Goal: Find specific page/section: Find specific page/section

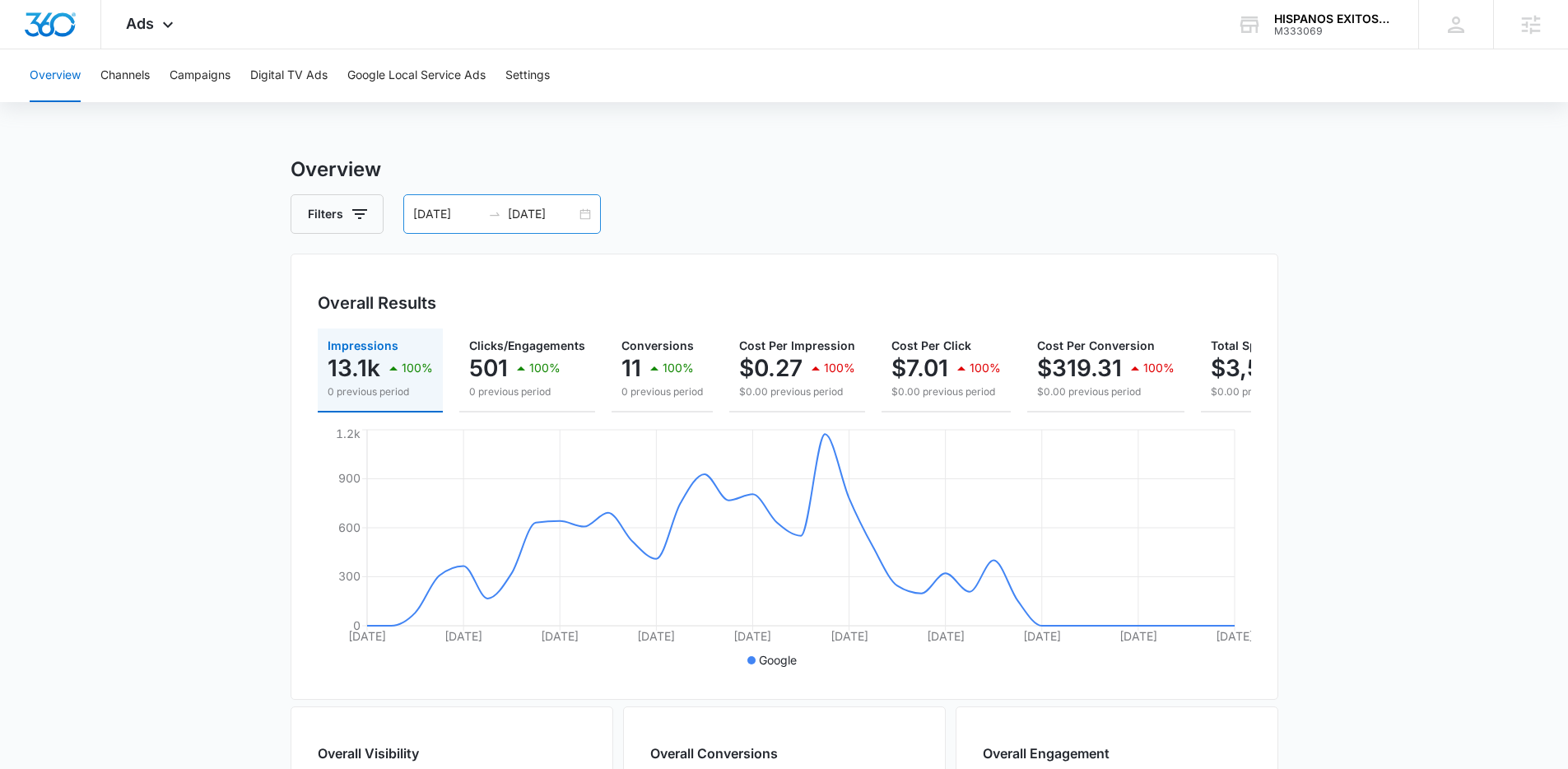
click at [572, 208] on input "[DATE]" at bounding box center [542, 214] width 69 height 18
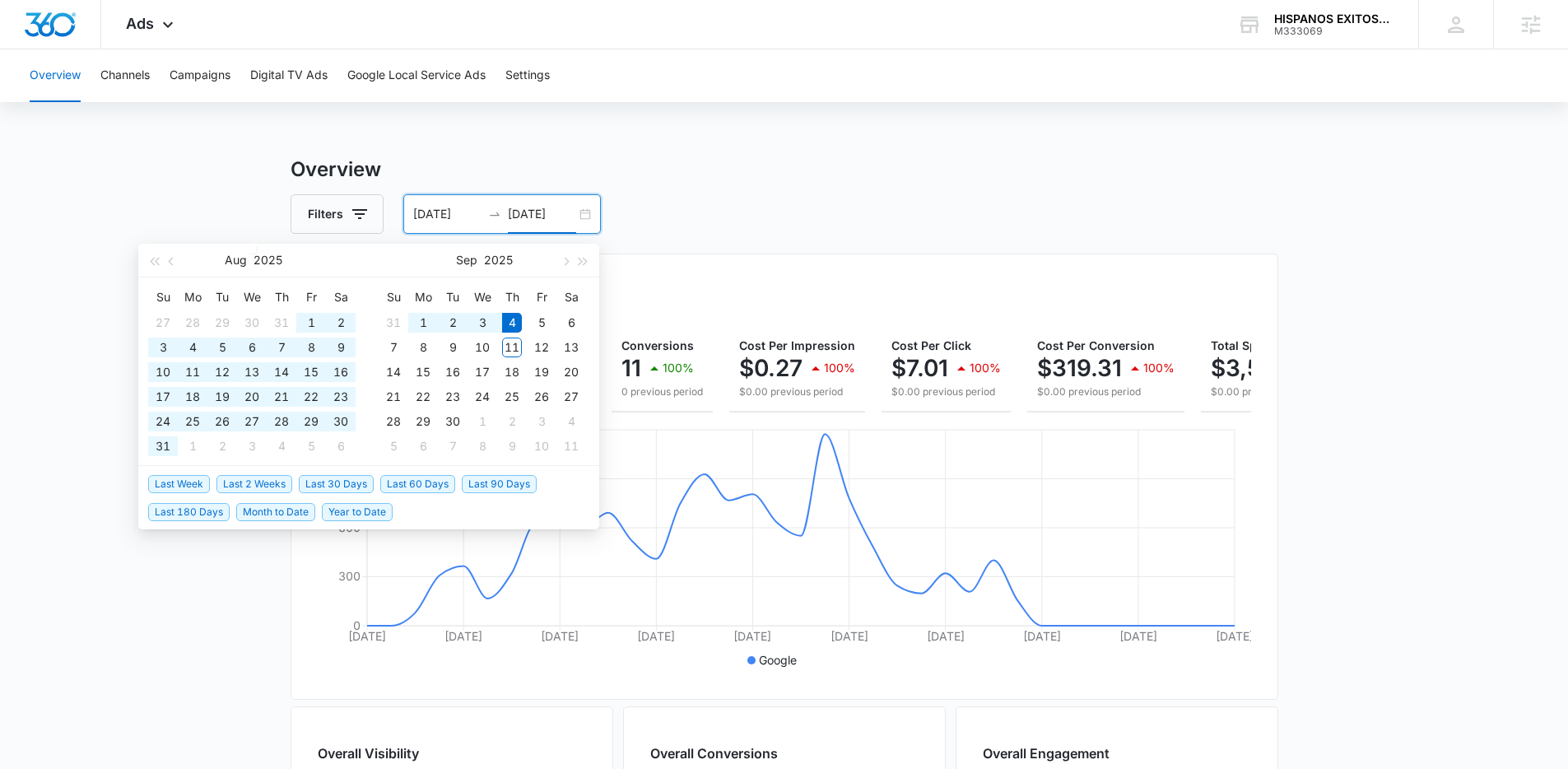
type input "[DATE]"
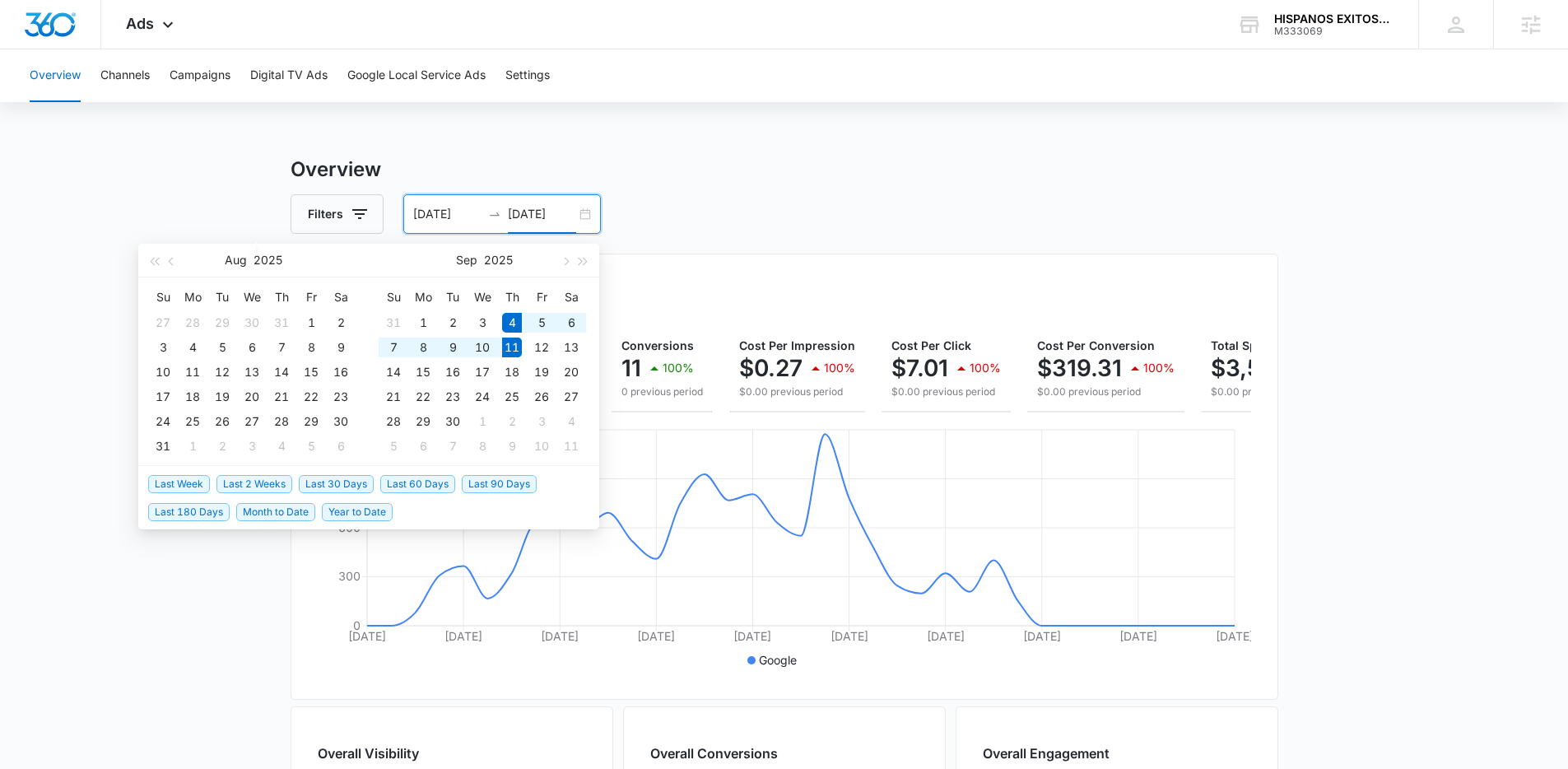
click at [179, 485] on span "Last Week" at bounding box center [179, 484] width 62 height 18
type input "[DATE]"
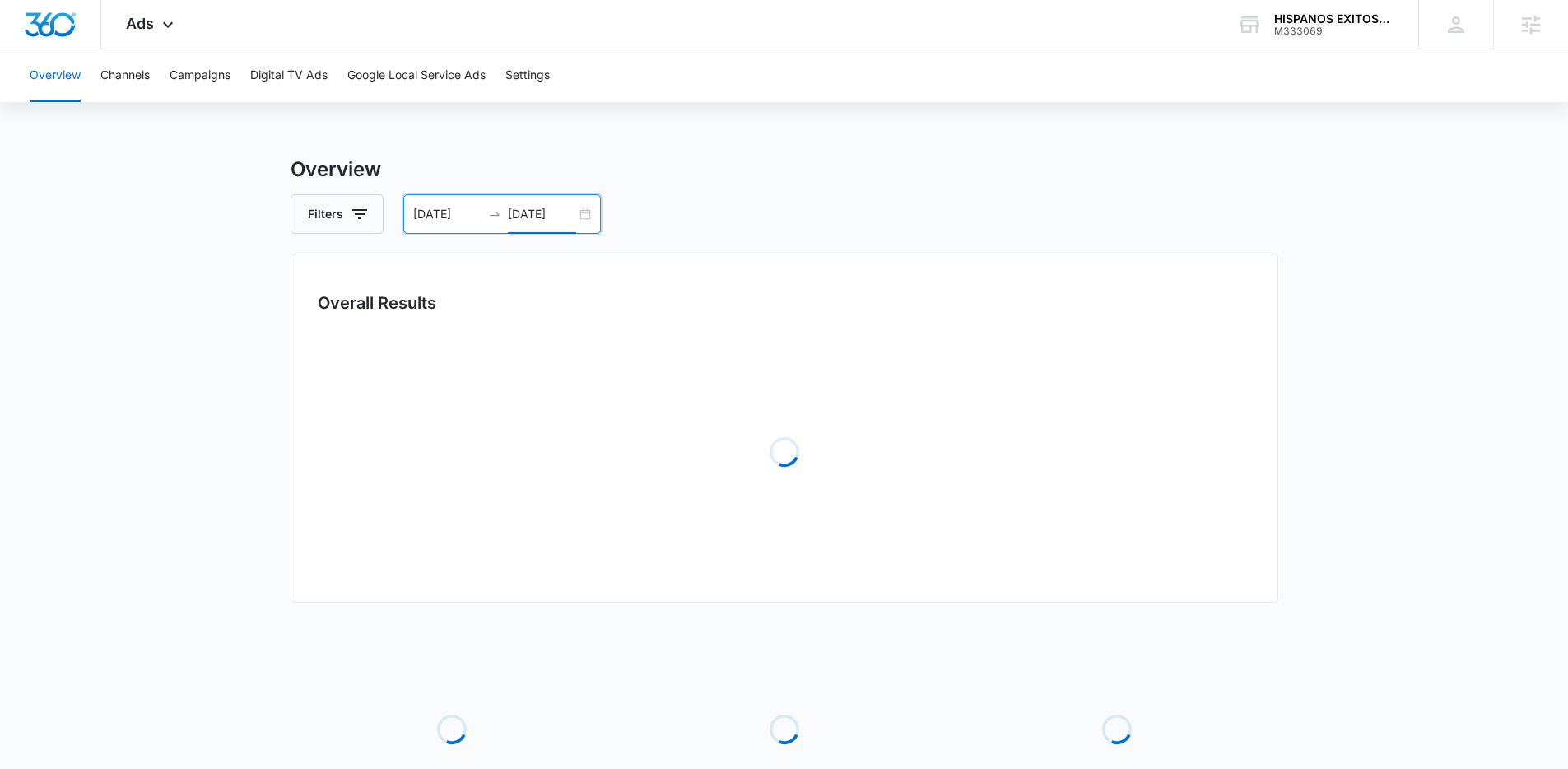
scroll to position [3, 0]
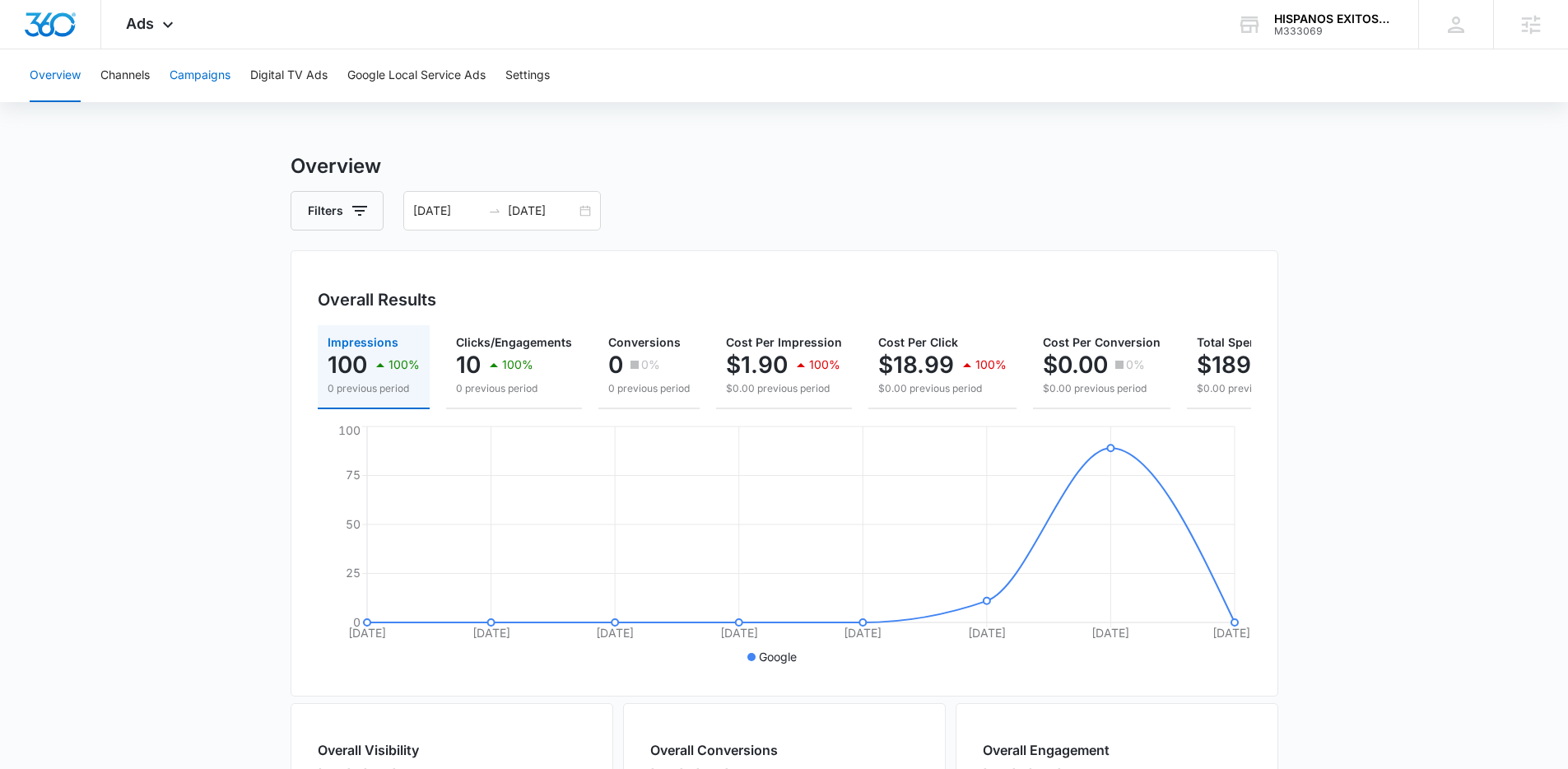
click at [225, 73] on button "Campaigns" at bounding box center [199, 76] width 61 height 53
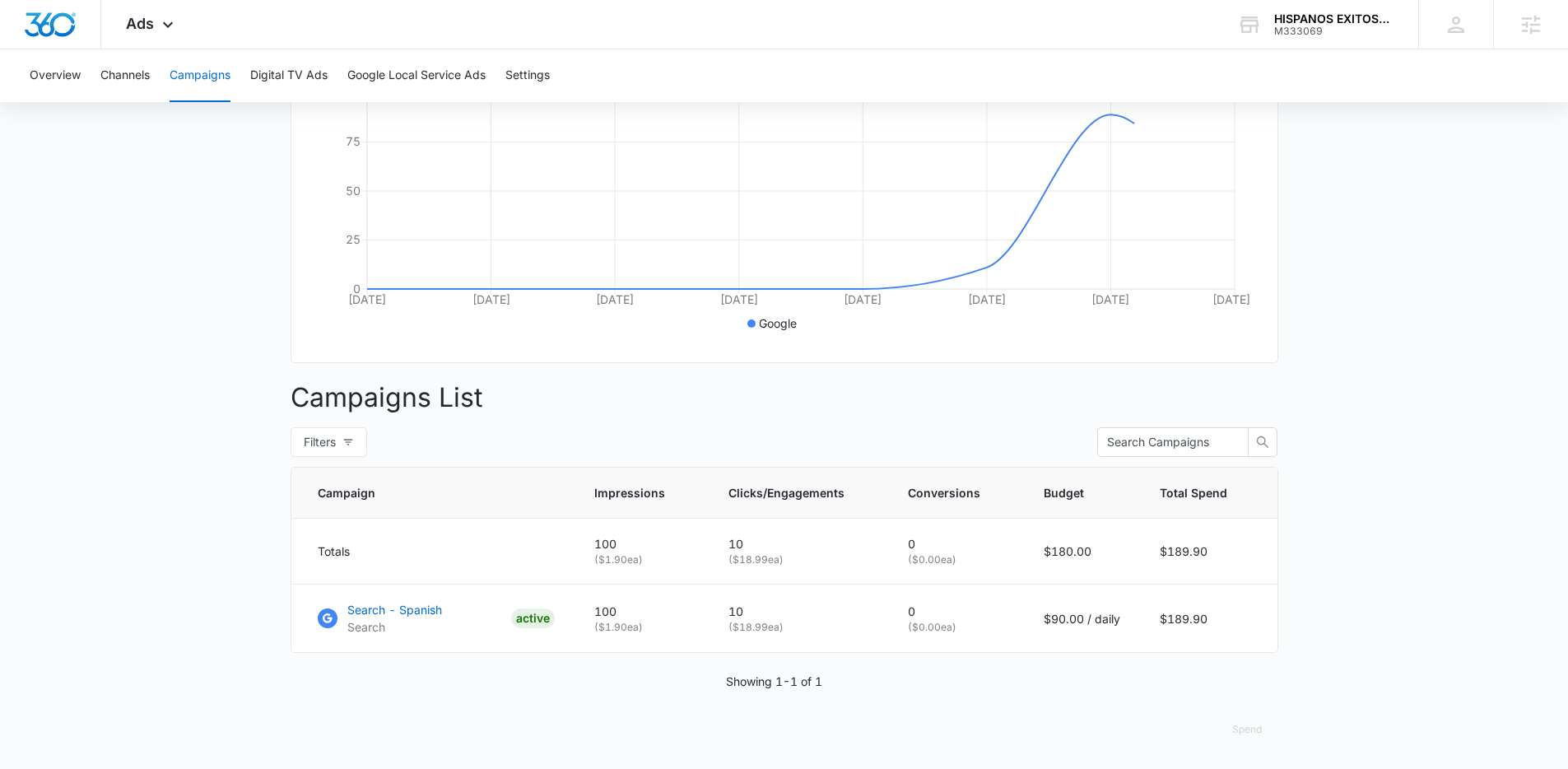
scroll to position [350, 0]
click at [436, 607] on p "Search - Spanish" at bounding box center [394, 610] width 95 height 17
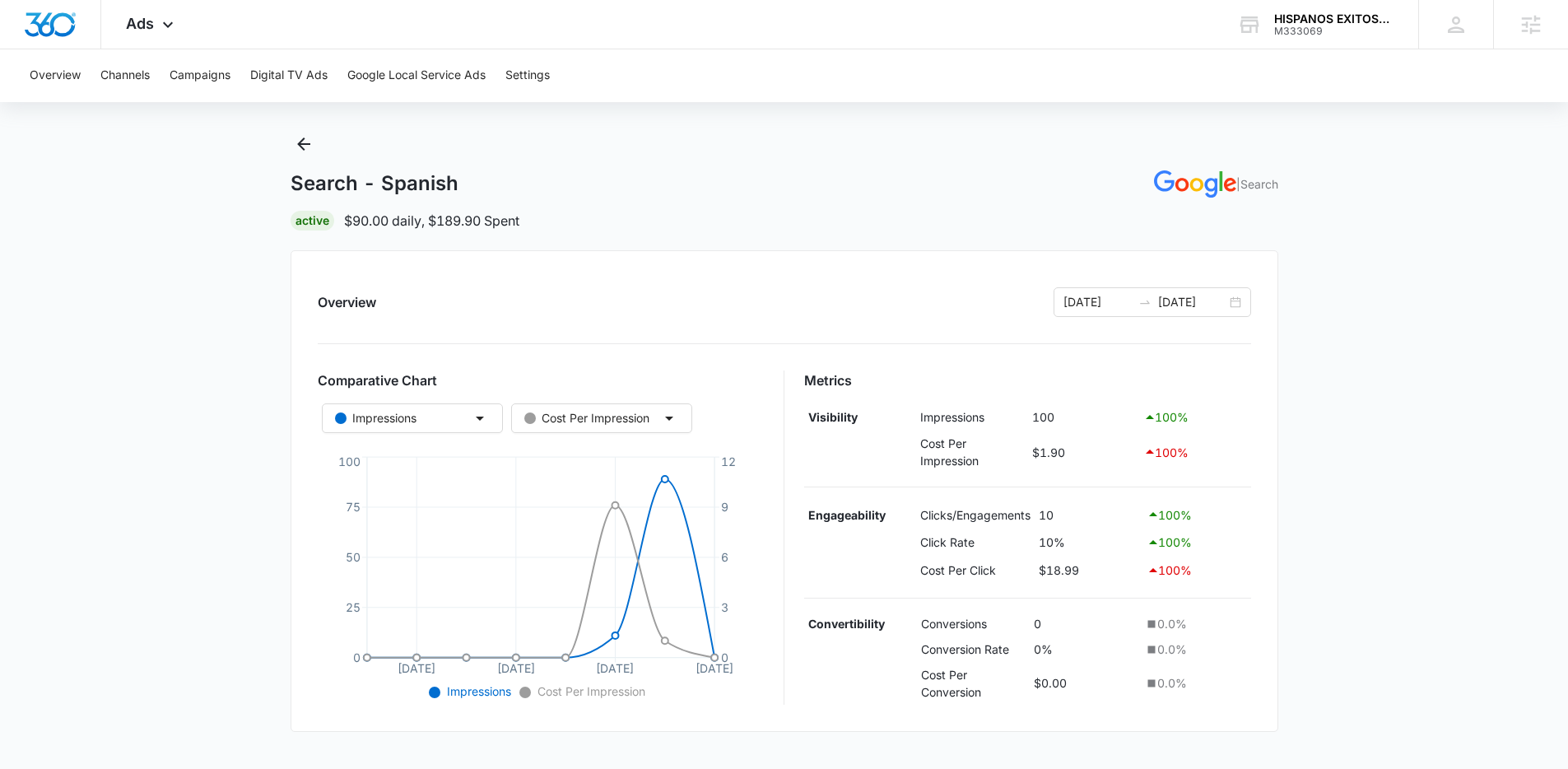
scroll to position [509, 0]
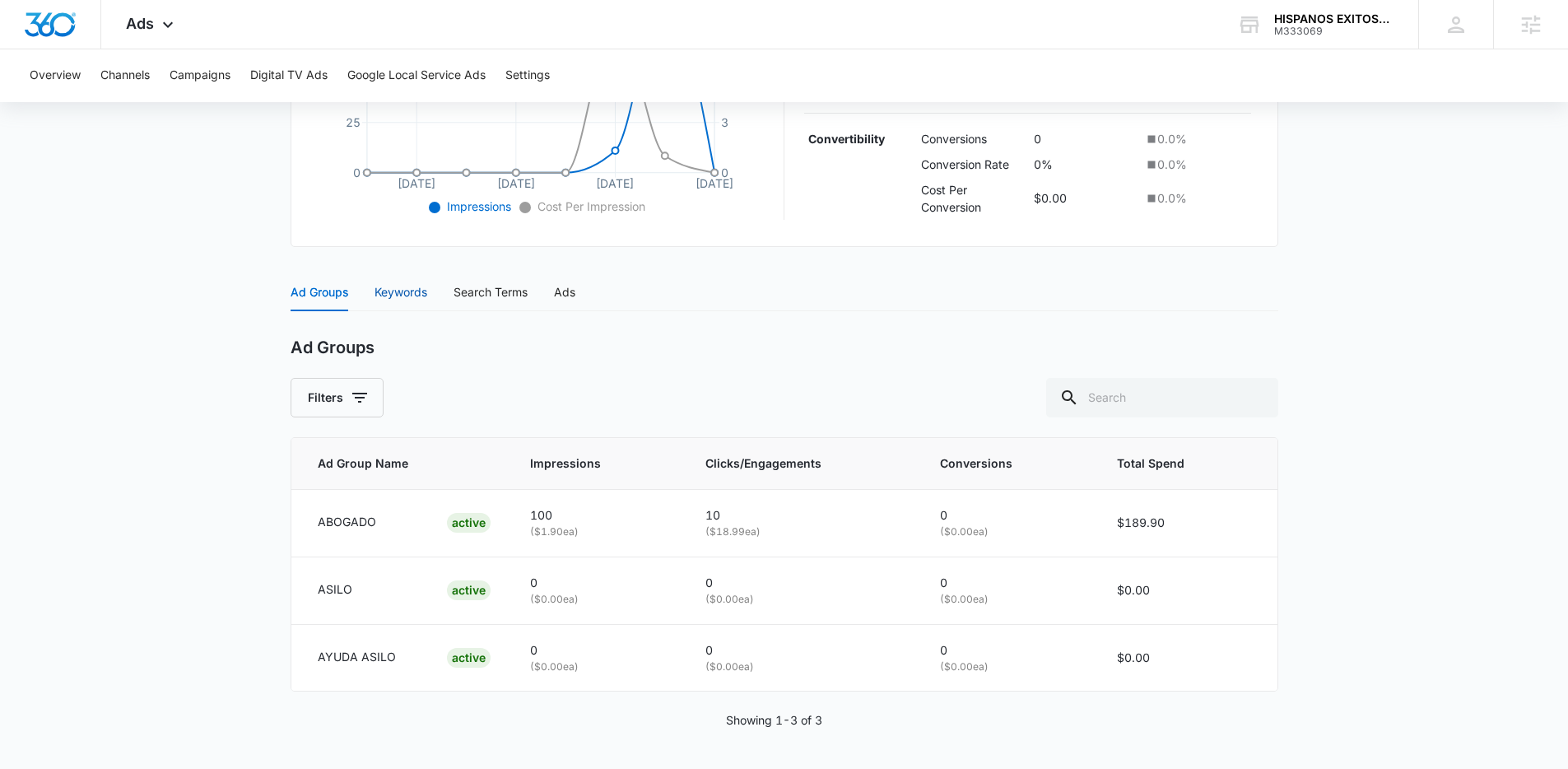
click at [386, 289] on div "Keywords" at bounding box center [400, 292] width 53 height 18
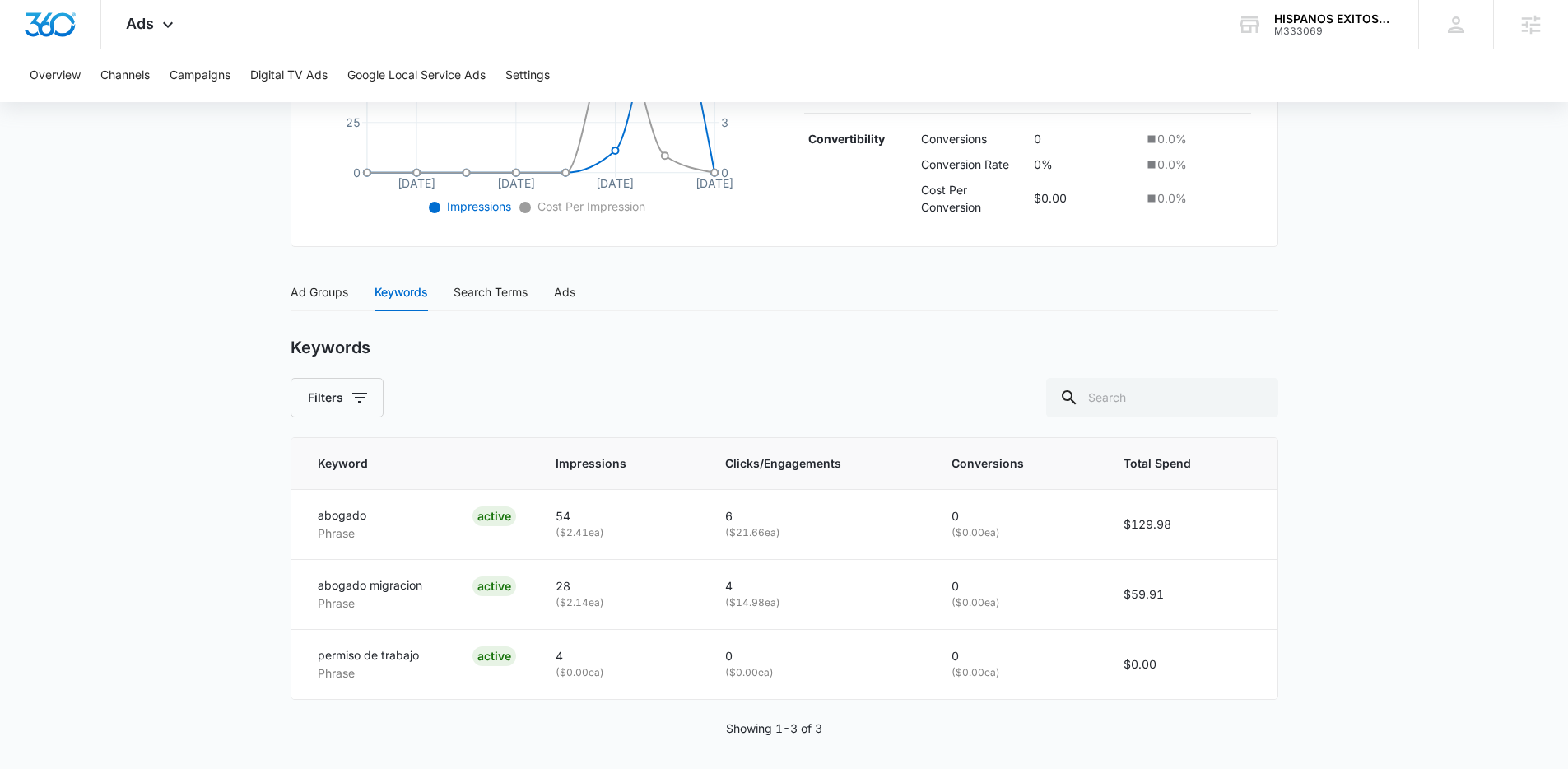
scroll to position [517, 0]
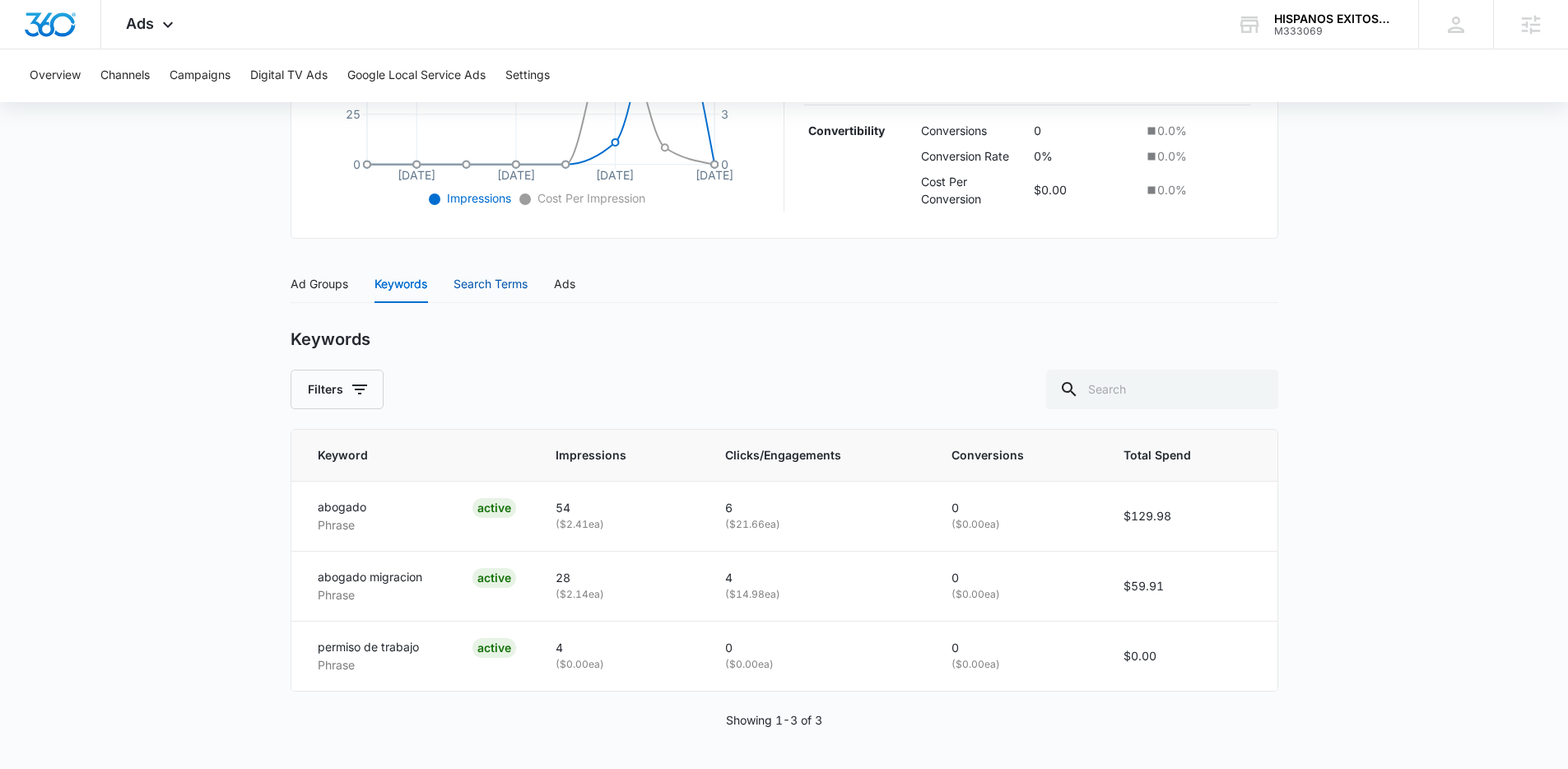
click at [482, 289] on div "Search Terms" at bounding box center [491, 284] width 74 height 18
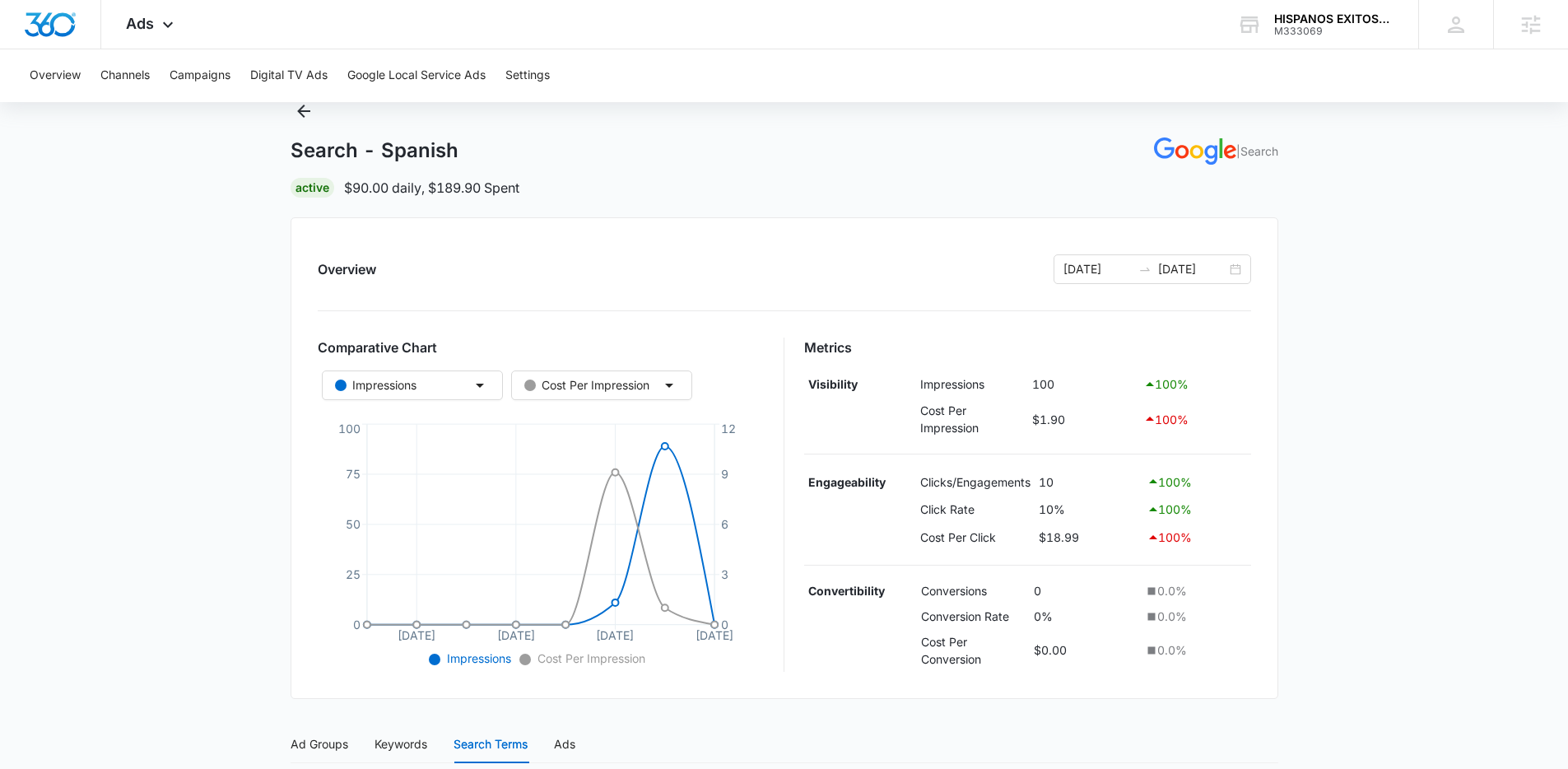
scroll to position [39, 0]
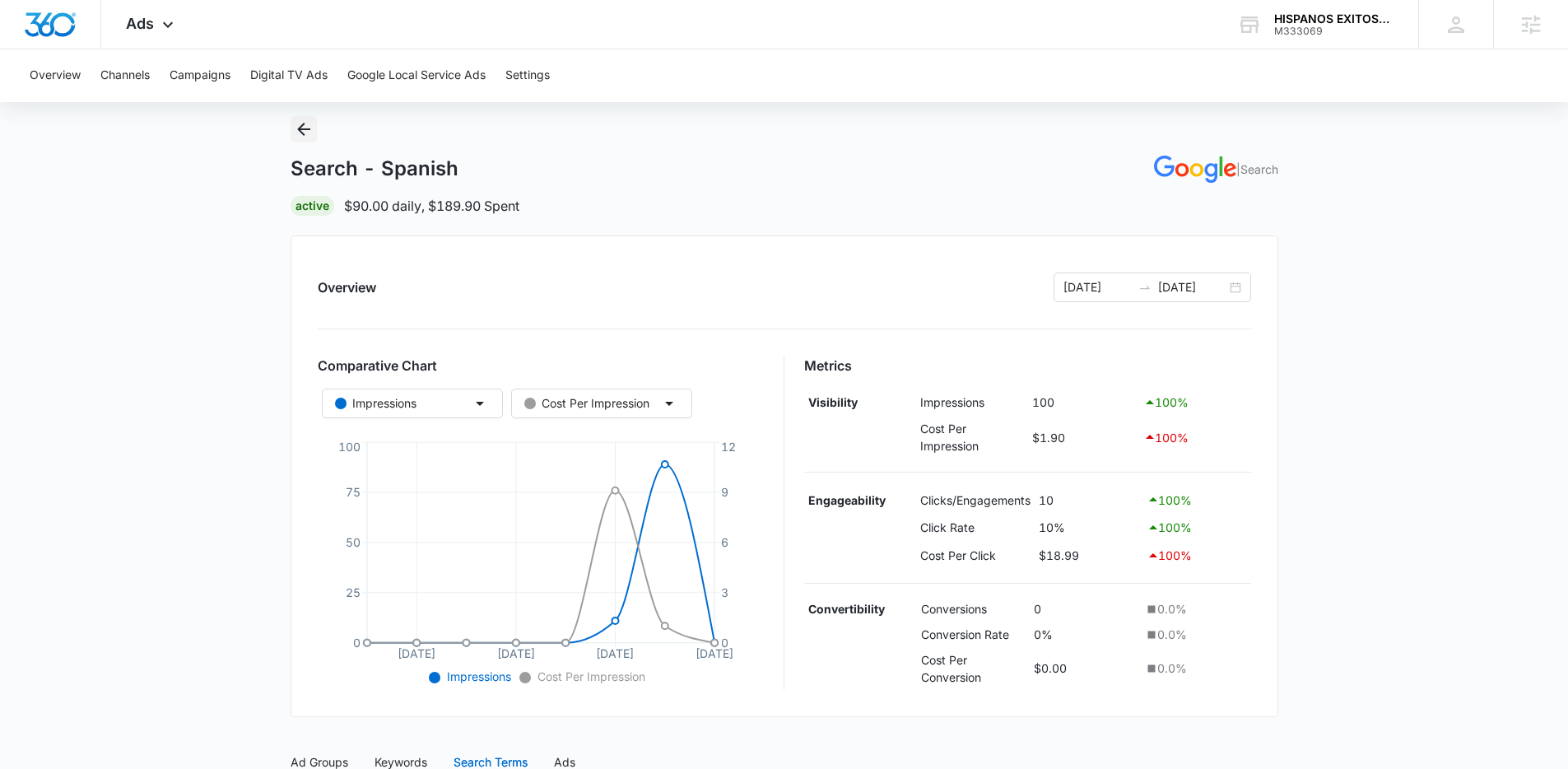
click at [315, 135] on button "Back" at bounding box center [304, 129] width 26 height 26
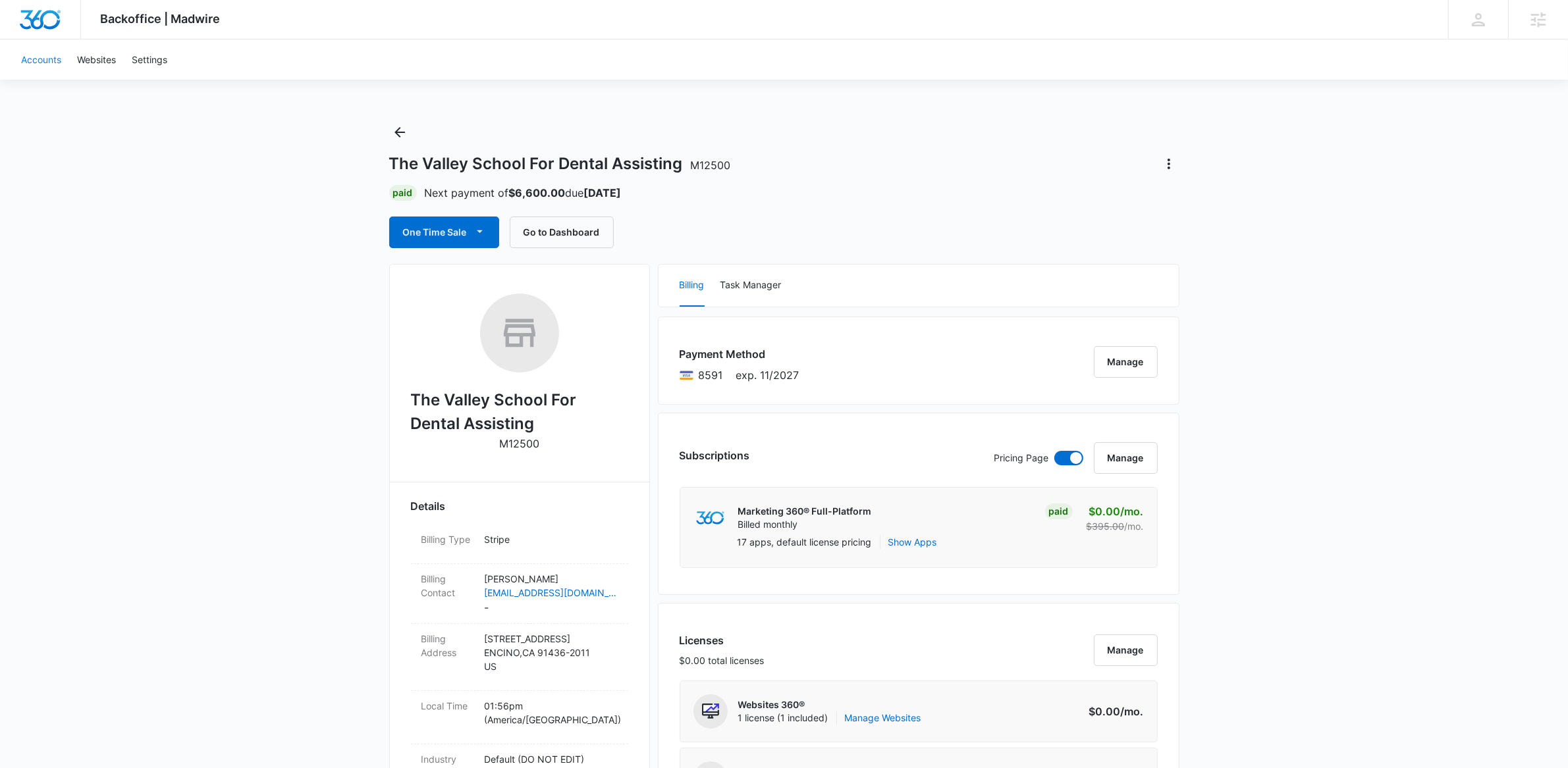
click at [60, 60] on link "Accounts" at bounding box center [41, 60] width 56 height 40
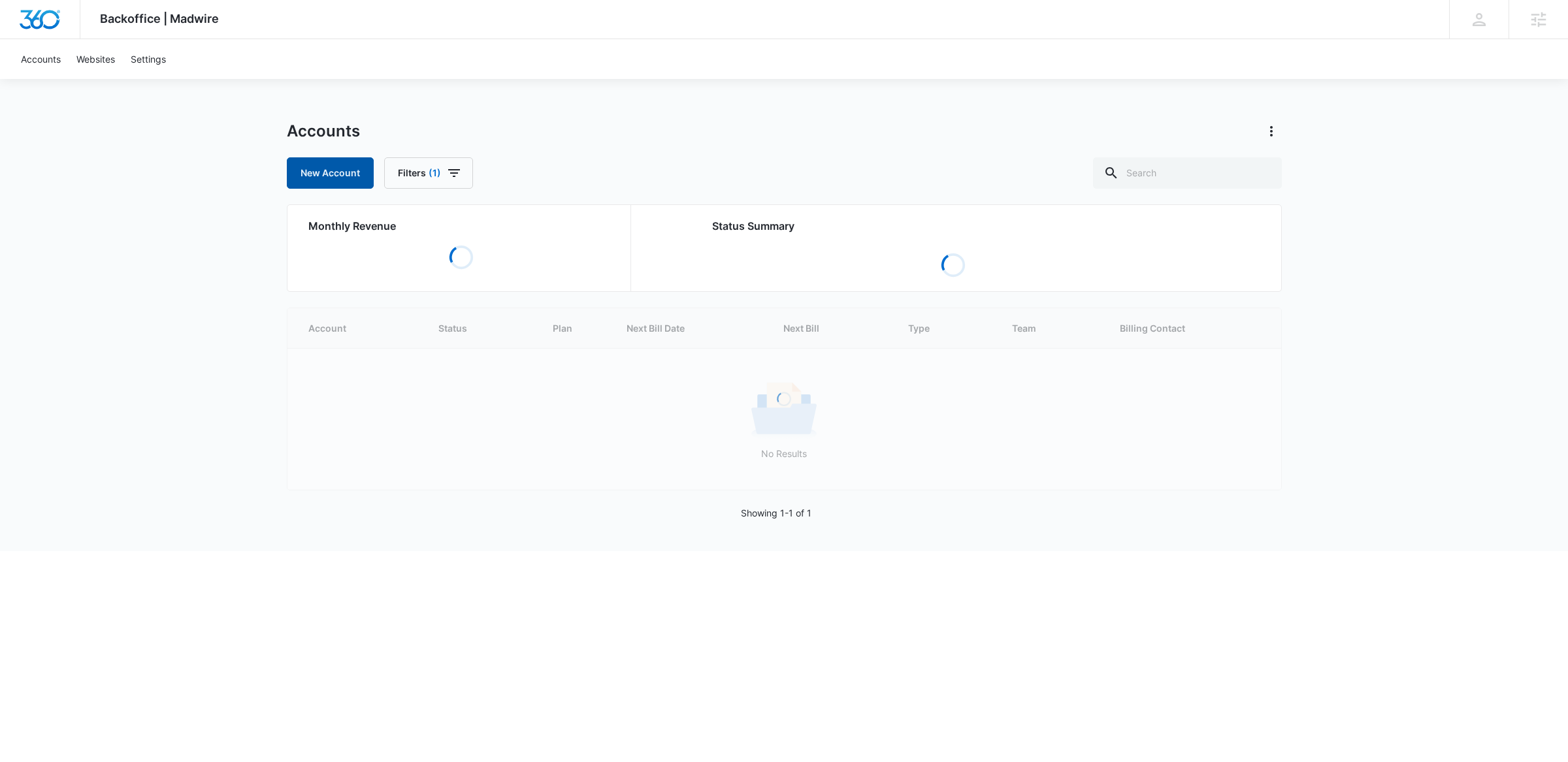
click at [355, 167] on link "New Account" at bounding box center [330, 173] width 87 height 32
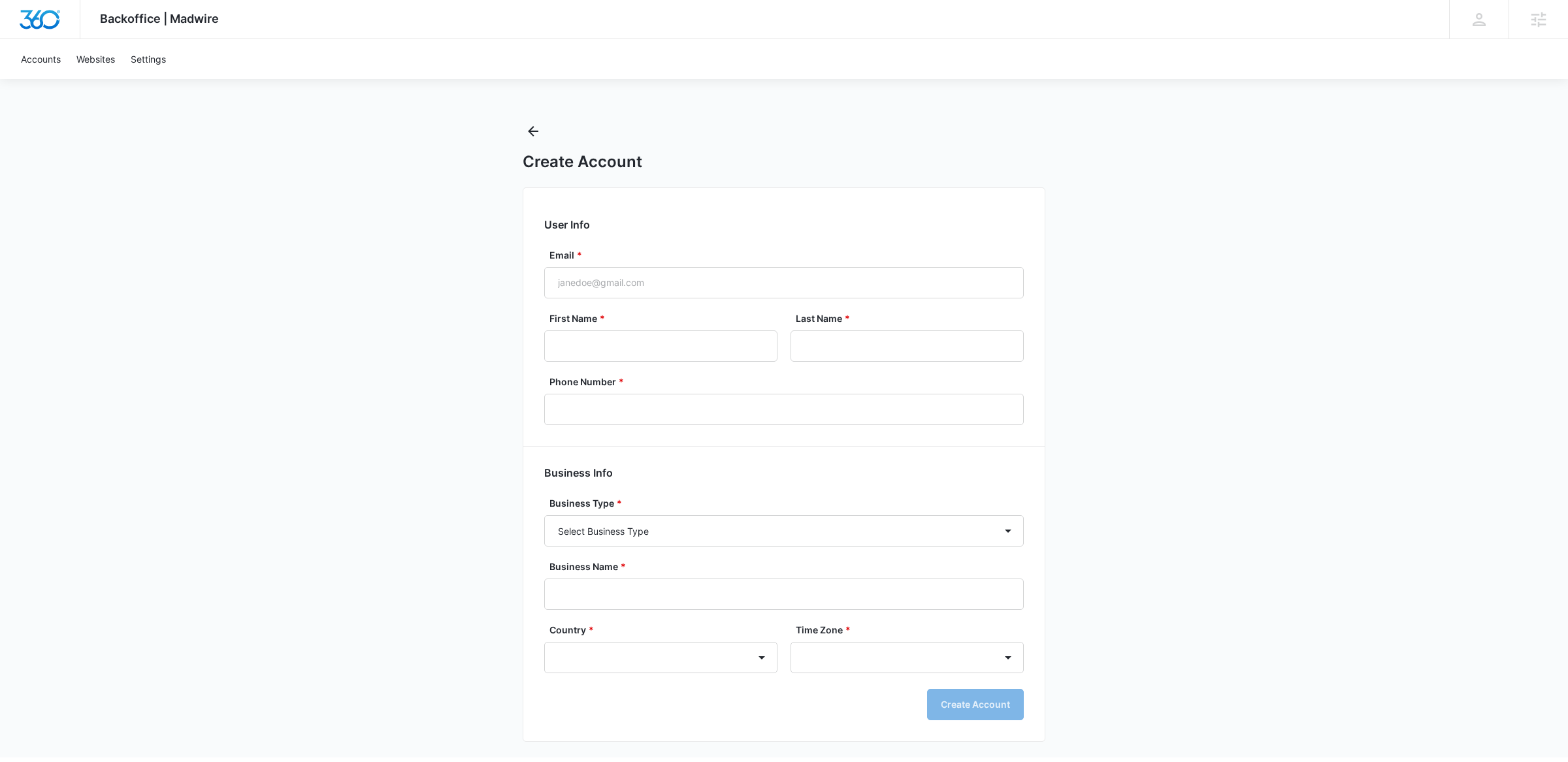
select select "US"
select select "America/Denver"
click at [734, 283] on input "Email *" at bounding box center [784, 283] width 479 height 32
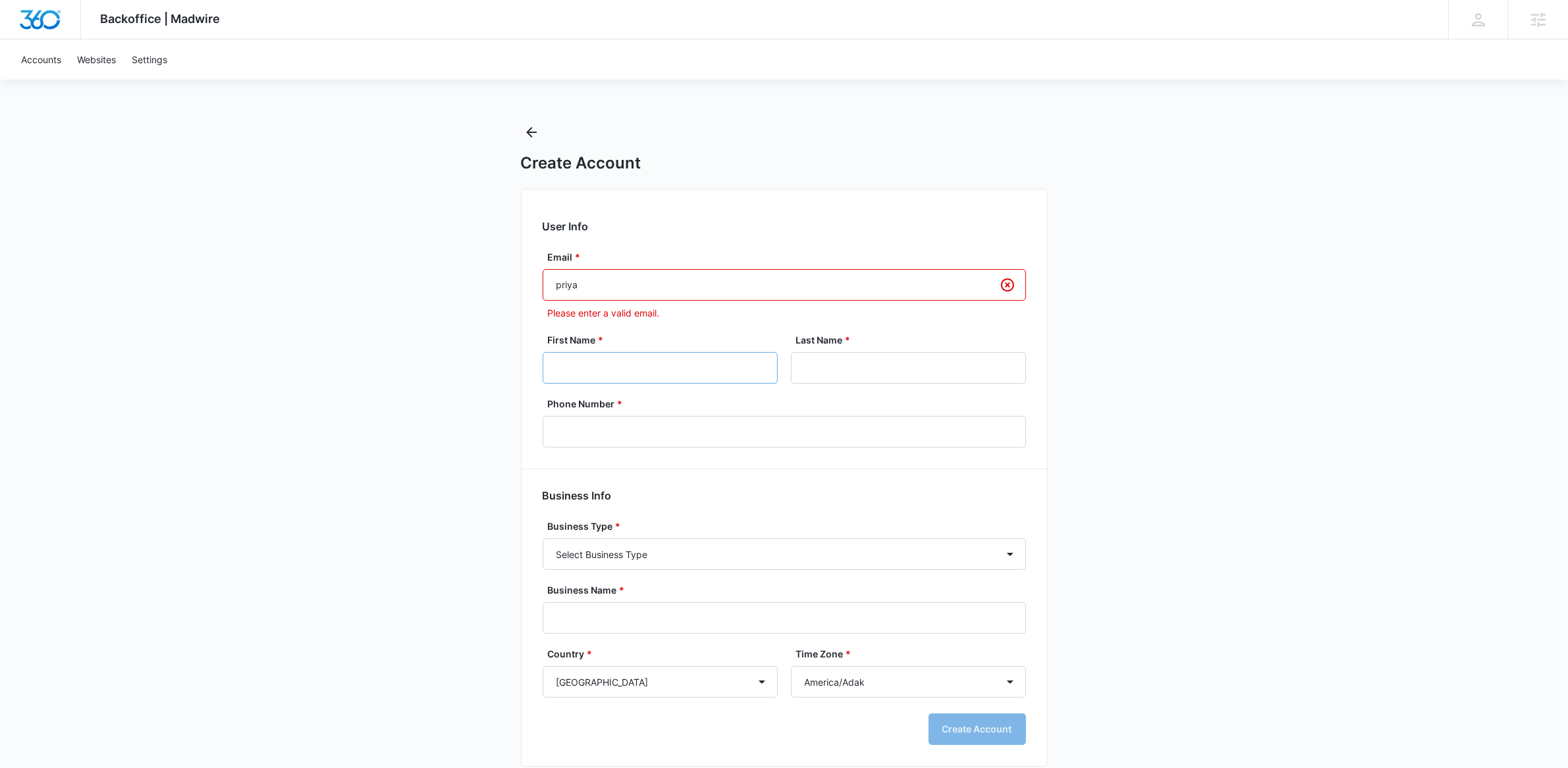
type input "priyasweety6@gmail.com"
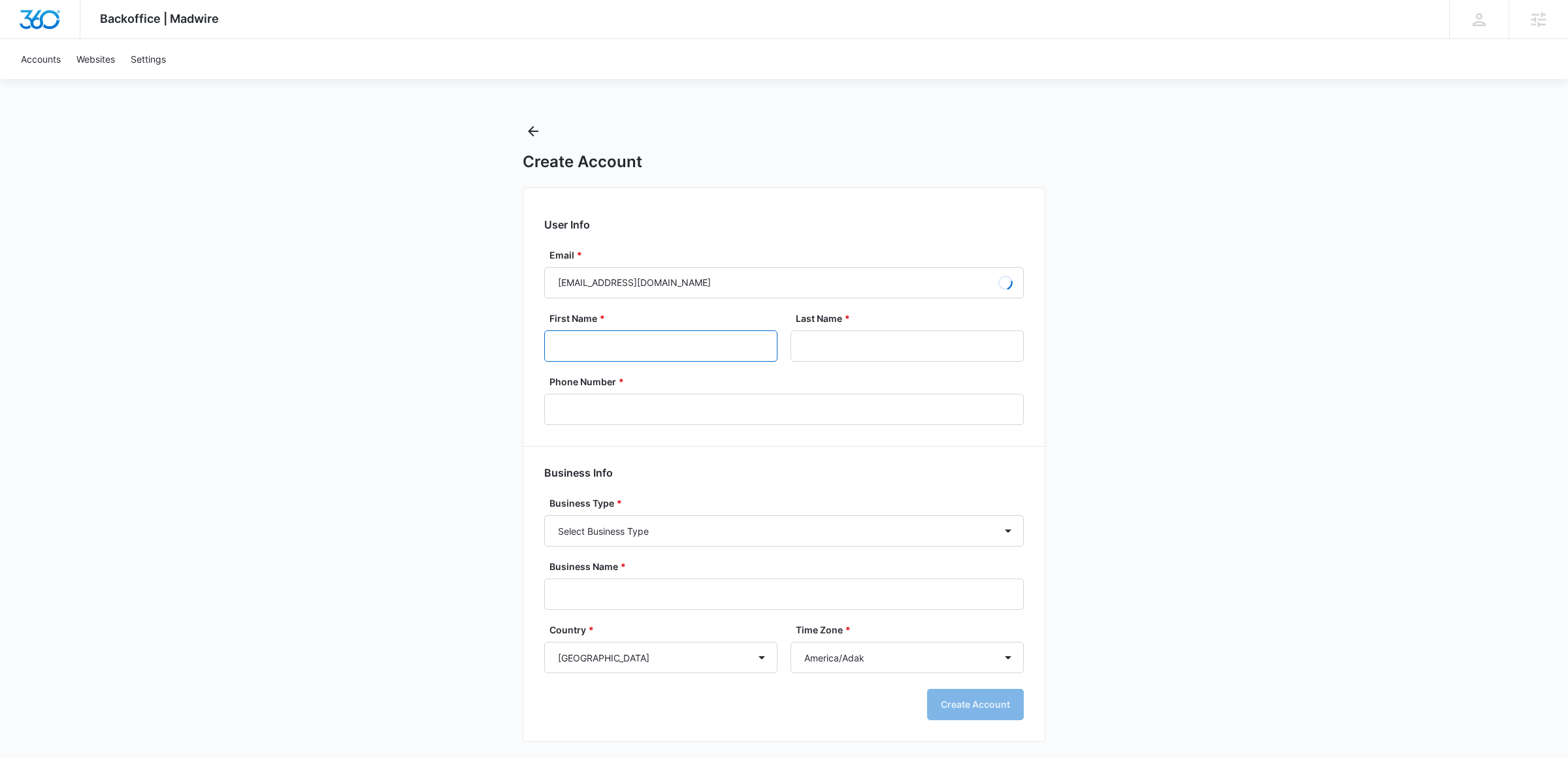
click at [698, 347] on input "First Name *" at bounding box center [660, 346] width 233 height 32
type input "Priya"
type input "Bandaru"
type input "(770) 500-0335"
click at [645, 590] on input "Business Name *" at bounding box center [784, 595] width 479 height 32
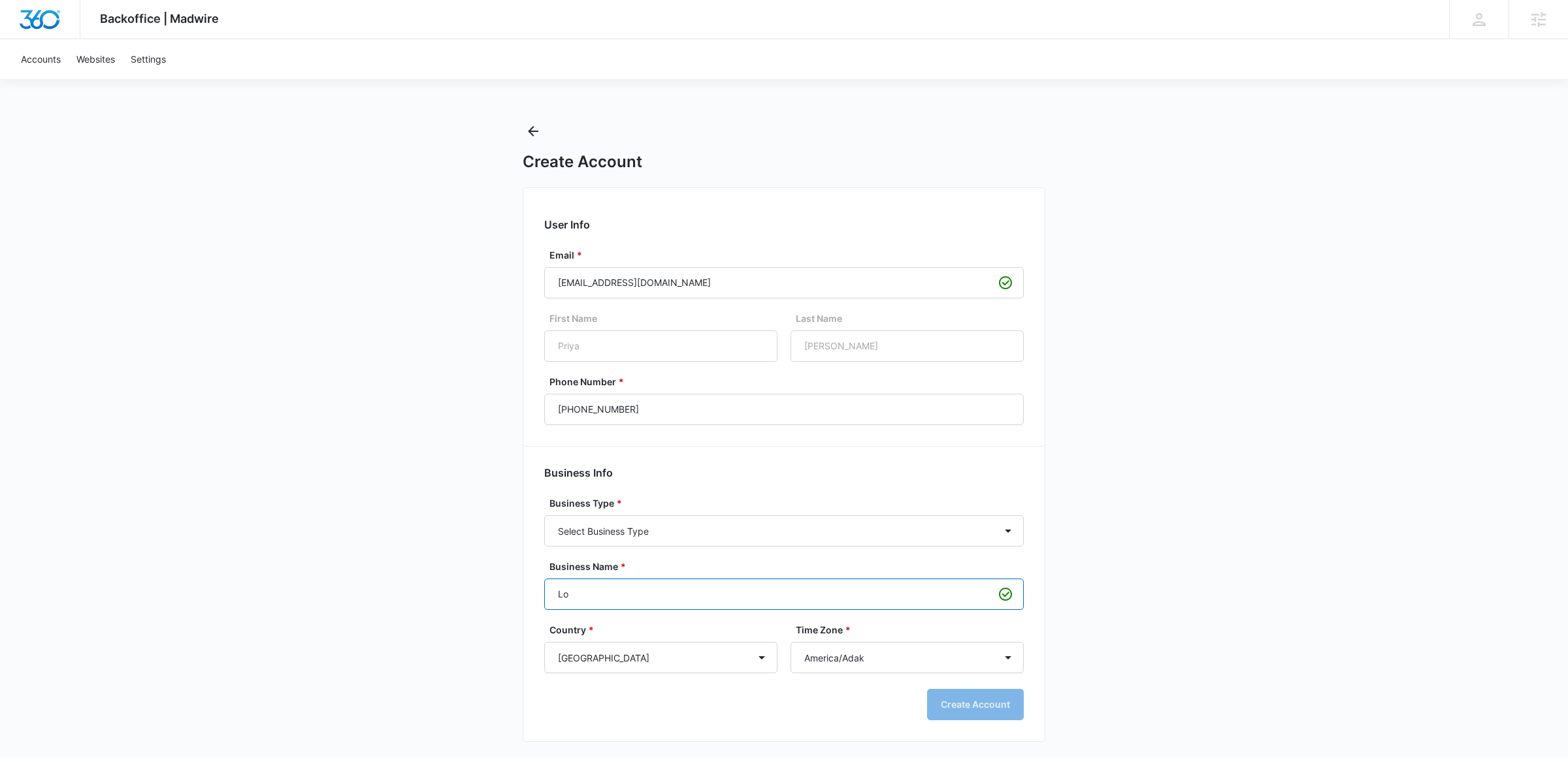
type input "L"
type input "Sock Hop"
click at [863, 704] on div "Create Account" at bounding box center [784, 704] width 479 height 32
click at [959, 715] on div "Create Account" at bounding box center [784, 704] width 479 height 32
click at [970, 702] on div "Create Account" at bounding box center [784, 704] width 479 height 32
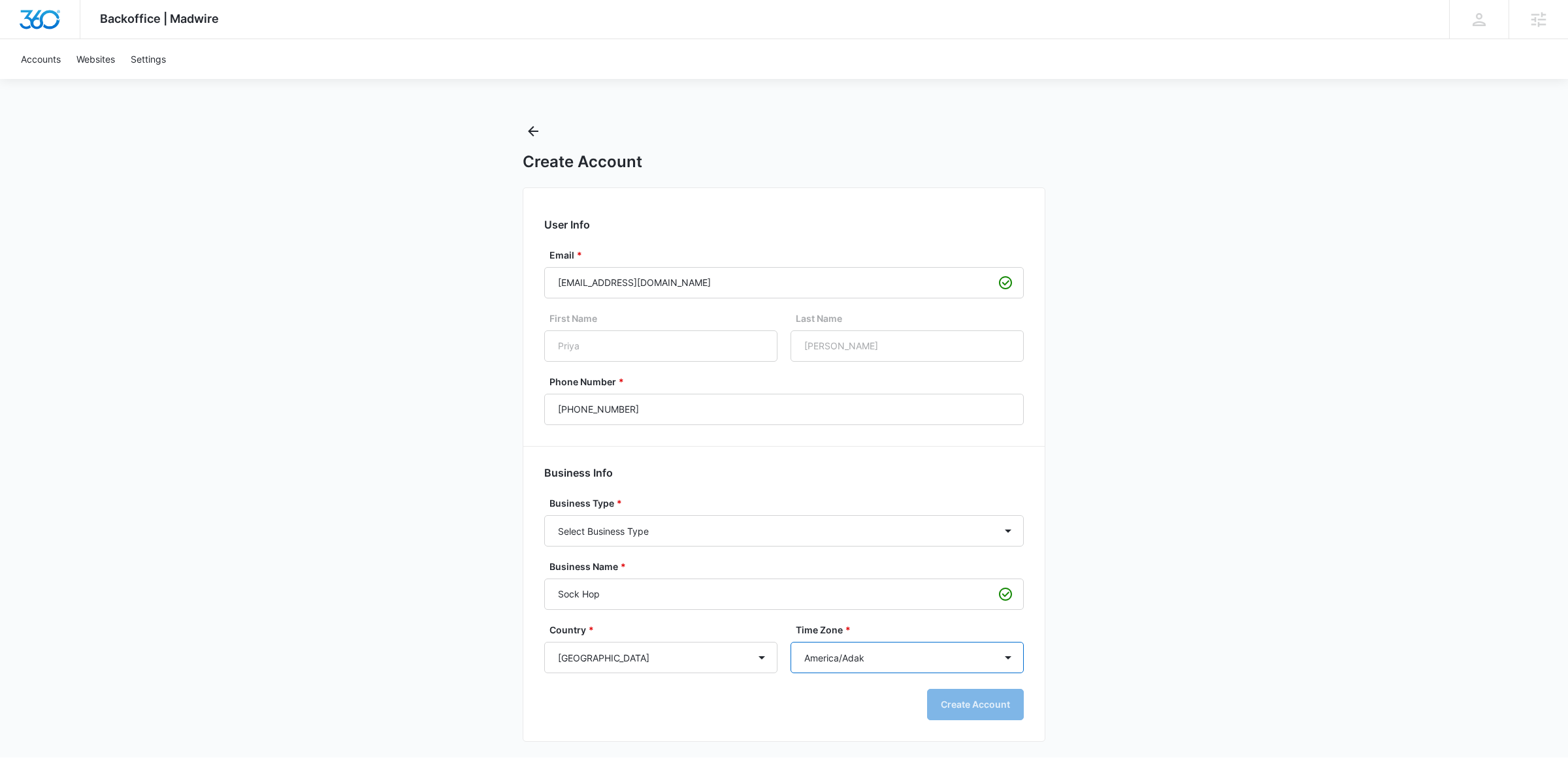
click at [972, 659] on select "America/Adak America/Anchorage America/Boise America/Chicago America/Denver Ame…" at bounding box center [907, 658] width 233 height 32
click at [791, 642] on select "America/Adak America/Anchorage America/Boise America/Chicago America/Denver Ame…" at bounding box center [907, 658] width 233 height 32
click at [972, 659] on select "America/Adak America/Anchorage America/Boise America/Chicago America/Denver Ame…" at bounding box center [907, 658] width 233 height 32
select select "America/Chicago"
click at [791, 642] on select "America/Adak America/Anchorage America/Boise America/Chicago America/Denver Ame…" at bounding box center [907, 658] width 233 height 32
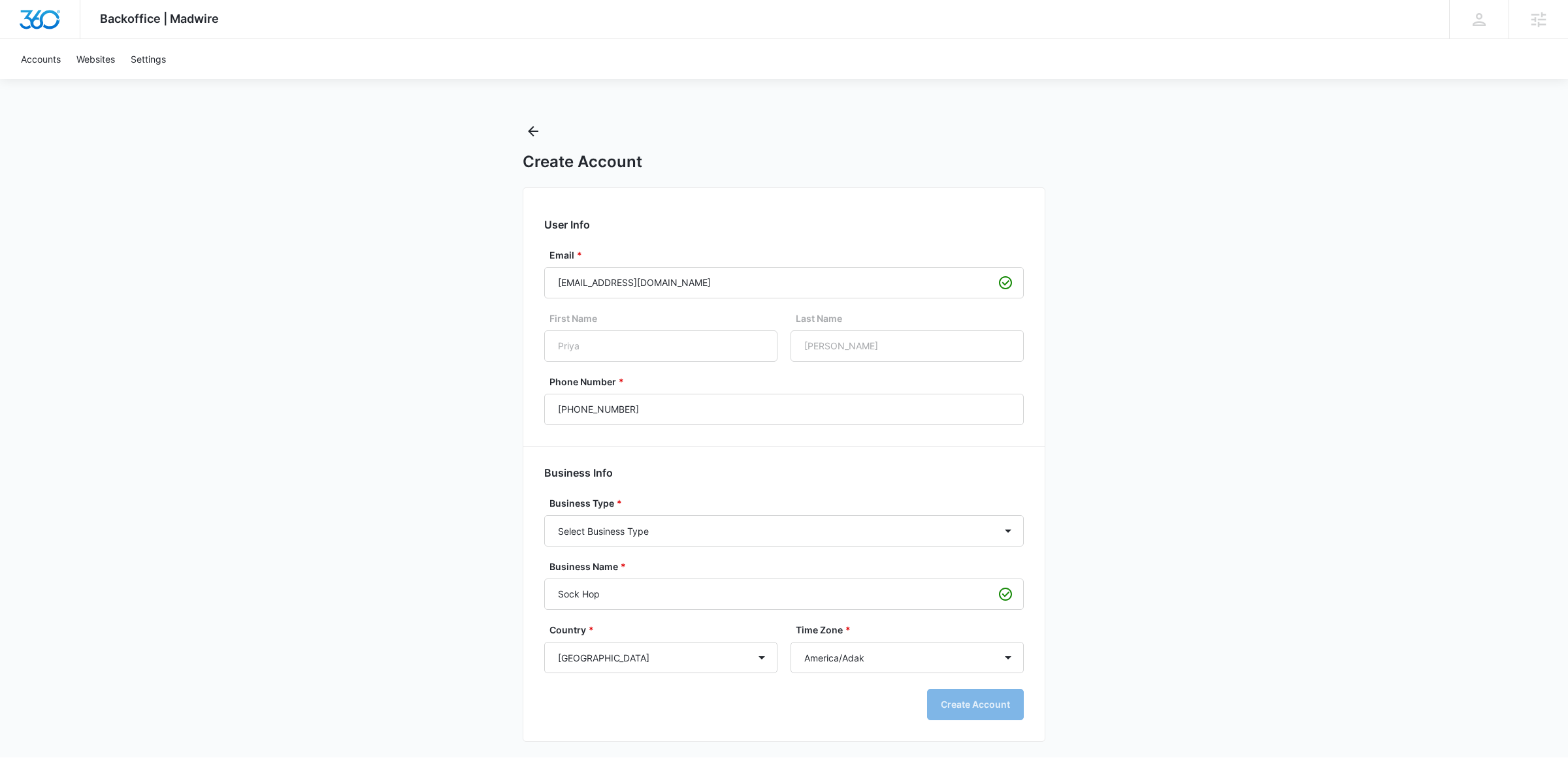
click at [938, 696] on div "Create Account" at bounding box center [784, 704] width 479 height 32
click at [996, 538] on select "Select Business Type Accounting / CPA Assisted Living Attorney / Law Firm Auto …" at bounding box center [784, 531] width 479 height 32
select select "24"
click at [544, 515] on select "Select Business Type Accounting / CPA Assisted Living Attorney / Law Firm Auto …" at bounding box center [784, 531] width 479 height 32
click at [967, 692] on button "Create Account" at bounding box center [975, 704] width 96 height 32
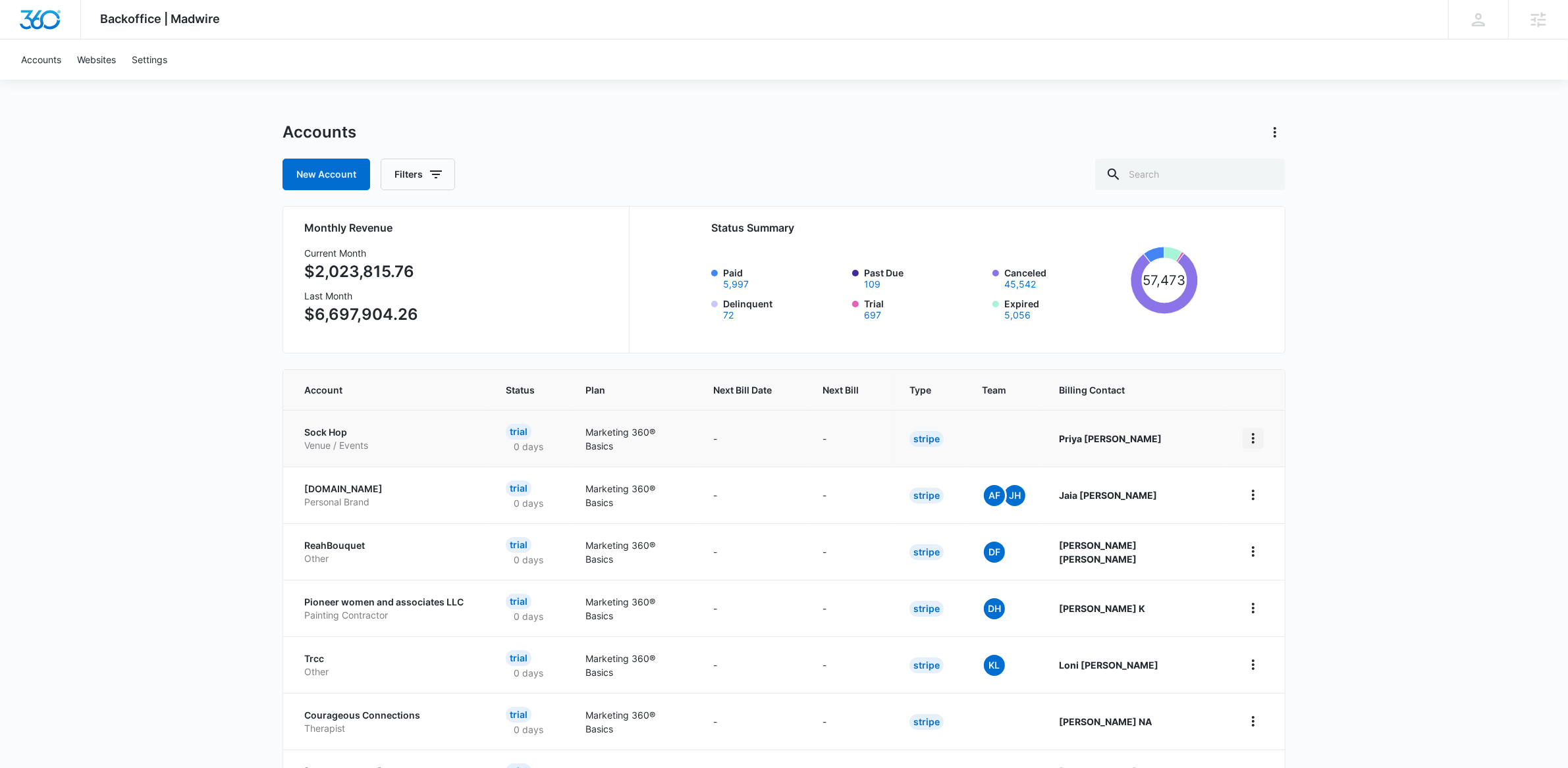
click at [1254, 437] on icon "home" at bounding box center [1253, 439] width 16 height 16
click at [1277, 473] on link "Go to Dashboard" at bounding box center [1296, 475] width 73 height 11
click at [1227, 174] on input "text" at bounding box center [1190, 174] width 190 height 32
type input "sock hop"
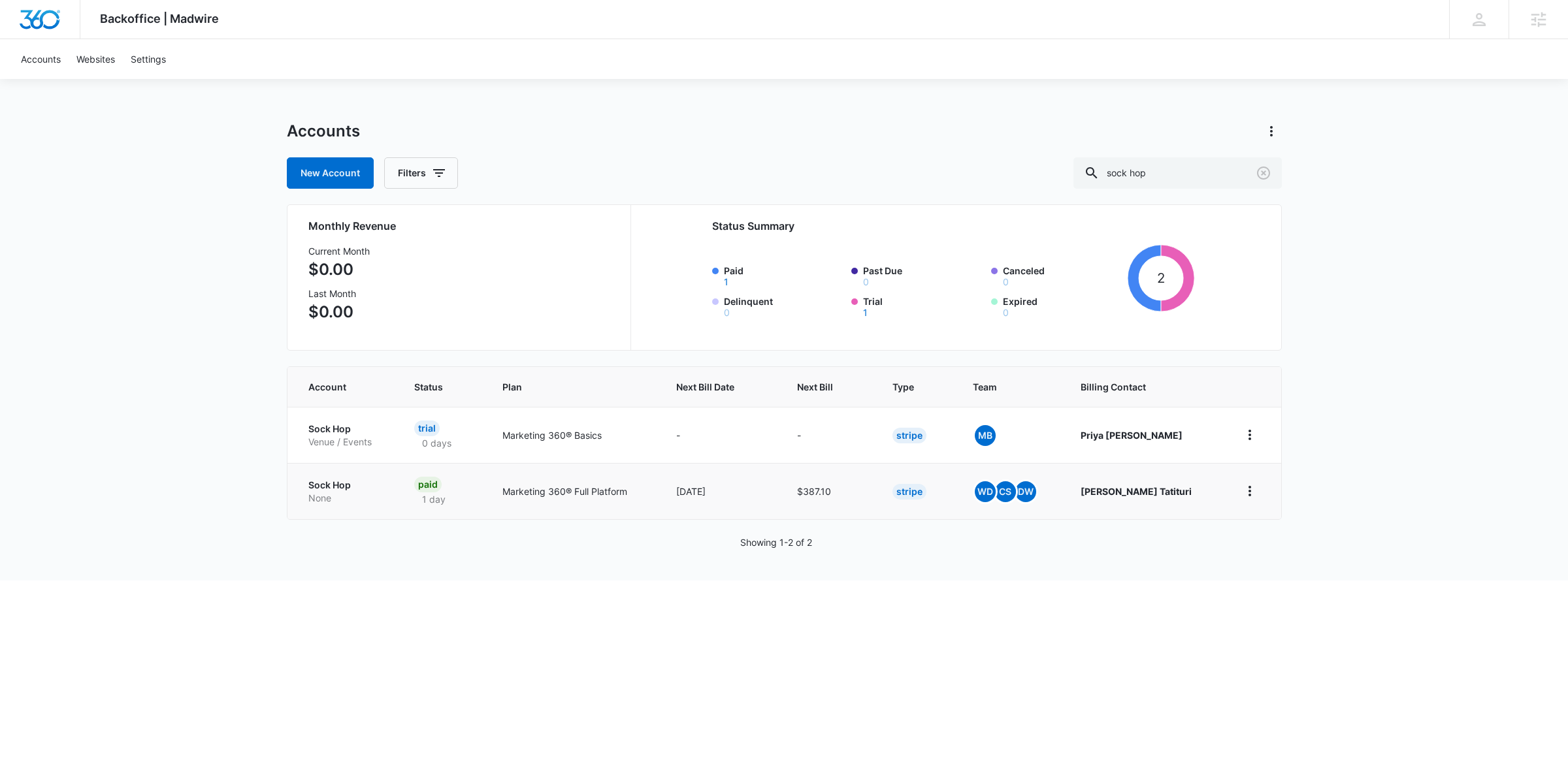
click at [330, 481] on p "Sock Hop" at bounding box center [345, 485] width 74 height 13
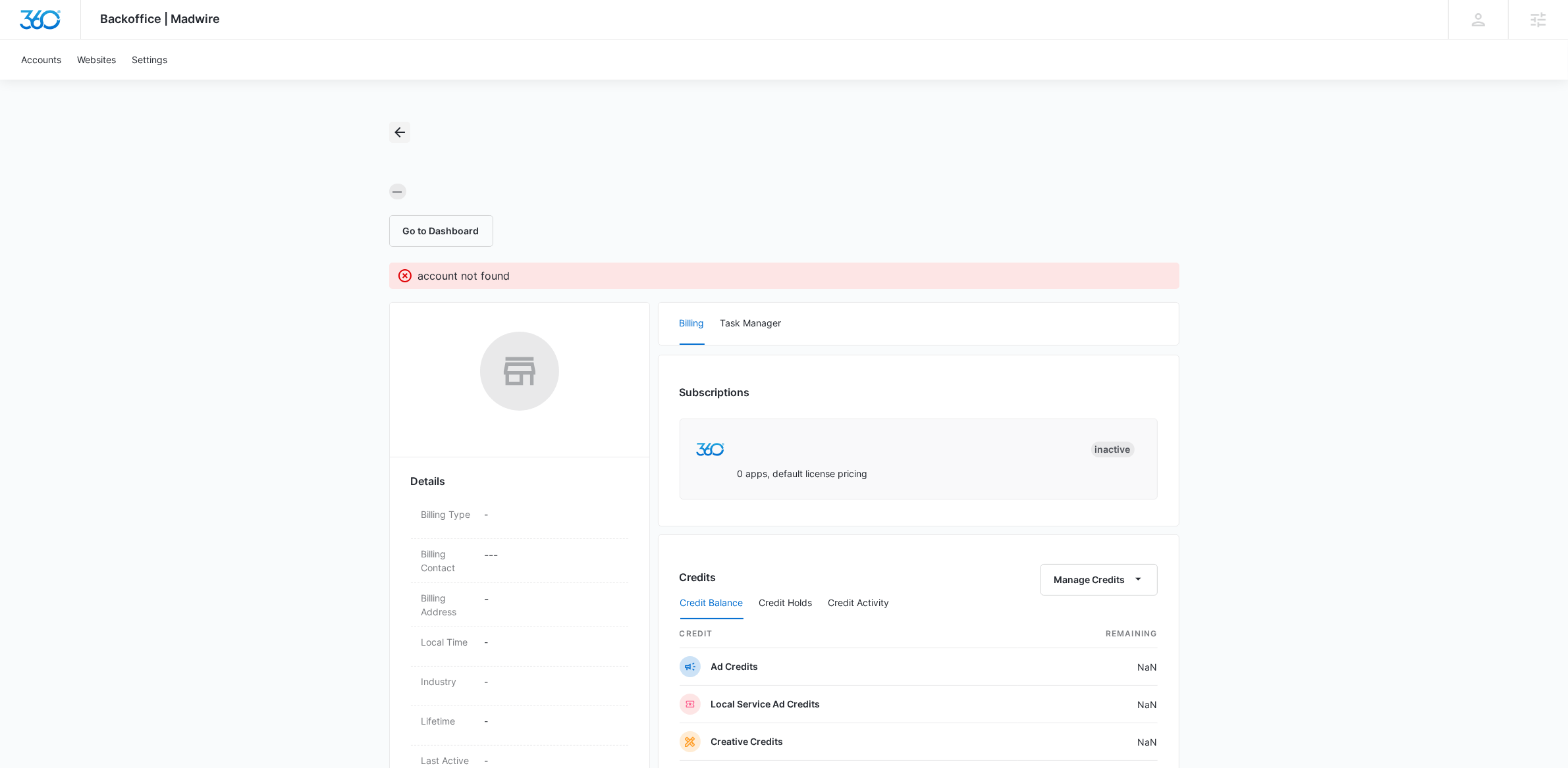
click at [408, 131] on button "Back" at bounding box center [400, 132] width 21 height 21
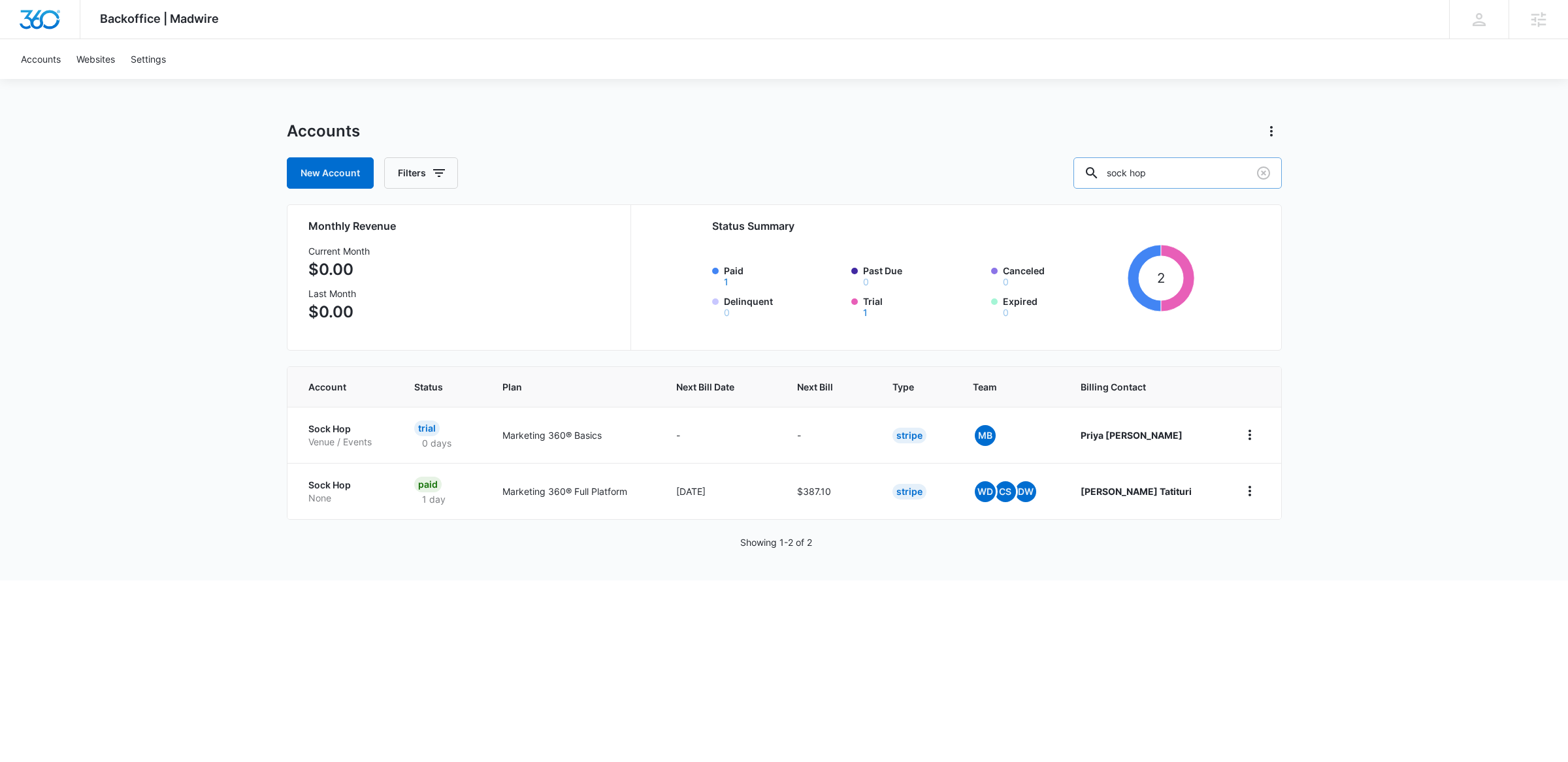
click at [1187, 170] on input "sock hop" at bounding box center [1178, 173] width 209 height 32
type input "kids wonderland"
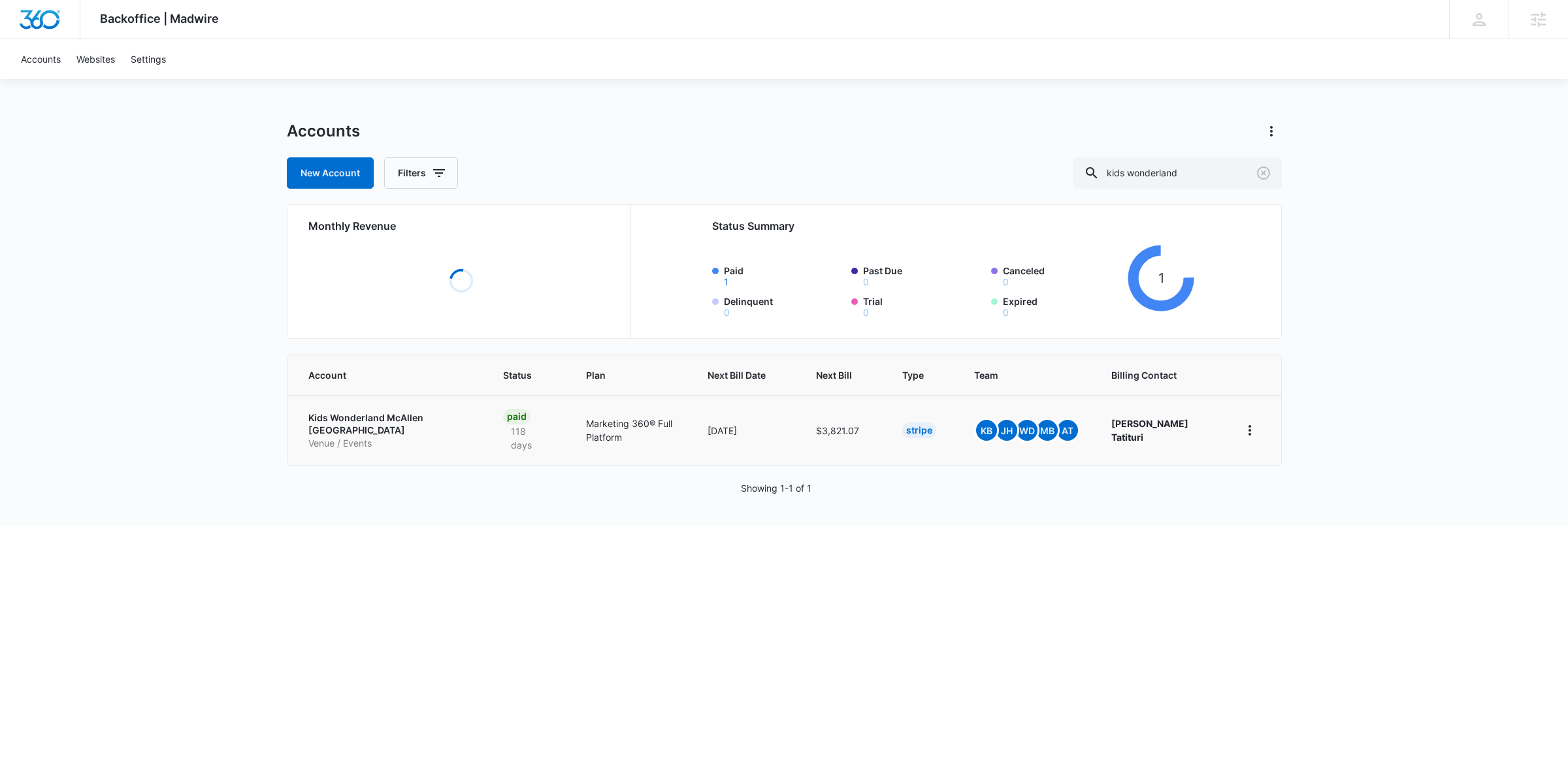
click at [357, 412] on p "Kids Wonderland McAllen TX" at bounding box center [390, 424] width 164 height 25
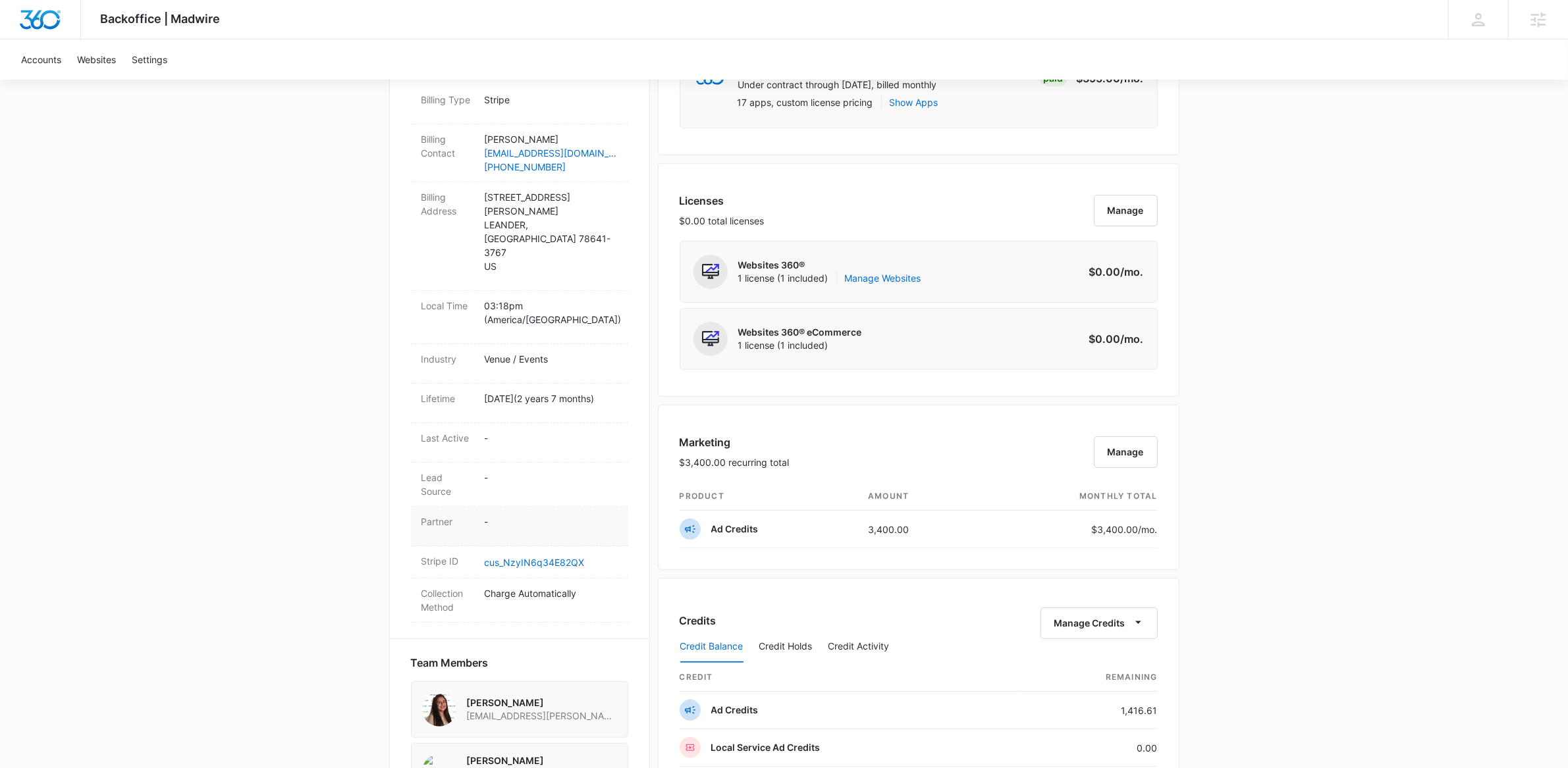
scroll to position [288, 0]
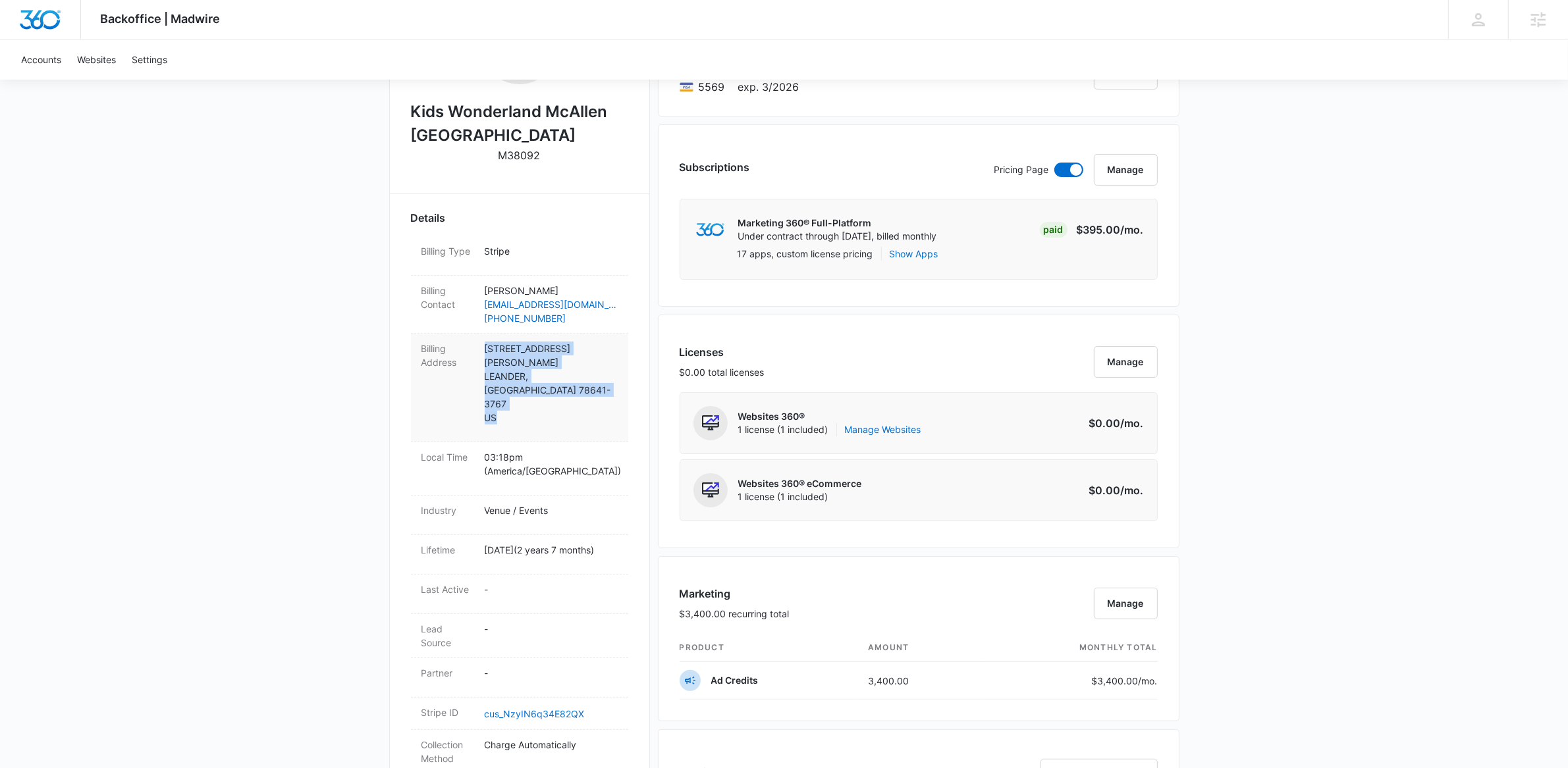
drag, startPoint x: 506, startPoint y: 378, endPoint x: 484, endPoint y: 349, distance: 36.4
click at [485, 349] on p "2721 STEECE WAY LEANDER , TX 78641-3767 US" at bounding box center [551, 383] width 133 height 83
select select "US"
select select "TX"
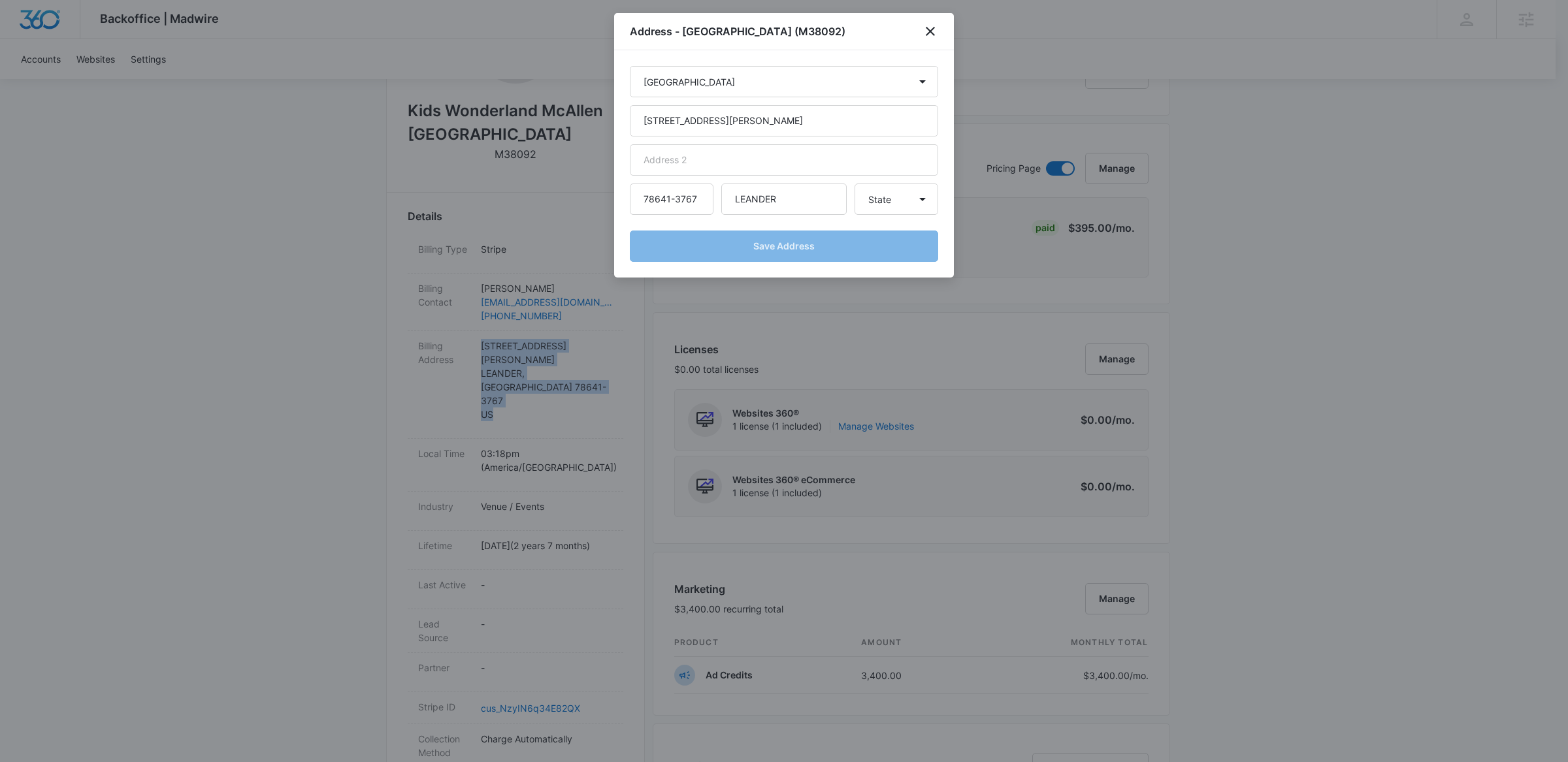
copy p "2721 STEECE WAY LEANDER , TX 78641-3767 US"
click at [927, 26] on icon "close" at bounding box center [931, 32] width 16 height 16
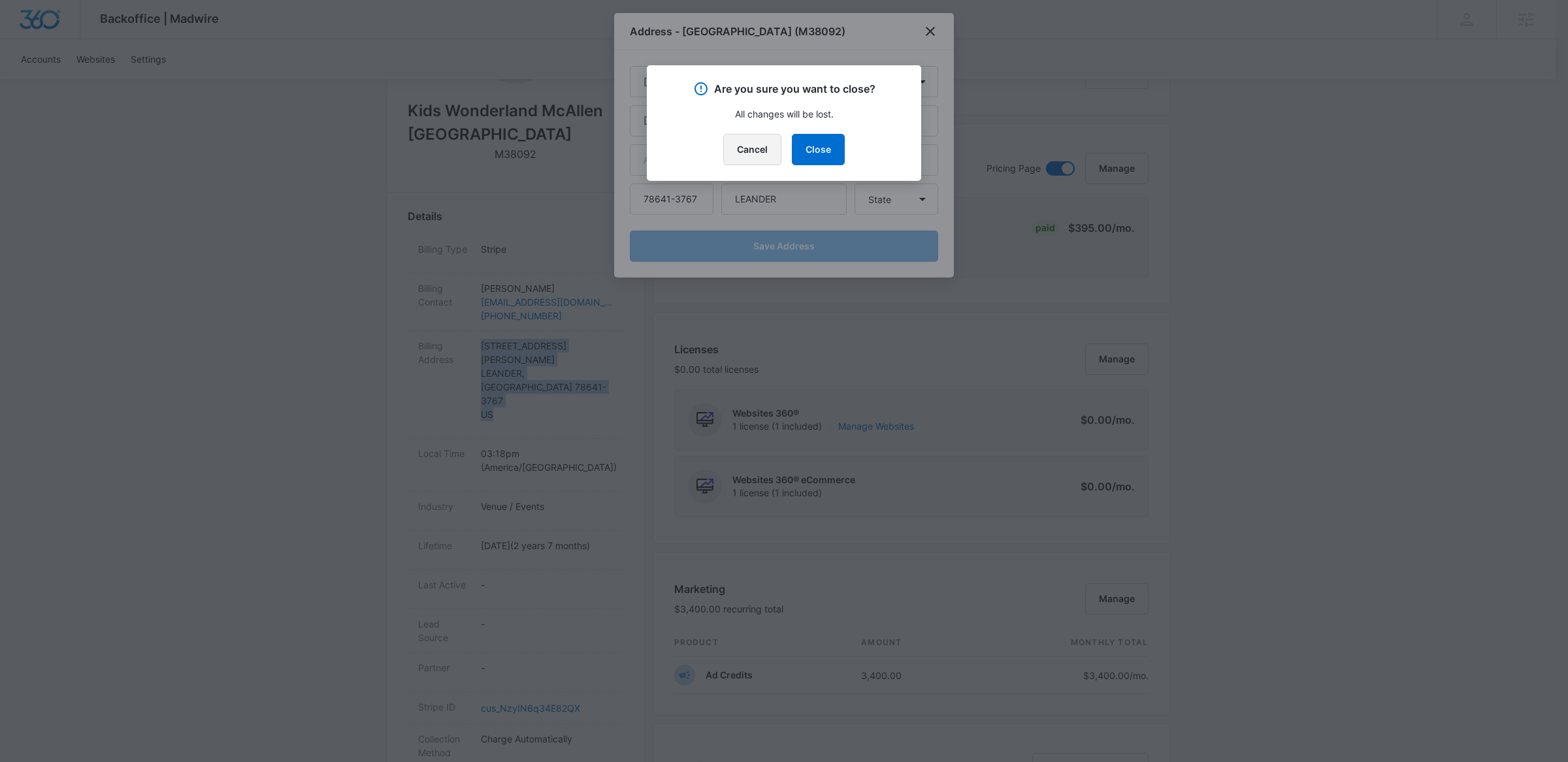
click at [761, 152] on button "Cancel" at bounding box center [752, 150] width 58 height 32
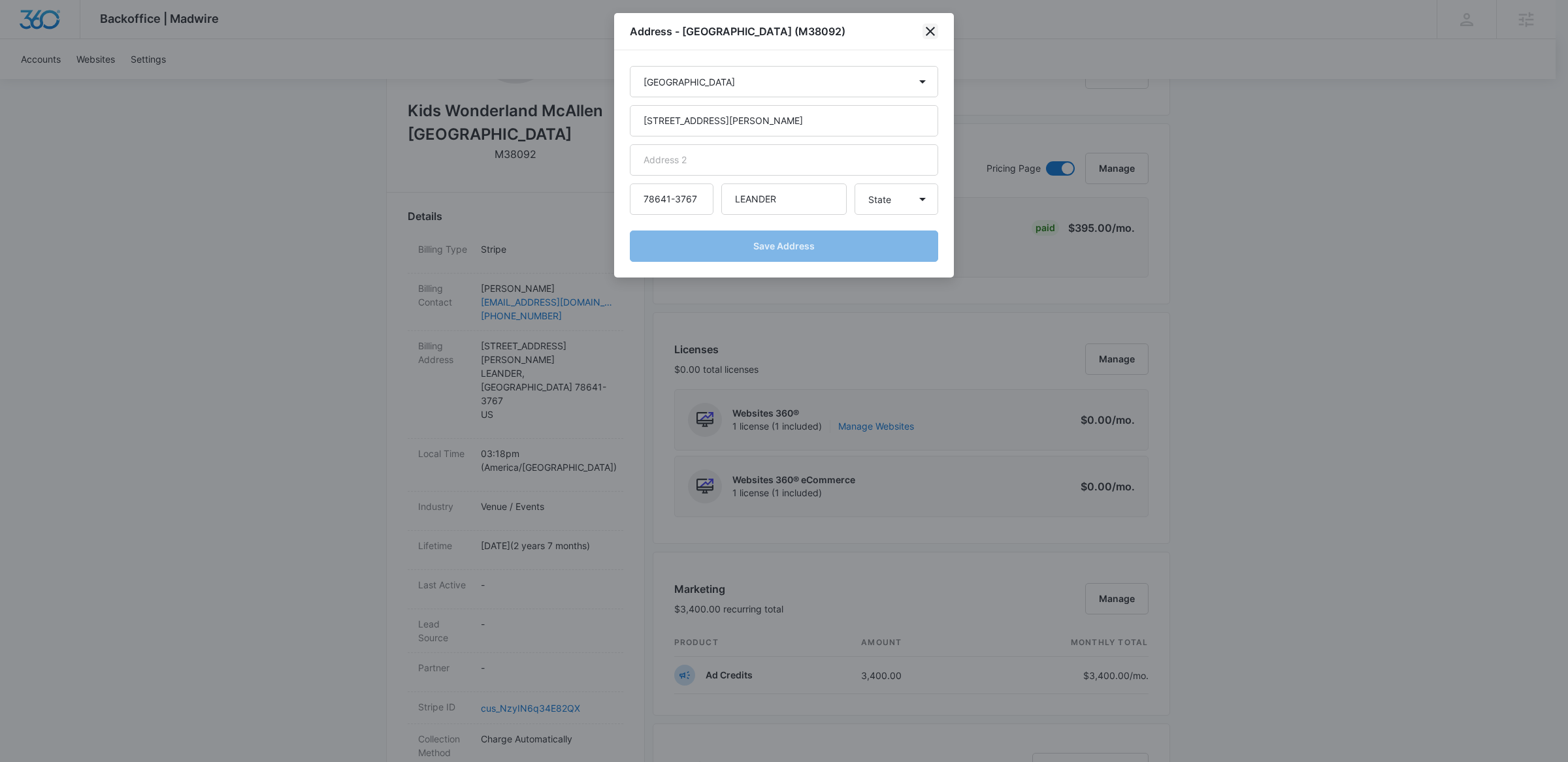
click at [931, 32] on icon "close" at bounding box center [931, 32] width 9 height 9
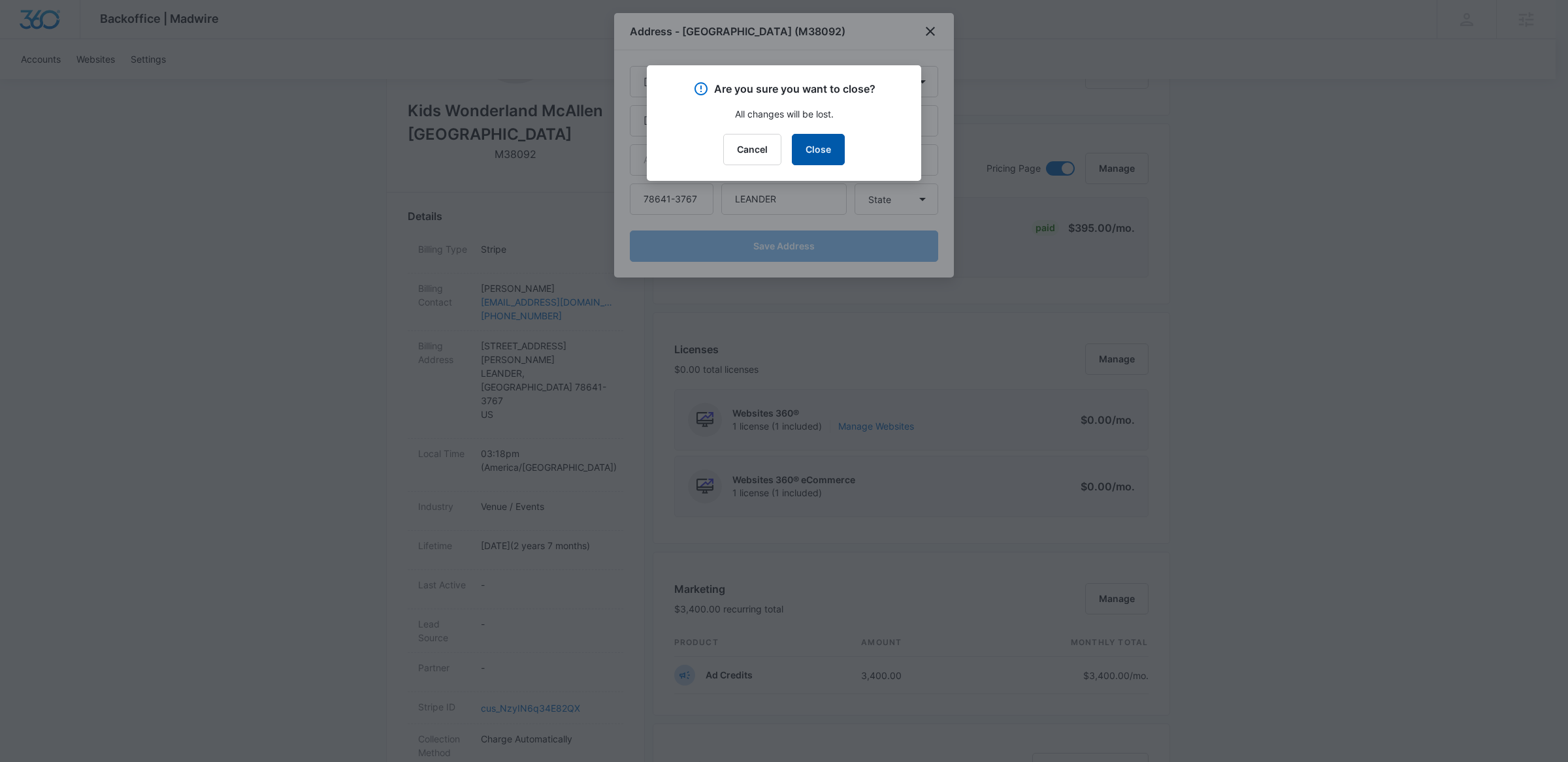
click at [801, 157] on button "Close" at bounding box center [818, 150] width 53 height 32
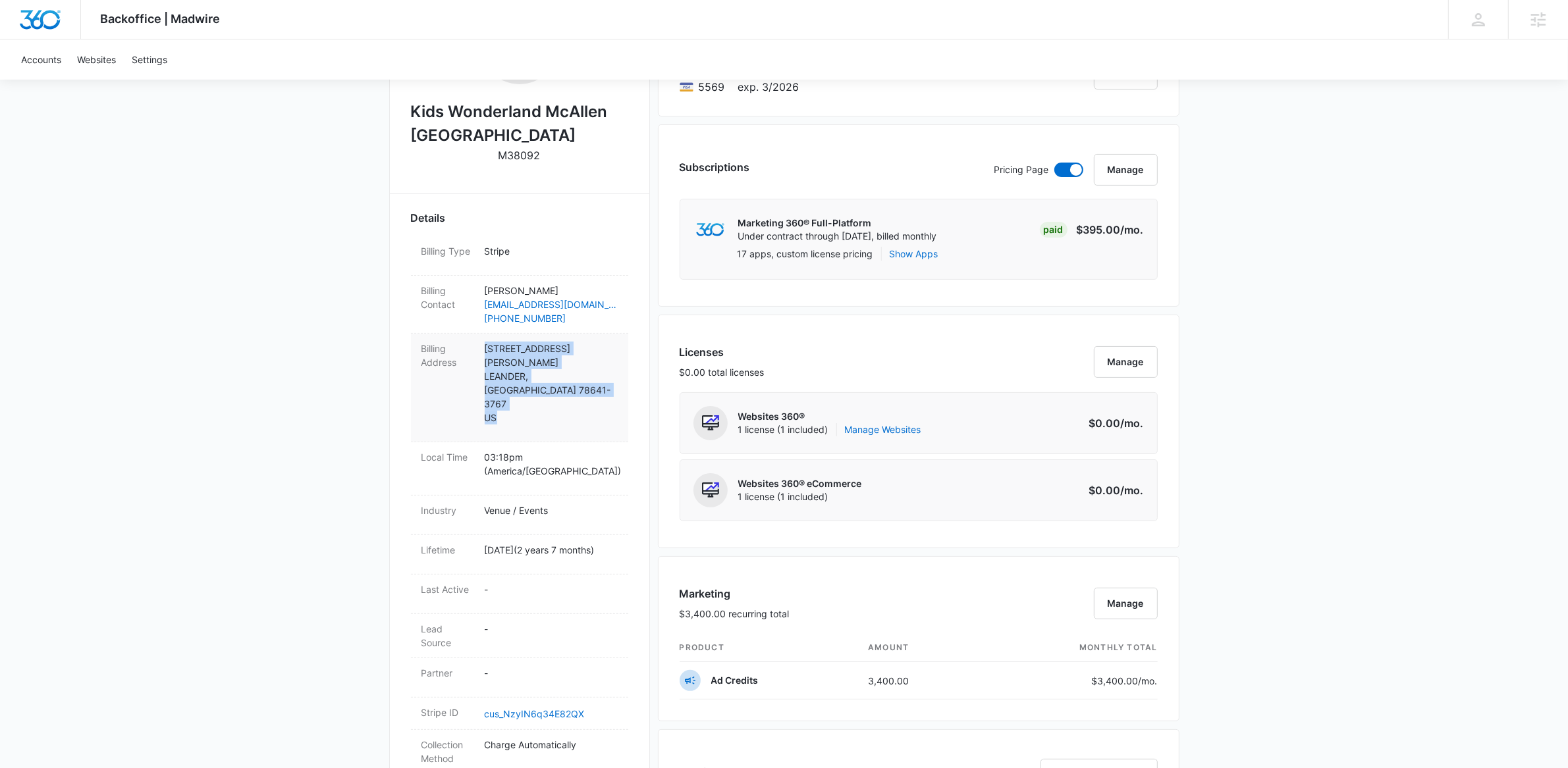
drag, startPoint x: 529, startPoint y: 375, endPoint x: 479, endPoint y: 349, distance: 56.4
click at [479, 349] on div "Billing Address 2721 STEECE WAY LEANDER , TX 78641-3767 US" at bounding box center [519, 388] width 217 height 108
select select "US"
select select "TX"
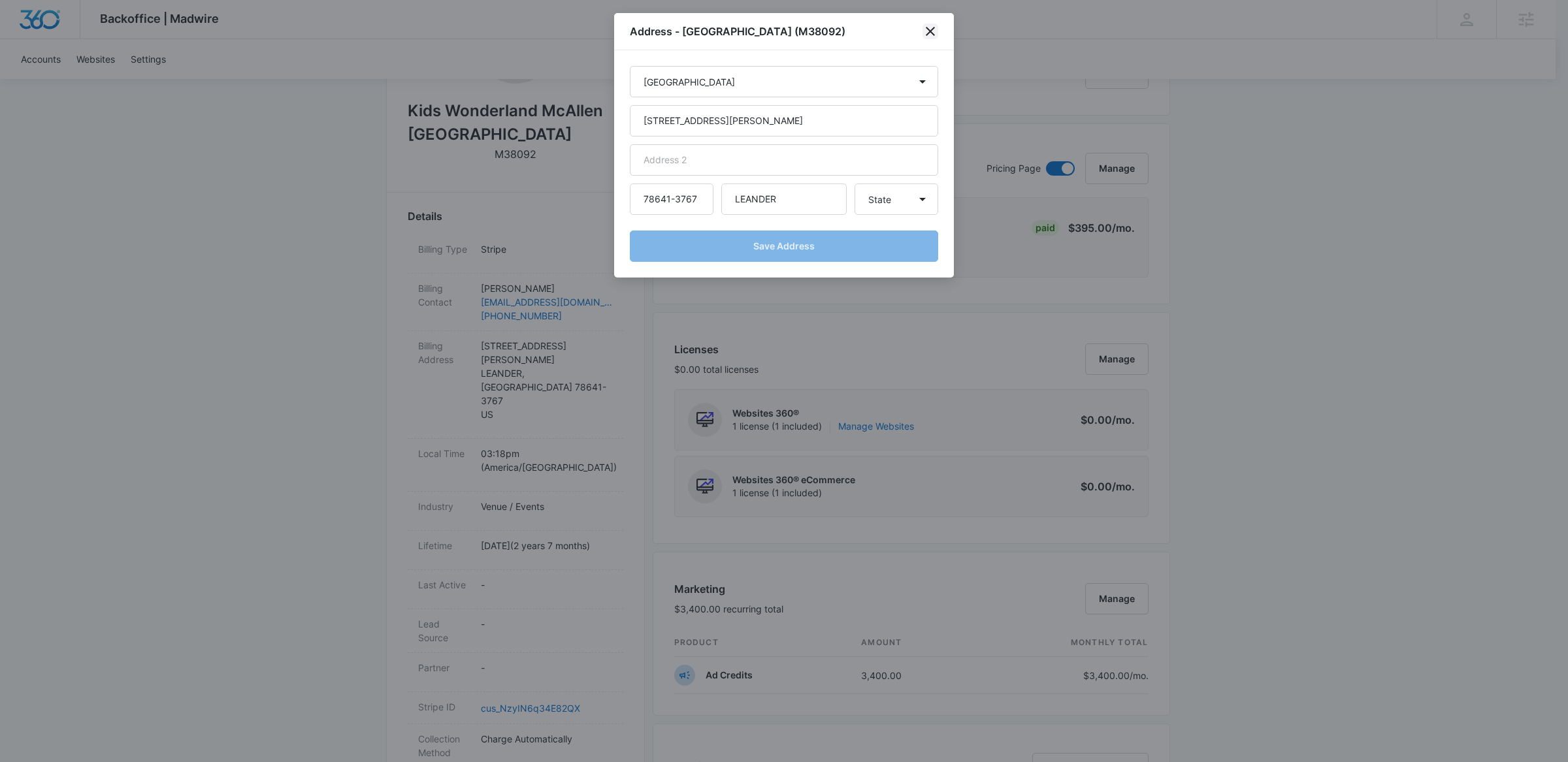
click at [931, 32] on icon "close" at bounding box center [931, 32] width 9 height 9
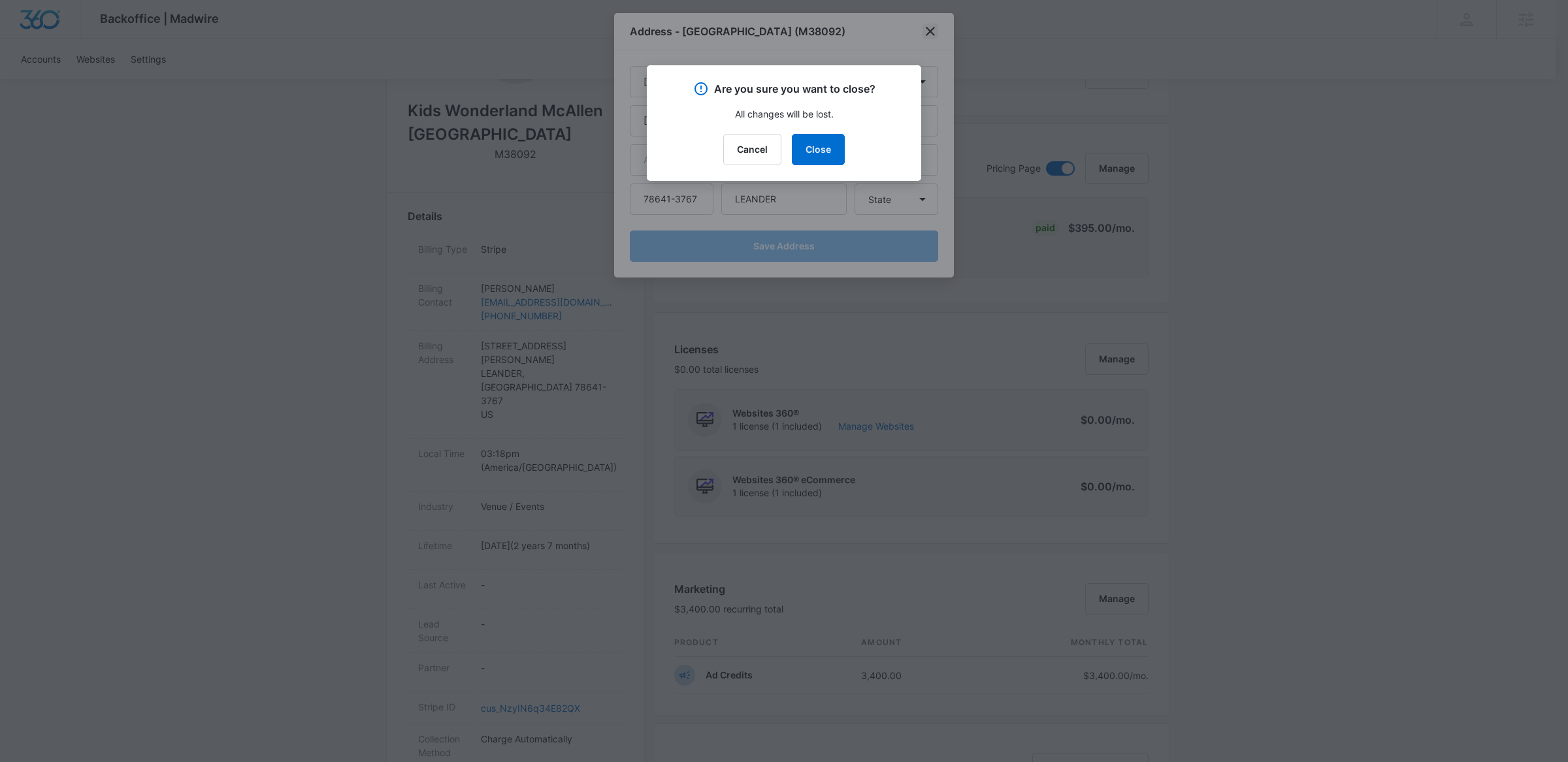
click at [931, 32] on div at bounding box center [784, 381] width 1568 height 762
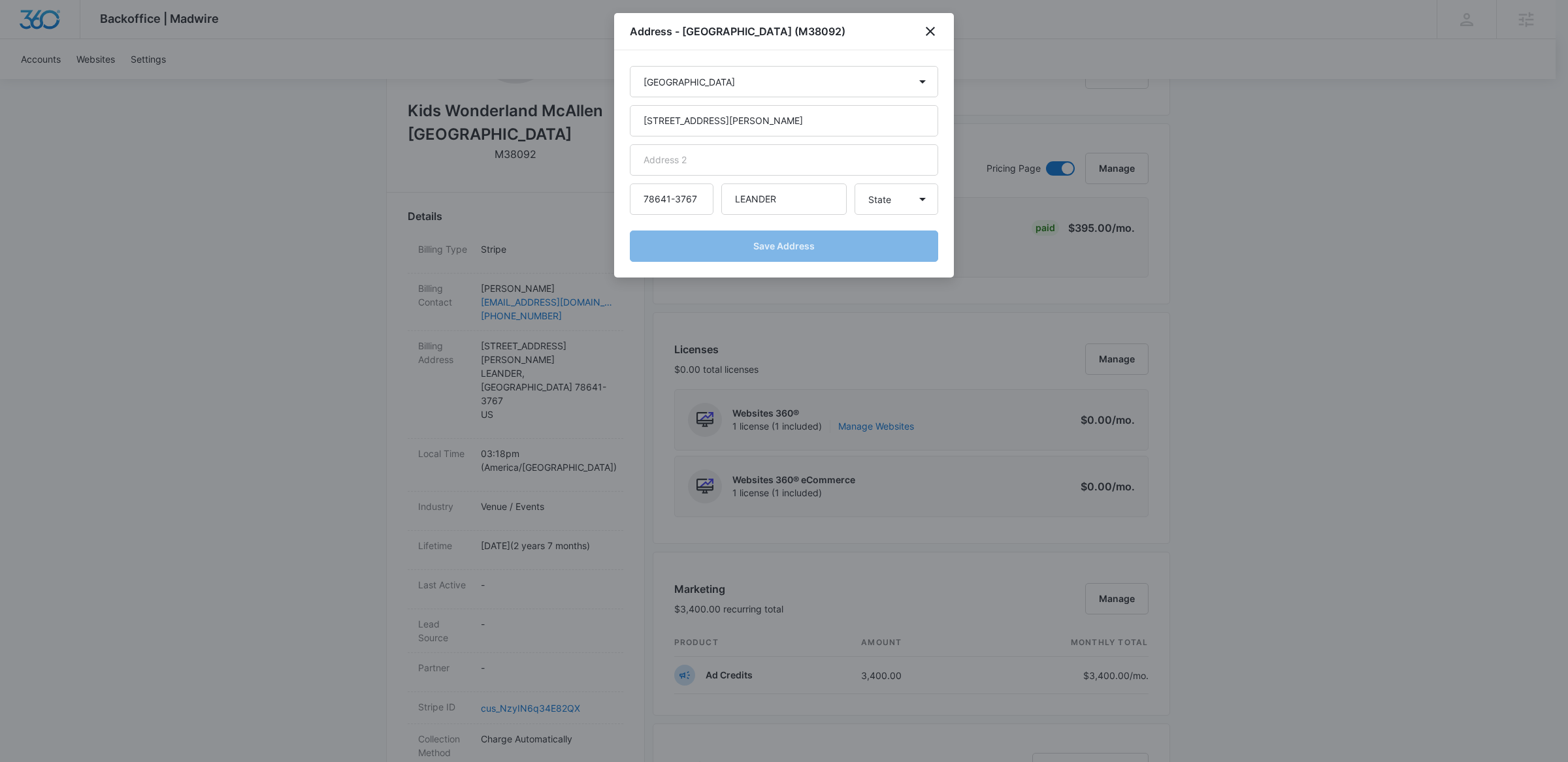
click at [366, 376] on div at bounding box center [784, 381] width 1568 height 762
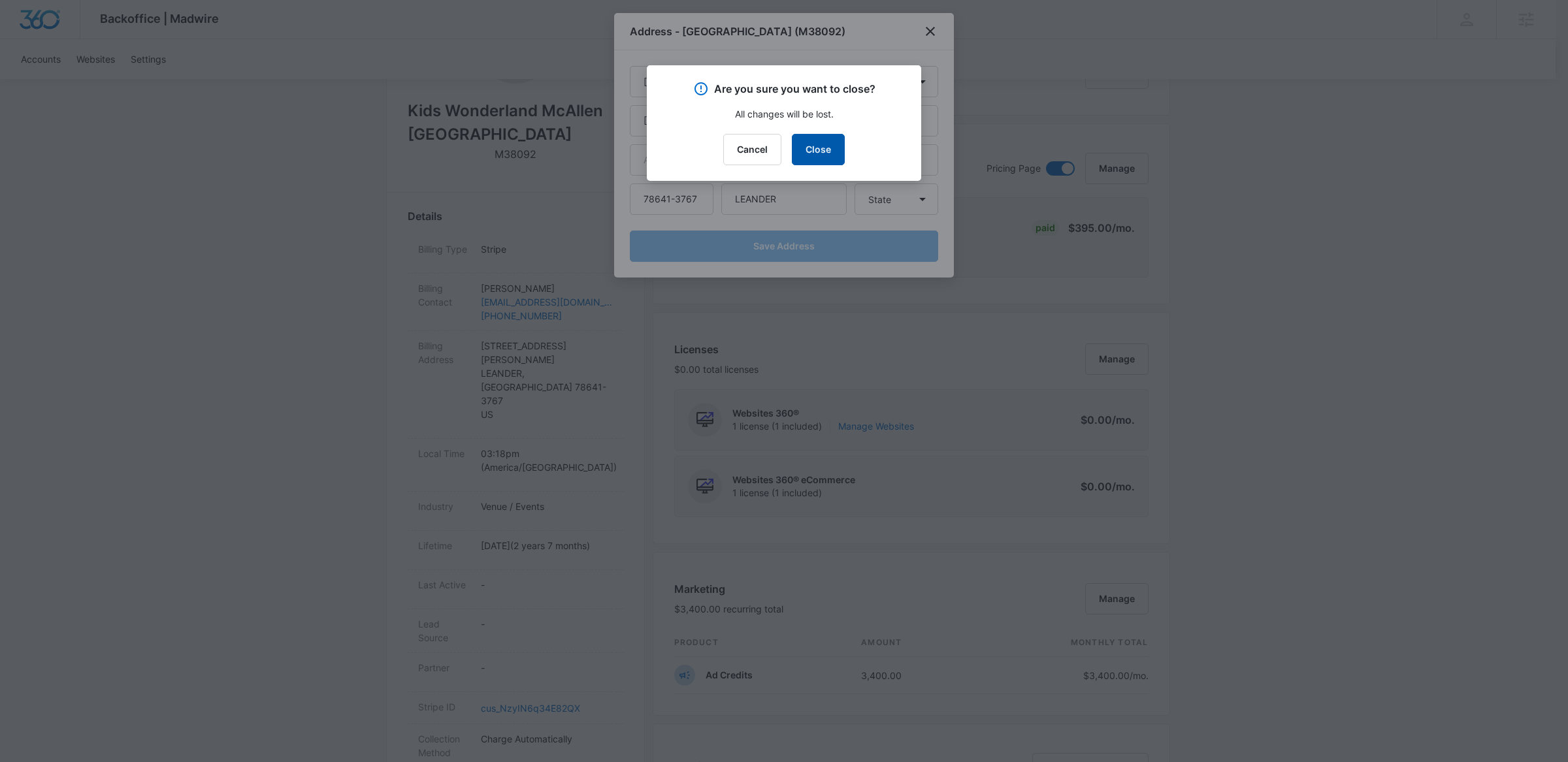
click at [813, 158] on button "Close" at bounding box center [818, 150] width 53 height 32
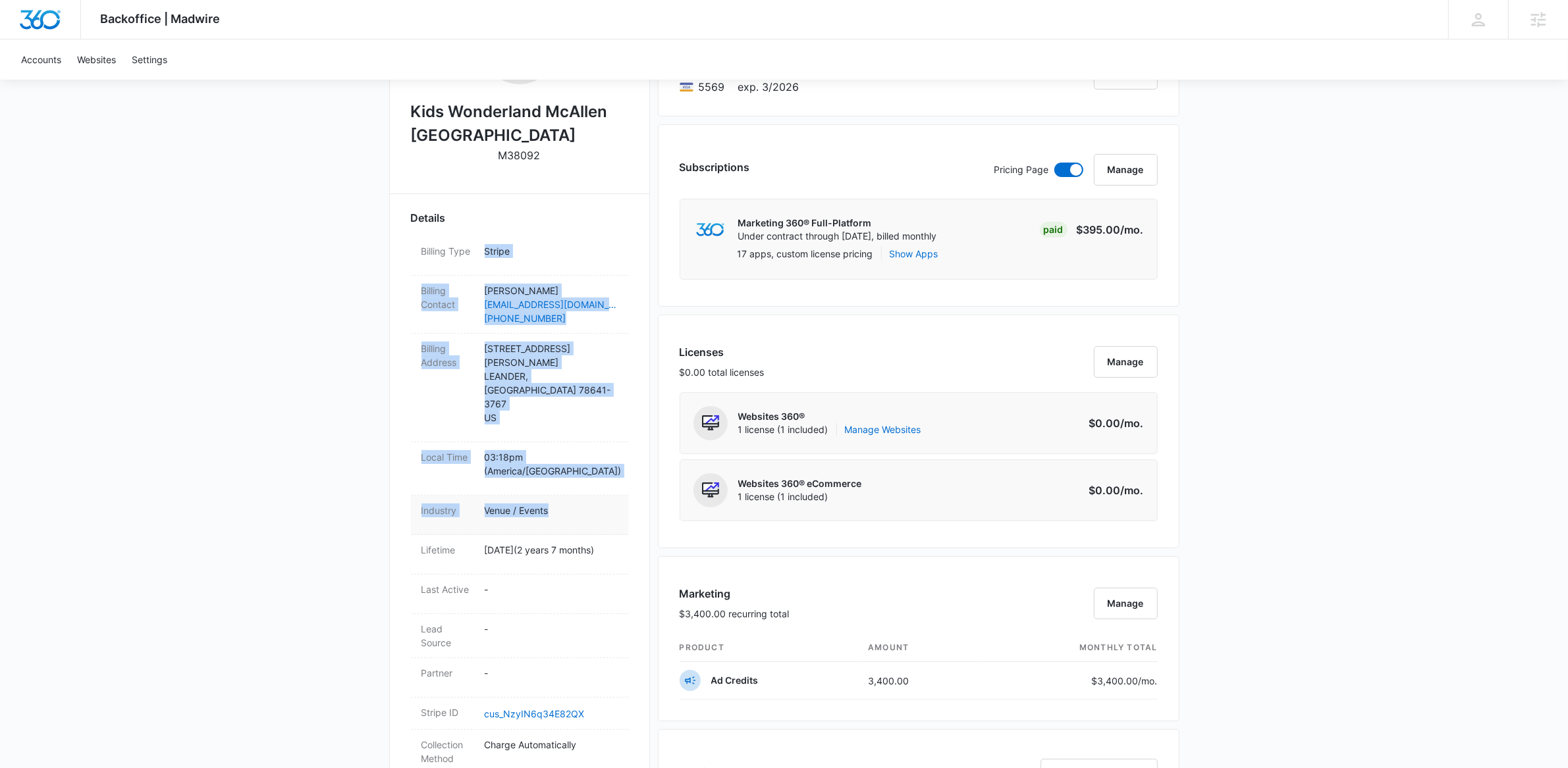
drag, startPoint x: 373, startPoint y: 267, endPoint x: 553, endPoint y: 468, distance: 269.8
click at [553, 468] on div "Backoffice | Madwire Apps Settings Mary Brenton mary.brenton@madwire.com My Pro…" at bounding box center [784, 598] width 1568 height 1774
copy dl "Stripe Billing Contact Priya Bandaru priyasweety6@gmail.com (770) 500-0335 Bill…"
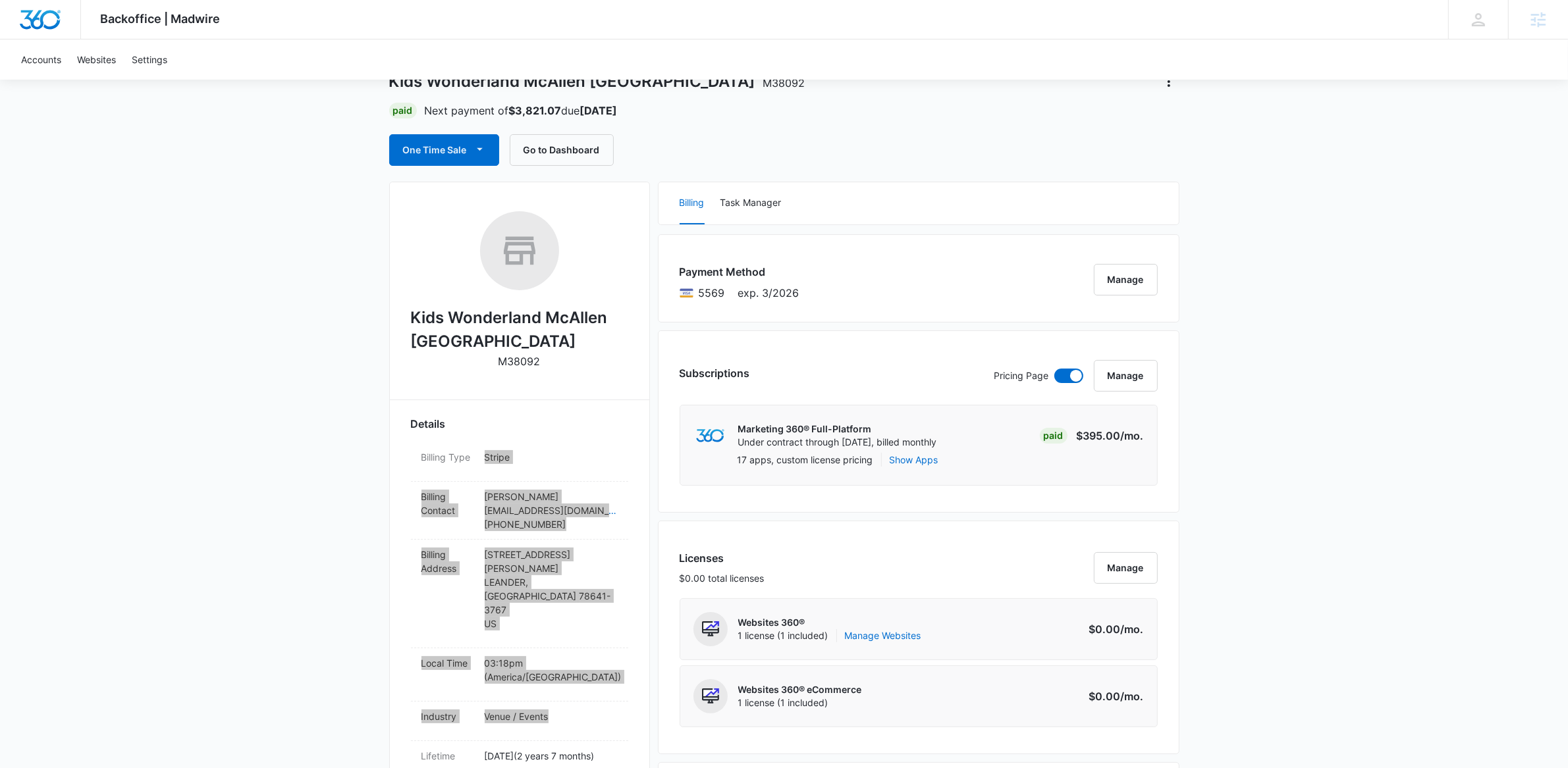
scroll to position [0, 0]
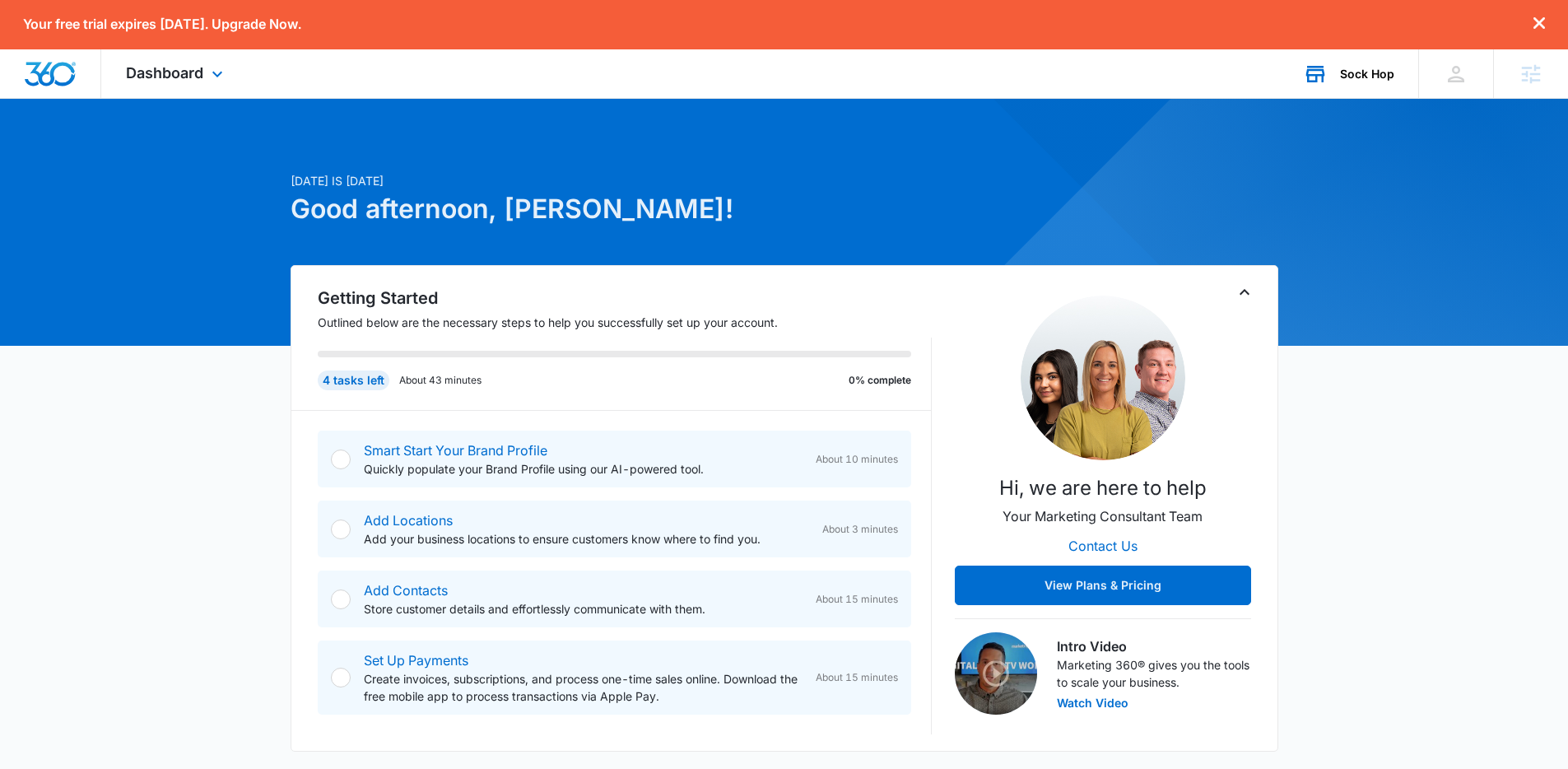
click at [1380, 73] on div "Sock Hop" at bounding box center [1367, 74] width 55 height 13
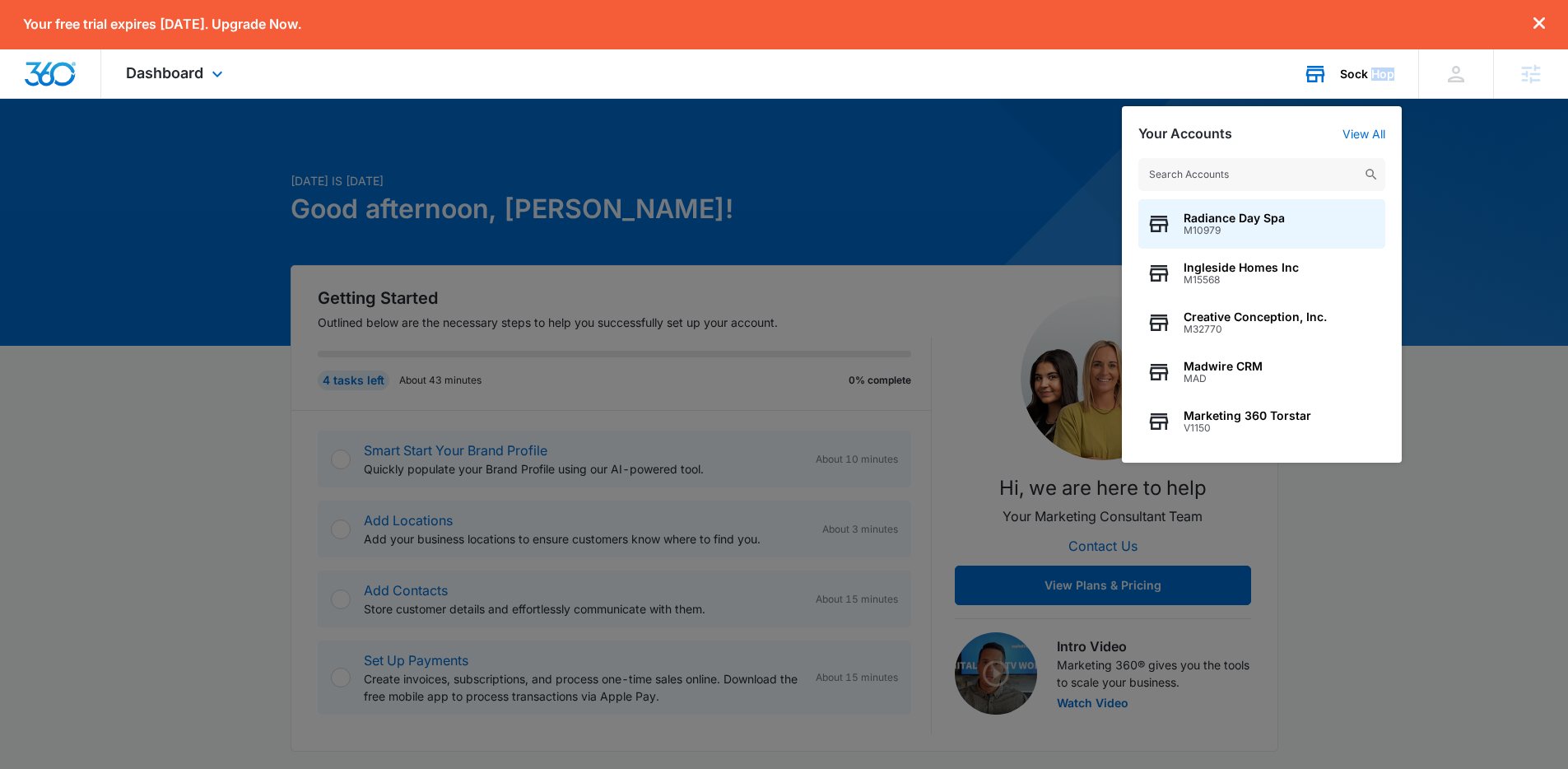
click at [1380, 73] on div "Sock Hop" at bounding box center [1367, 74] width 55 height 13
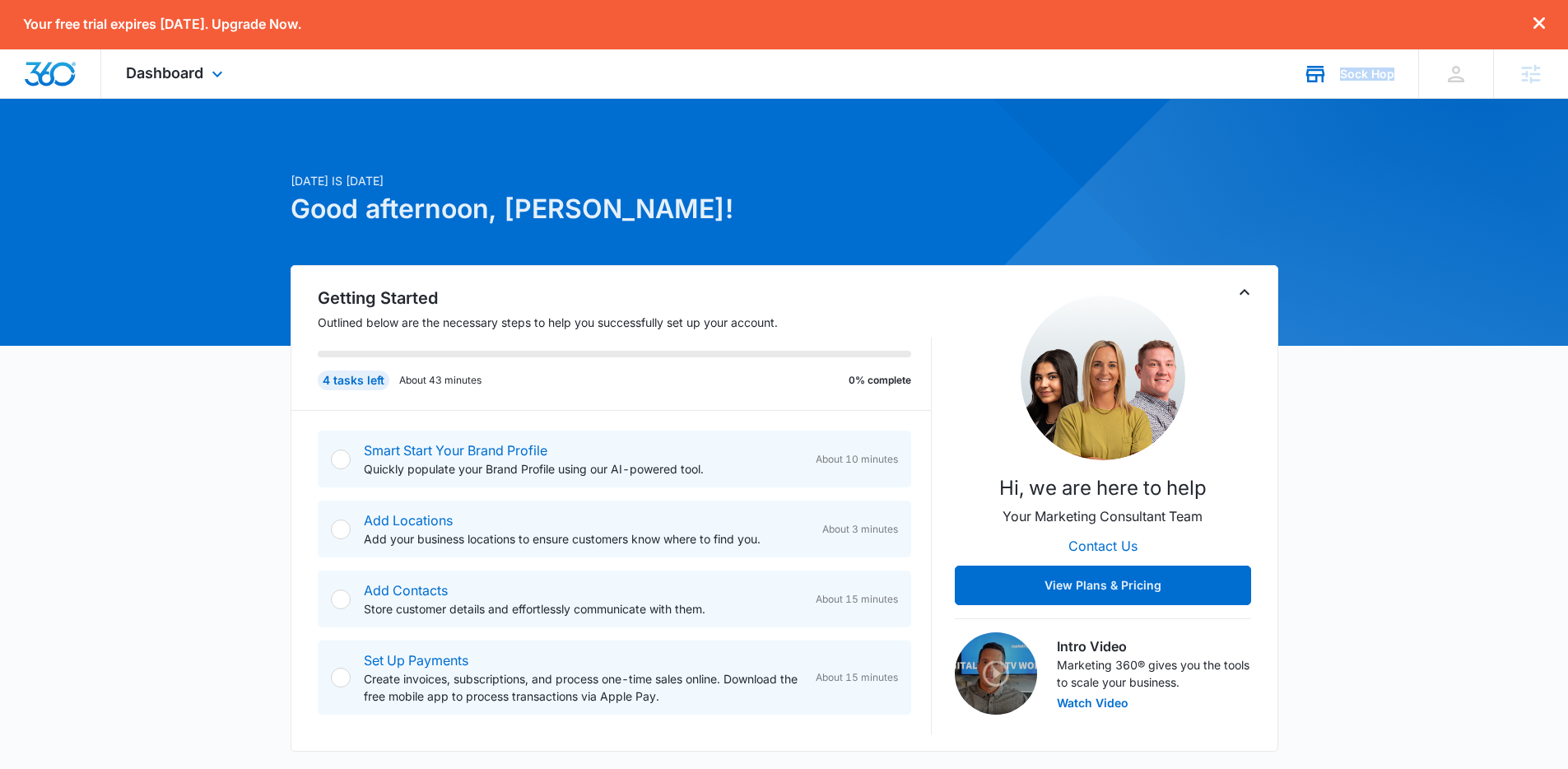
click at [1380, 73] on div "Sock Hop" at bounding box center [1367, 74] width 55 height 13
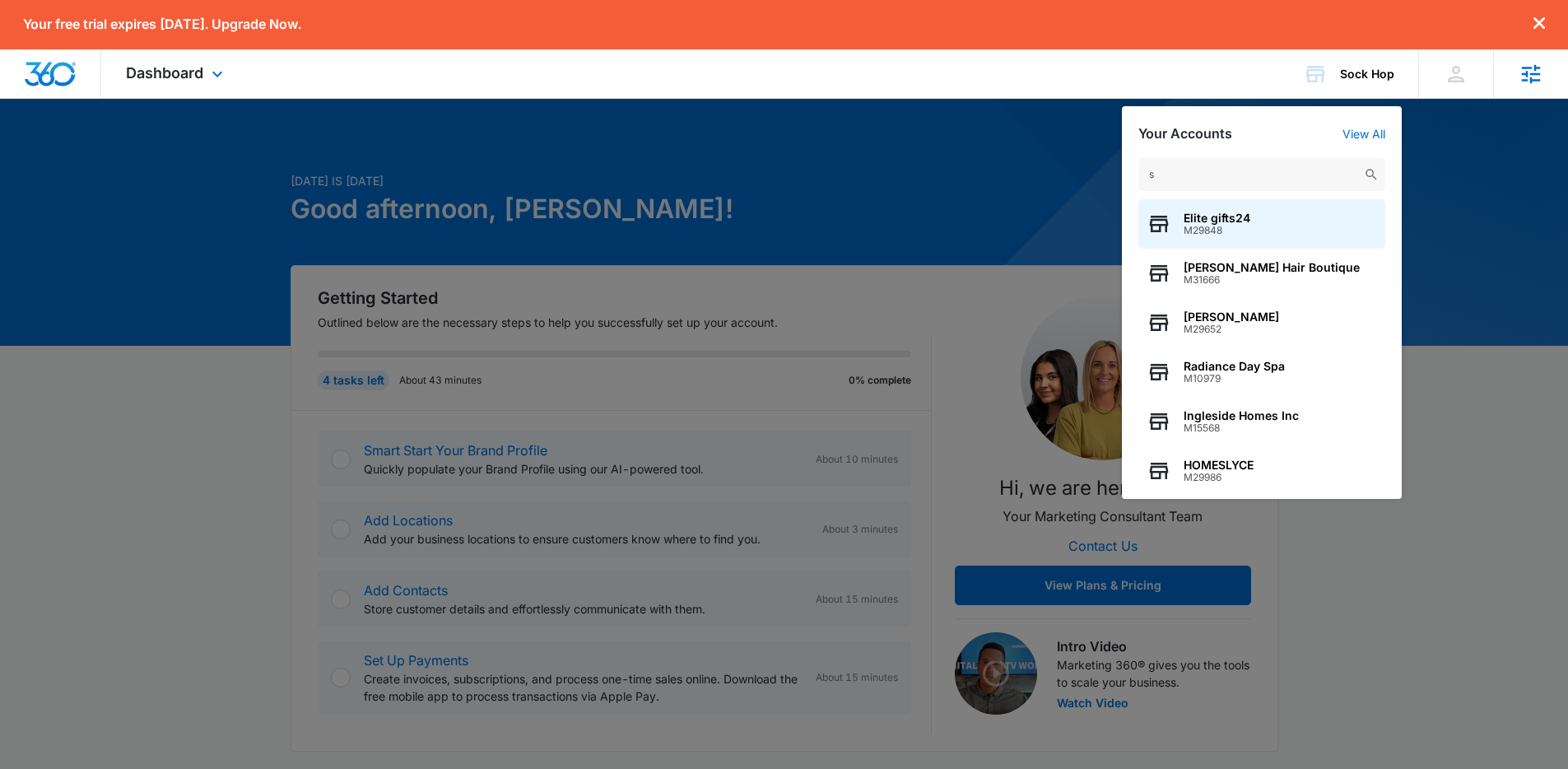
type input "s"
click at [1471, 253] on div at bounding box center [784, 384] width 1568 height 769
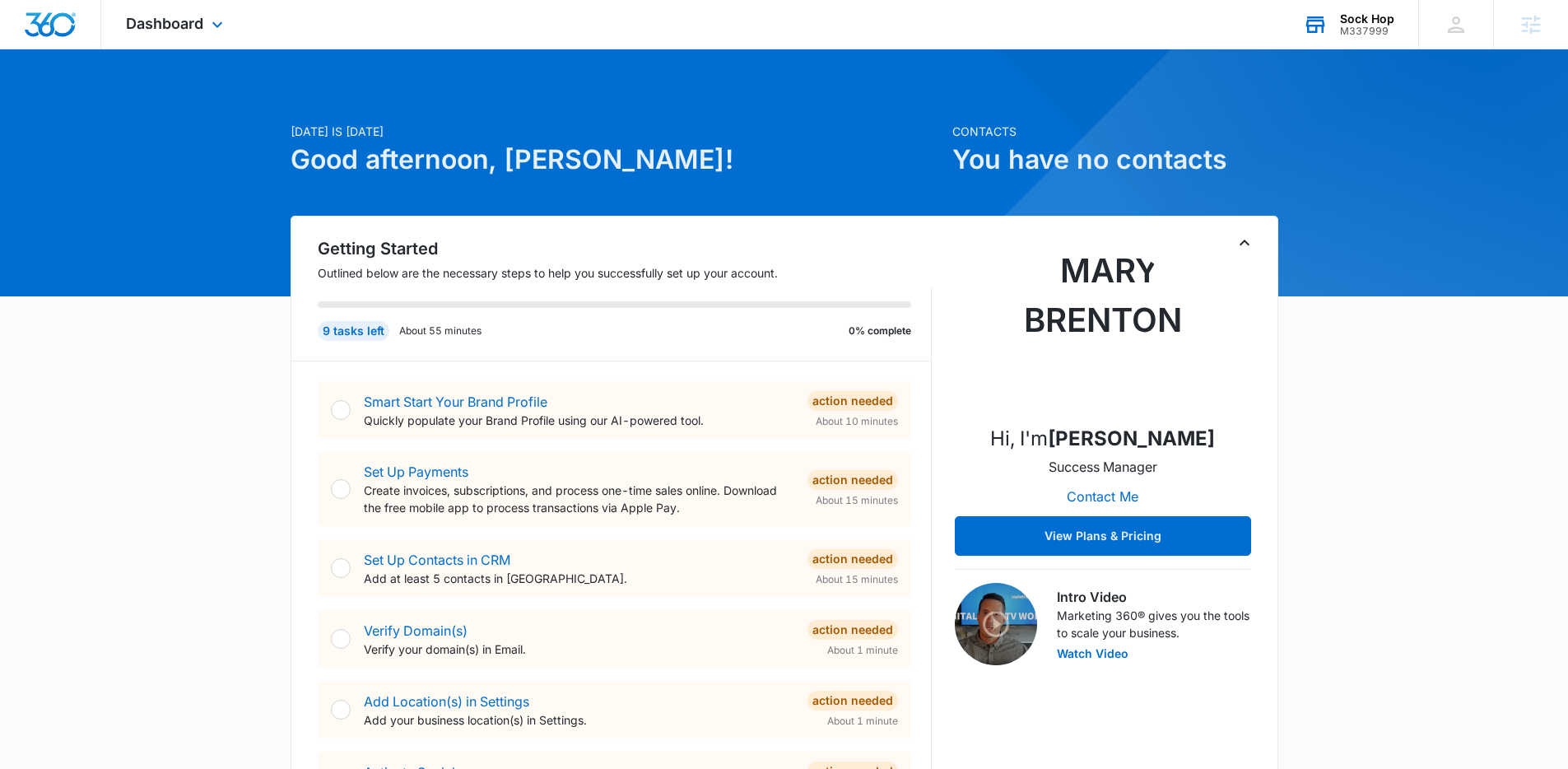
click at [1368, 14] on div "Sock Hop" at bounding box center [1367, 18] width 55 height 13
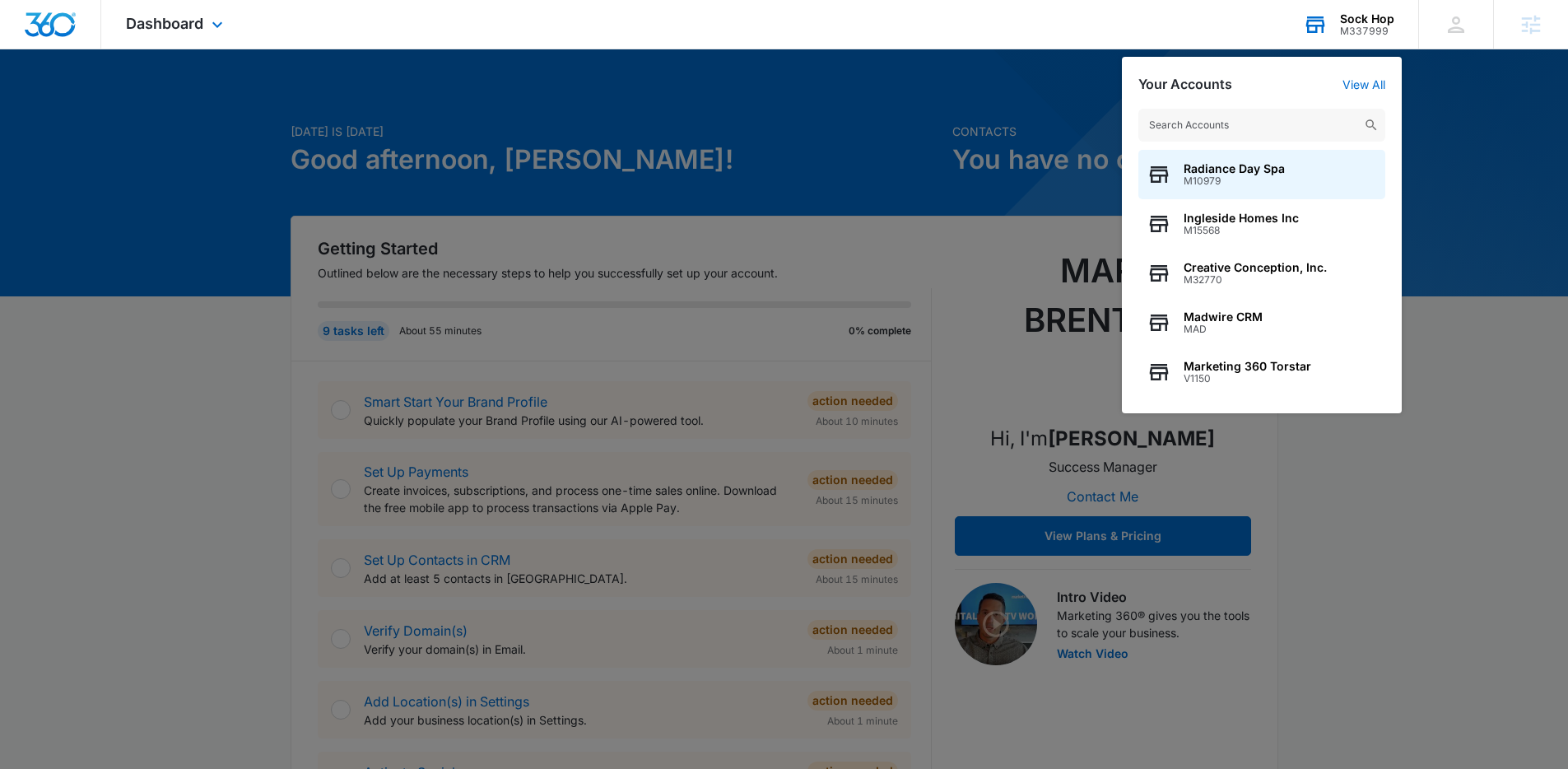
click at [1308, 119] on input "text" at bounding box center [1262, 125] width 247 height 33
type input "the big event"
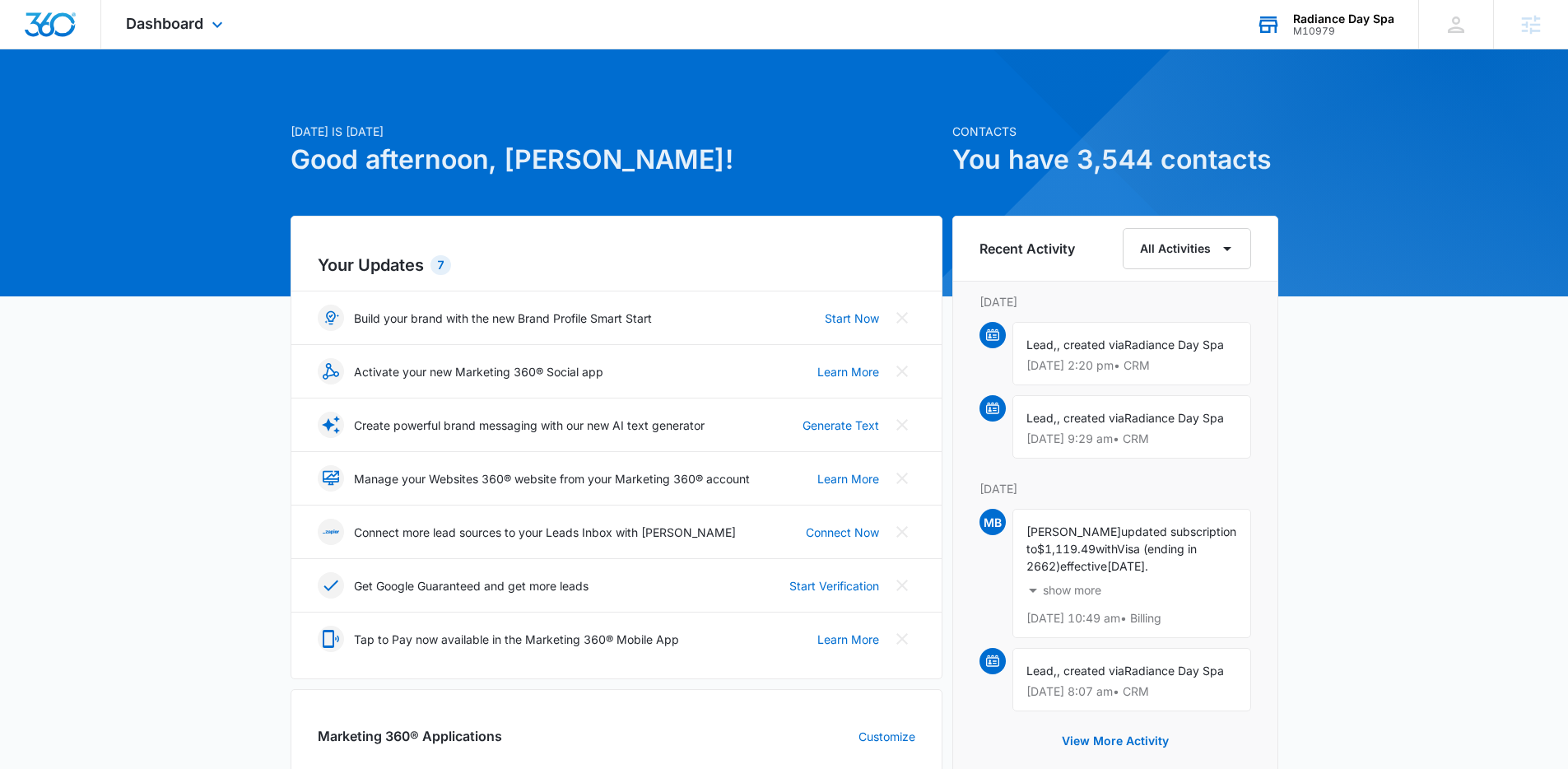
click at [199, 32] on div "Dashboard Apps Reputation Websites Forms CRM Email Social Shop Payments POS Con…" at bounding box center [176, 24] width 150 height 49
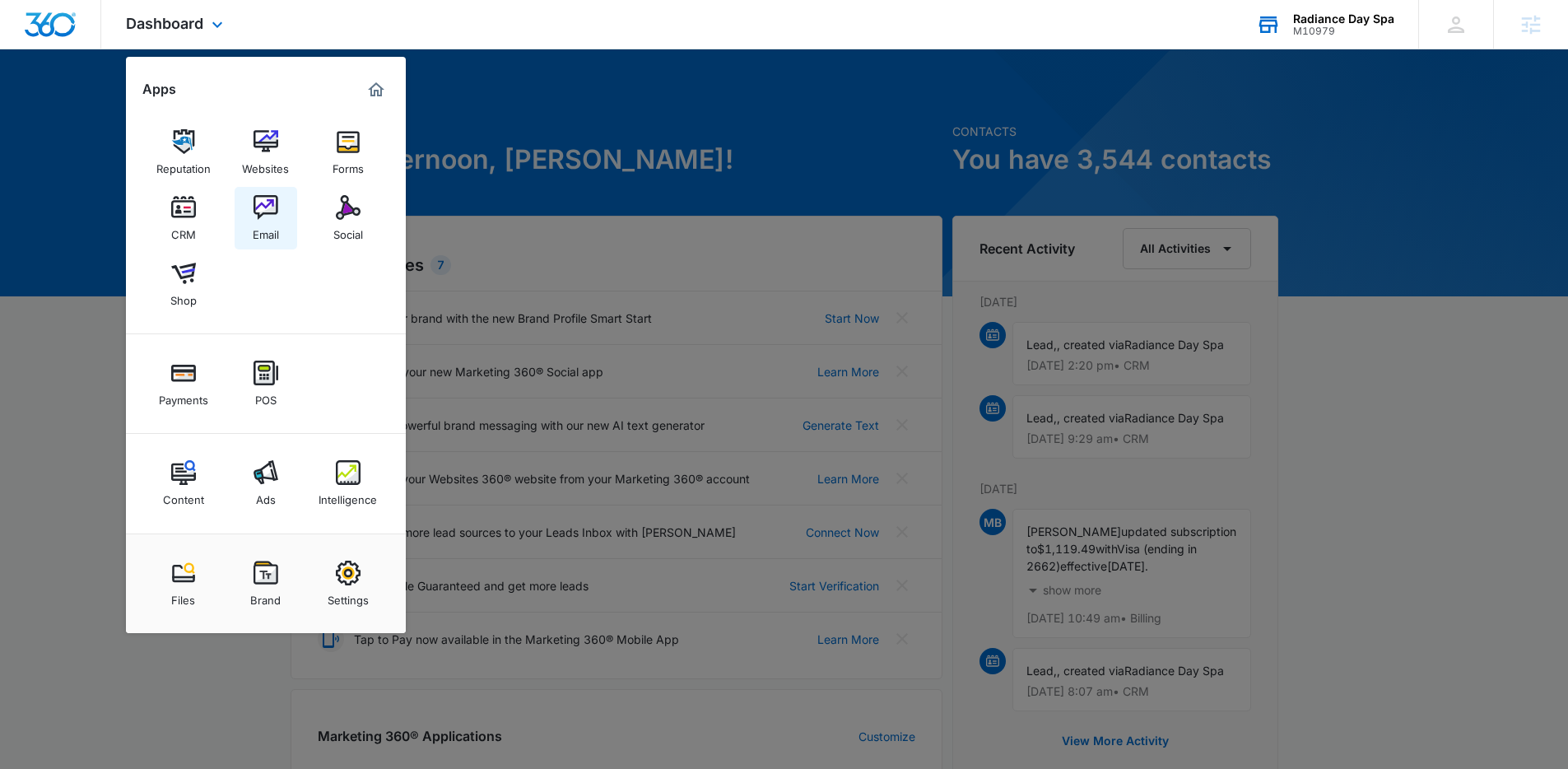
click at [267, 226] on div "Email" at bounding box center [266, 231] width 26 height 22
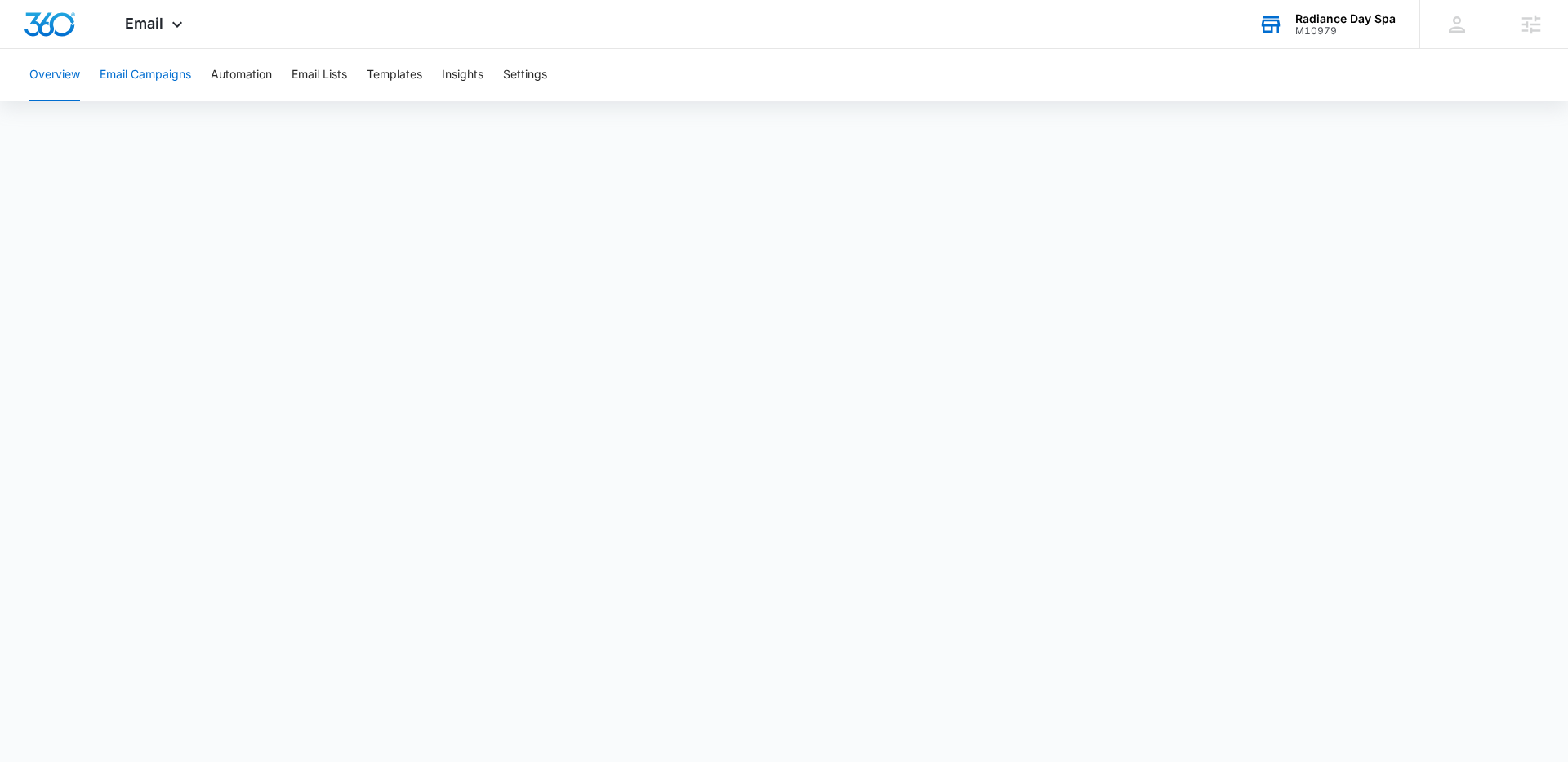
click at [167, 75] on button "Email Campaigns" at bounding box center [145, 75] width 92 height 52
click at [1367, 54] on div "Overview Email Campaigns Automation Email Lists Templates Insights Settings" at bounding box center [784, 75] width 1529 height 52
click at [1371, 30] on div "M10979" at bounding box center [1346, 32] width 101 height 12
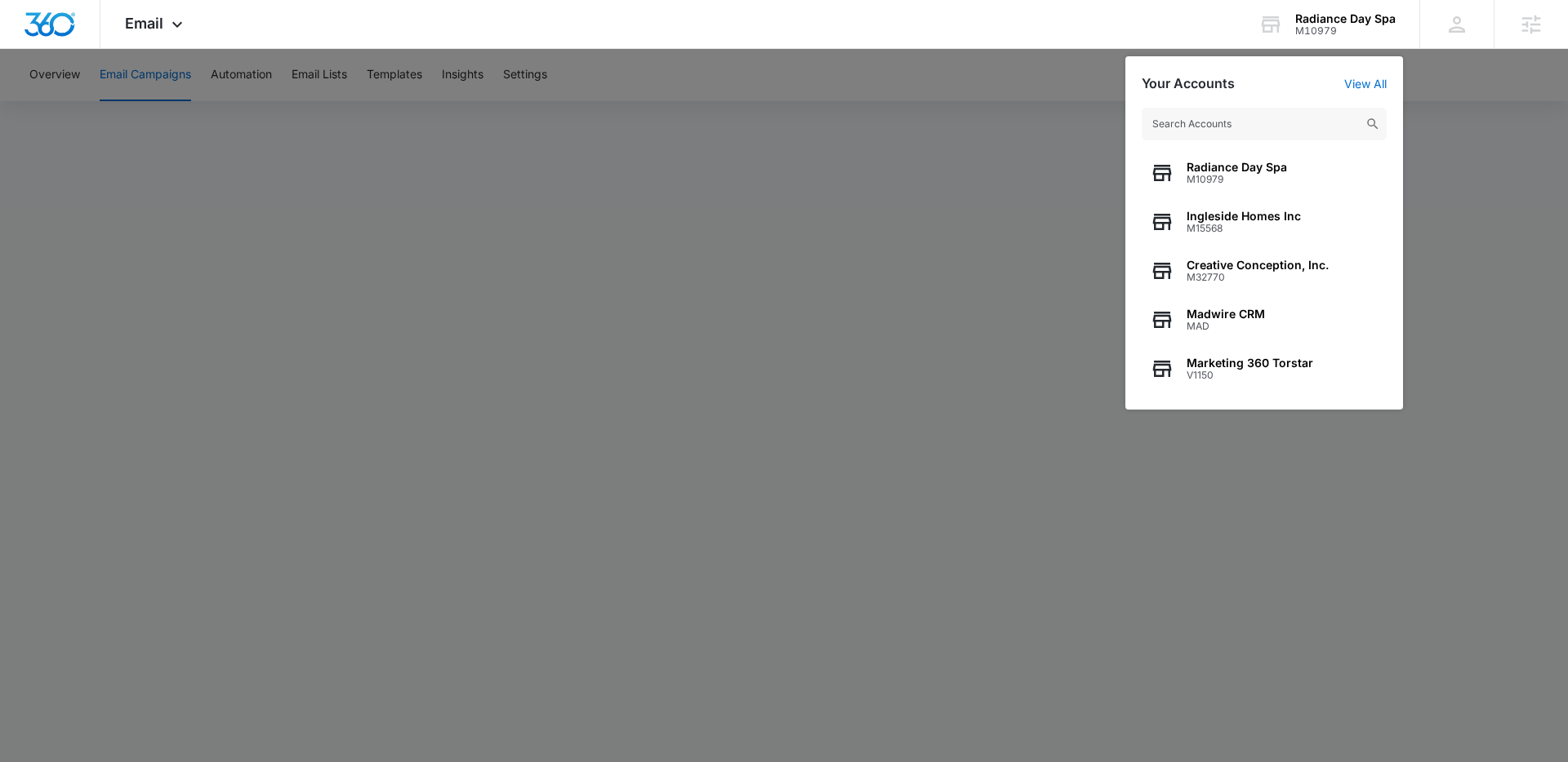
click at [1334, 131] on input "text" at bounding box center [1264, 123] width 245 height 33
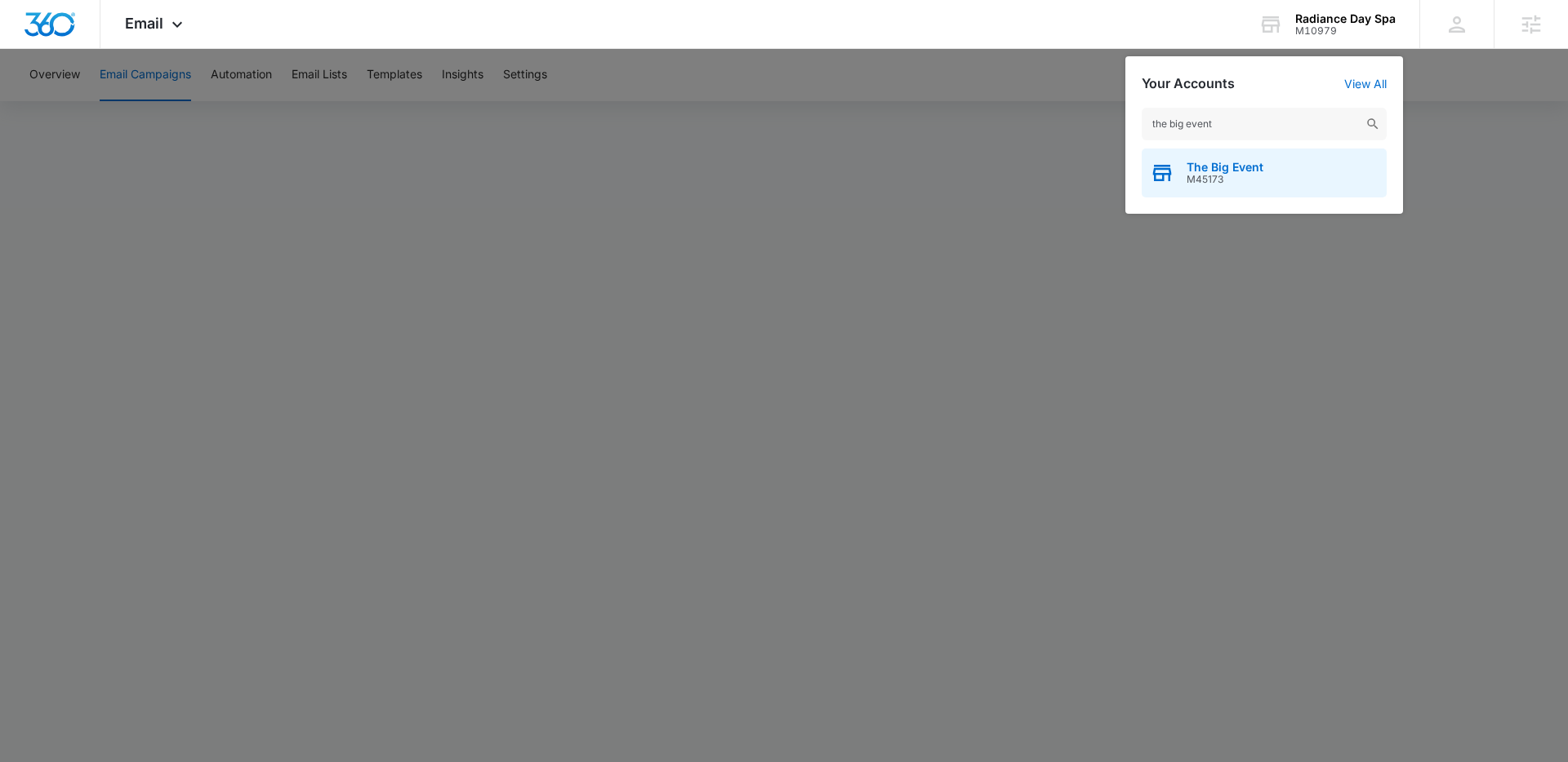
type input "the big event"
click at [1274, 187] on div "The Big Event M45173" at bounding box center [1264, 174] width 245 height 49
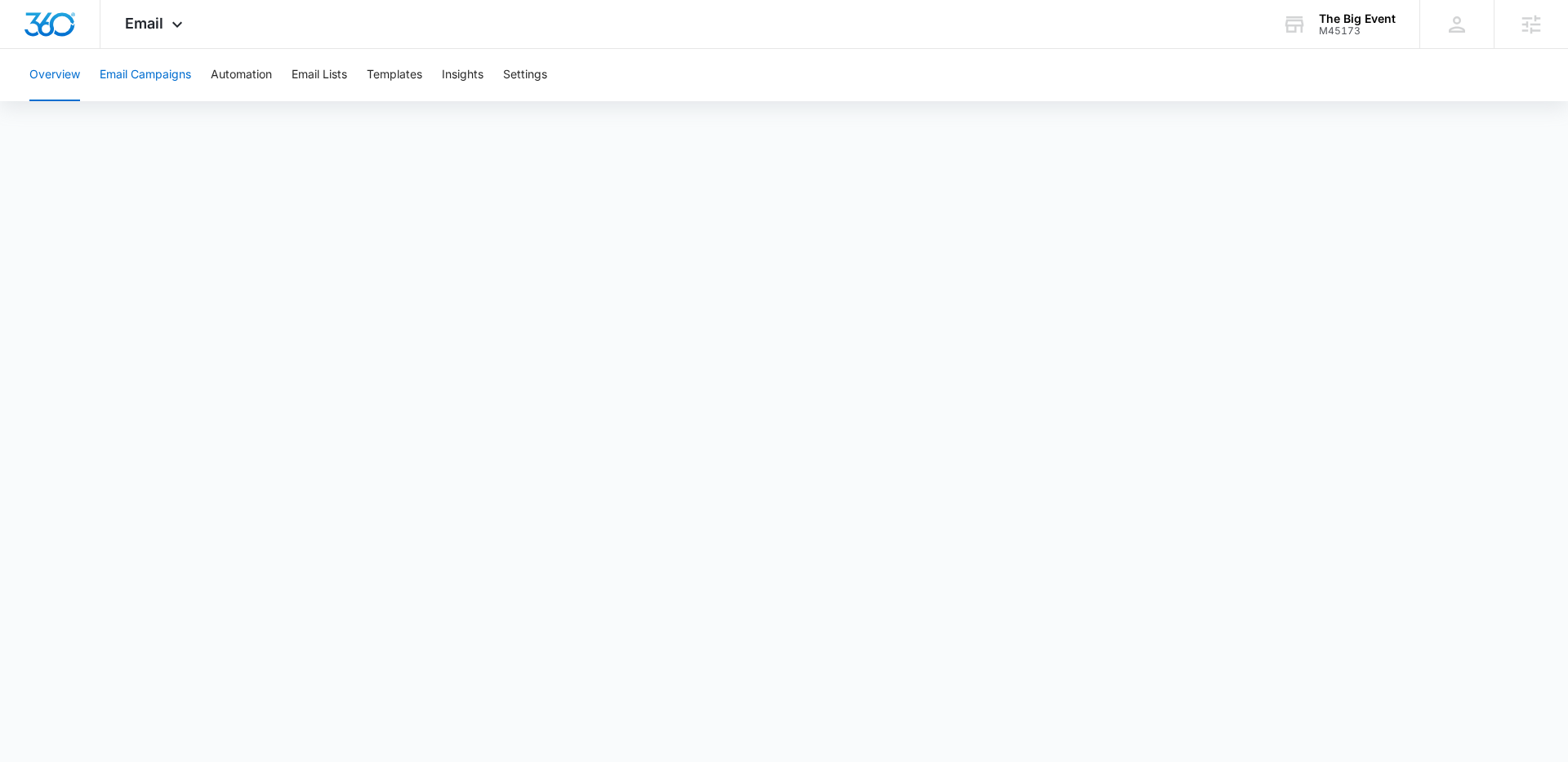
click at [173, 72] on button "Email Campaigns" at bounding box center [145, 75] width 92 height 52
click at [328, 81] on button "Email Lists" at bounding box center [319, 75] width 55 height 52
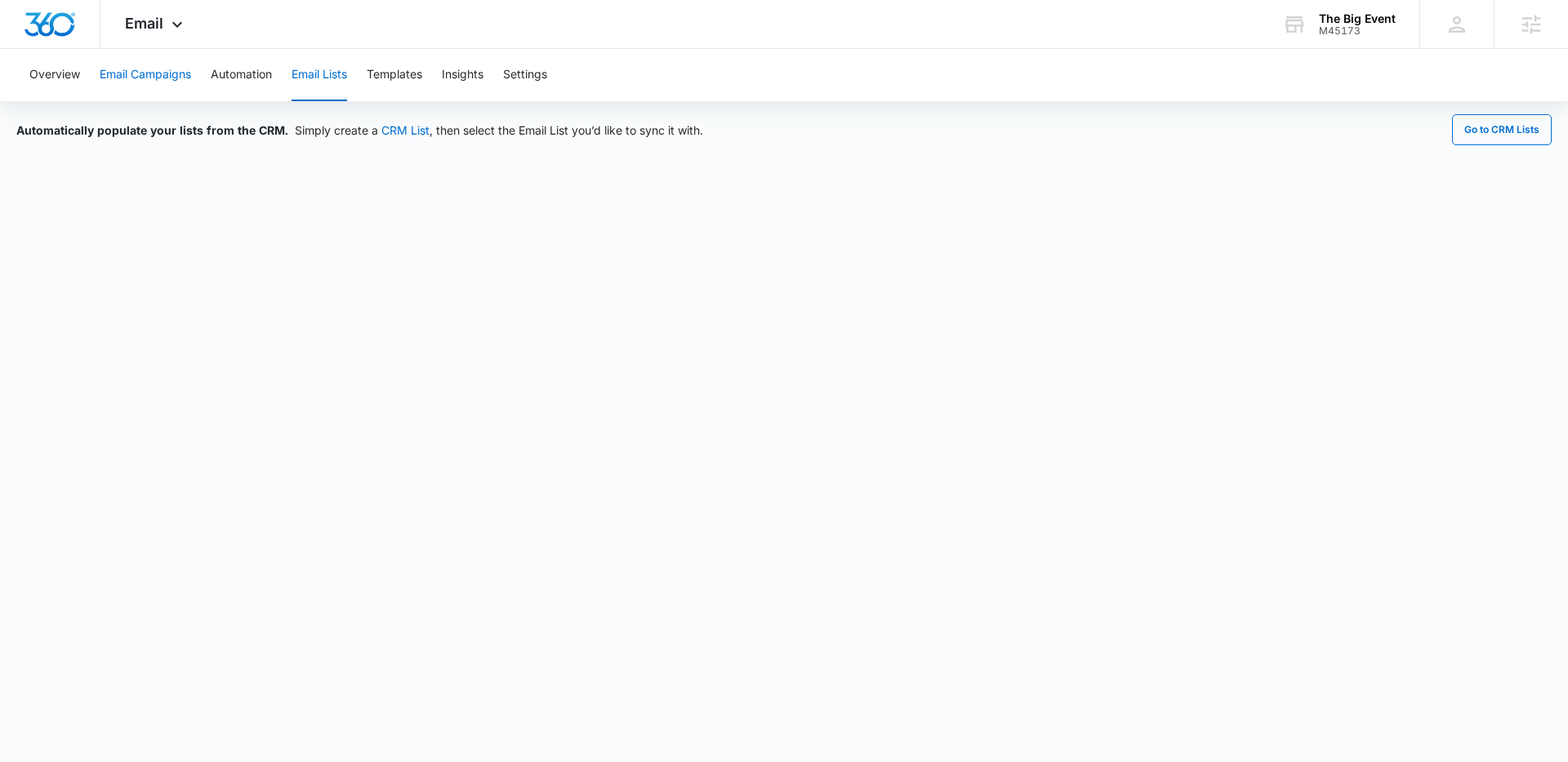
click at [172, 69] on button "Email Campaigns" at bounding box center [145, 75] width 92 height 52
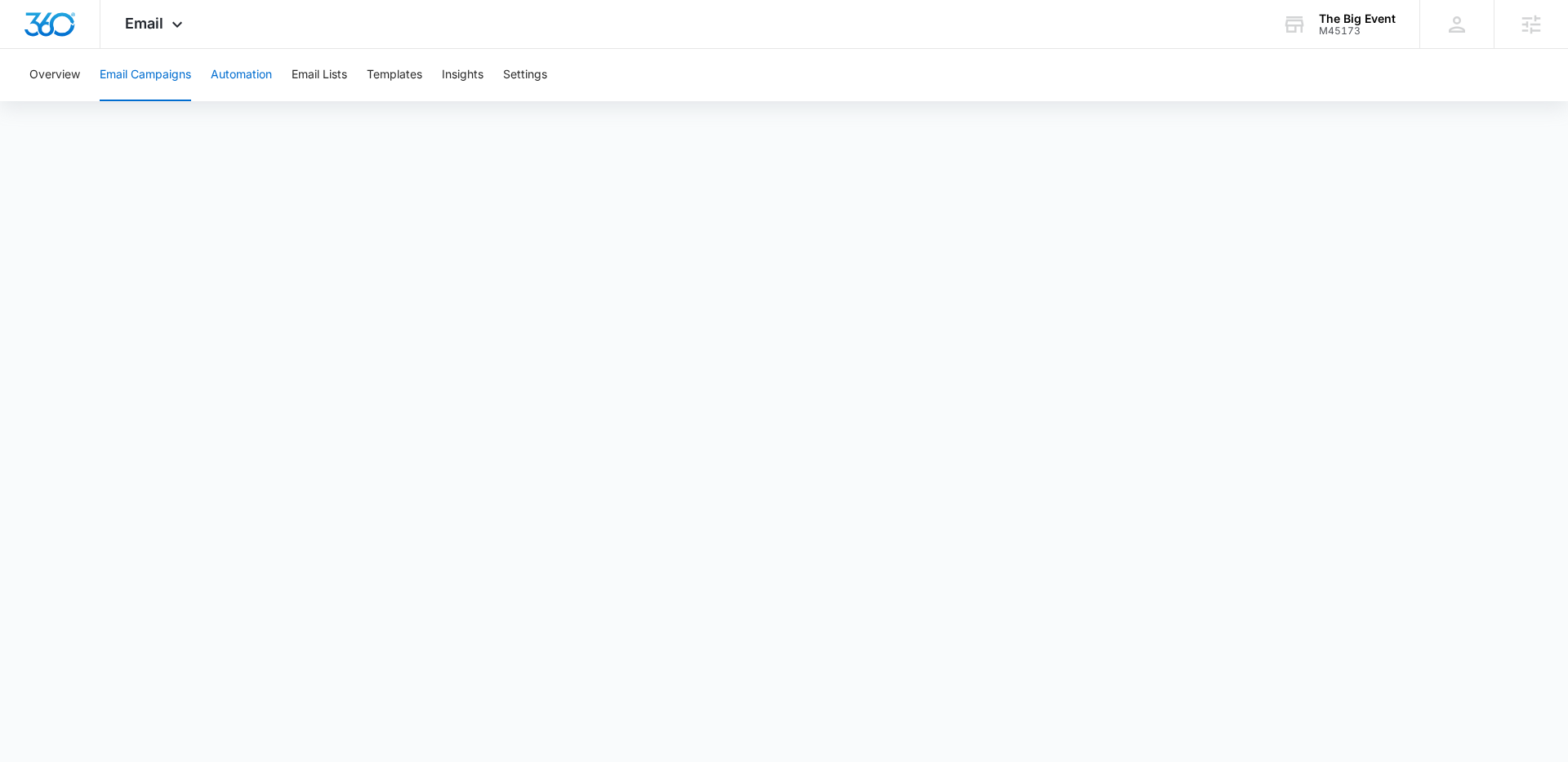
click at [256, 70] on button "Automation" at bounding box center [241, 75] width 61 height 52
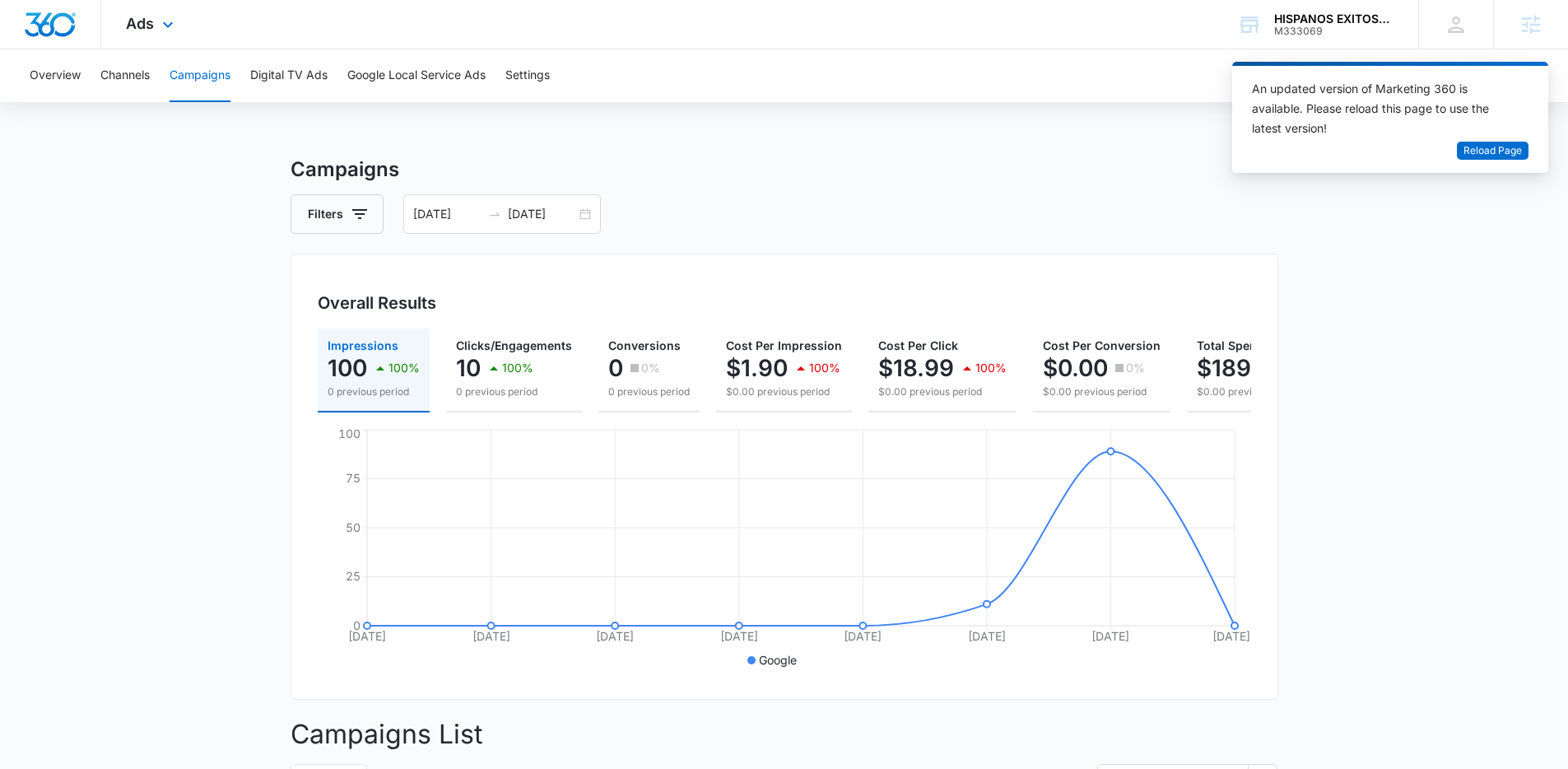
click at [157, 45] on div "Ads Apps Reputation Websites Forms CRM Email Social Shop Payments POS Content A…" at bounding box center [152, 24] width 102 height 49
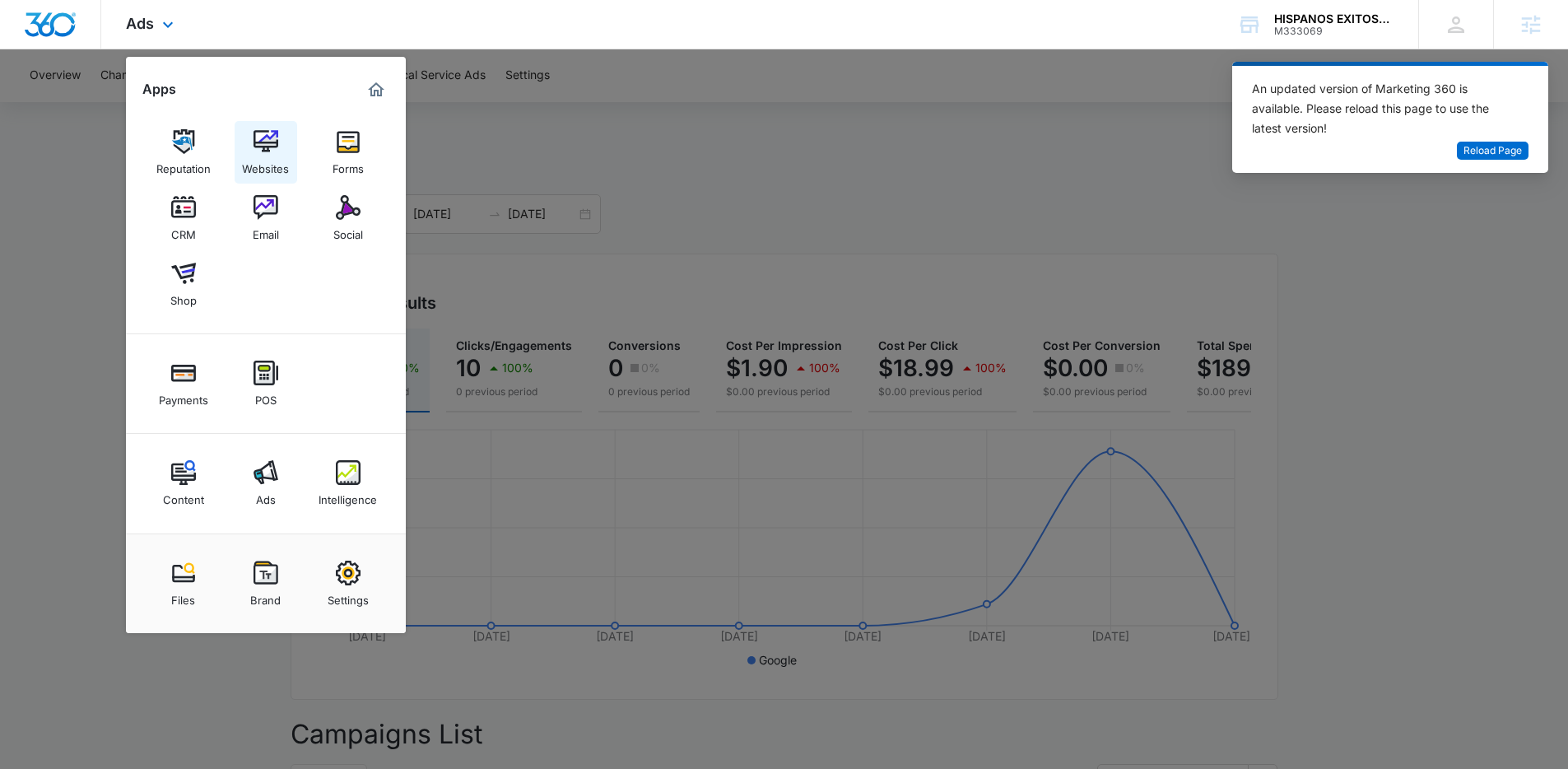
click at [253, 167] on div "Websites" at bounding box center [265, 165] width 47 height 22
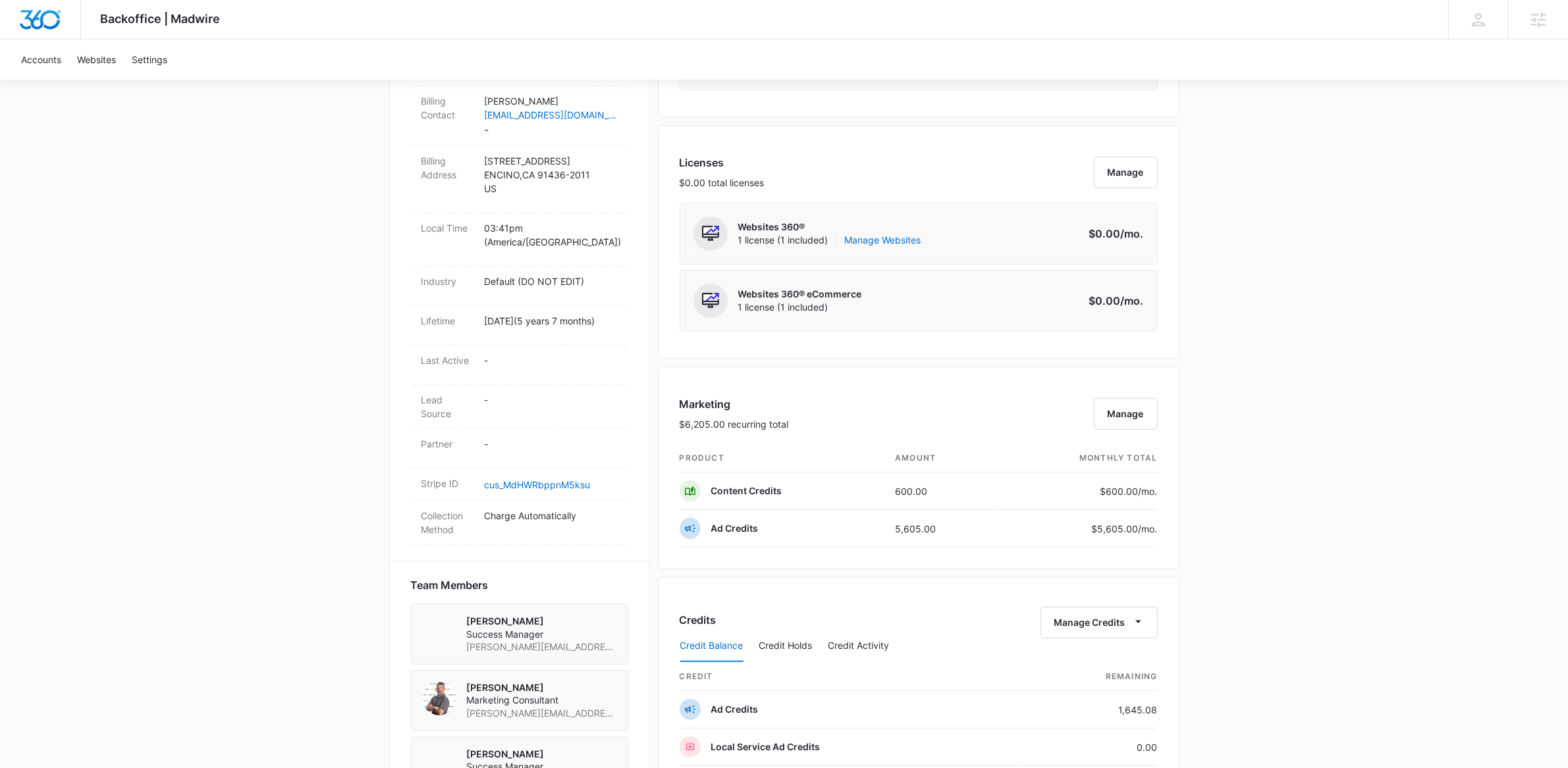
scroll to position [293, 0]
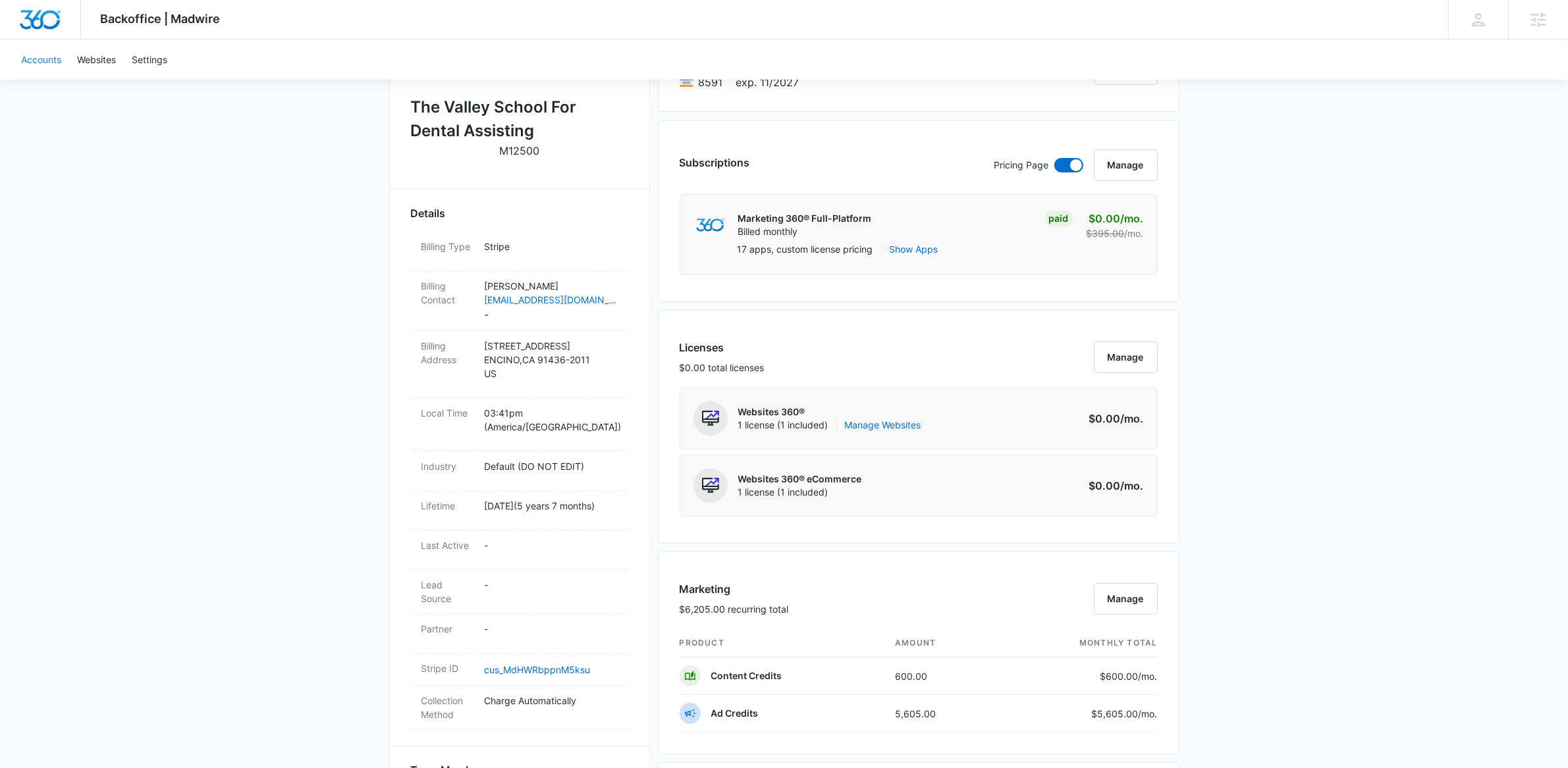
click at [43, 63] on link "Accounts" at bounding box center [41, 60] width 56 height 40
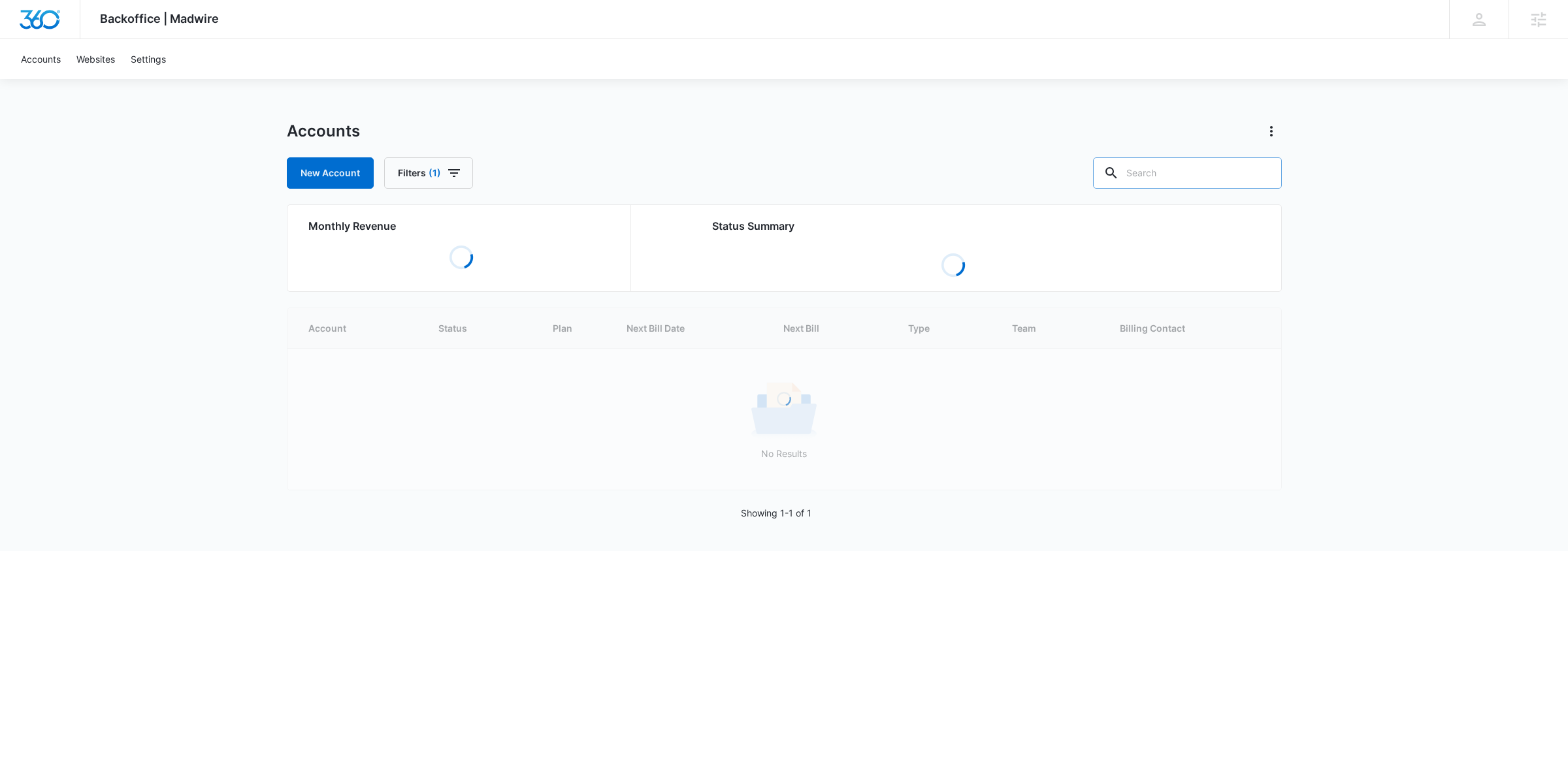
click at [1226, 180] on input "text" at bounding box center [1187, 173] width 189 height 32
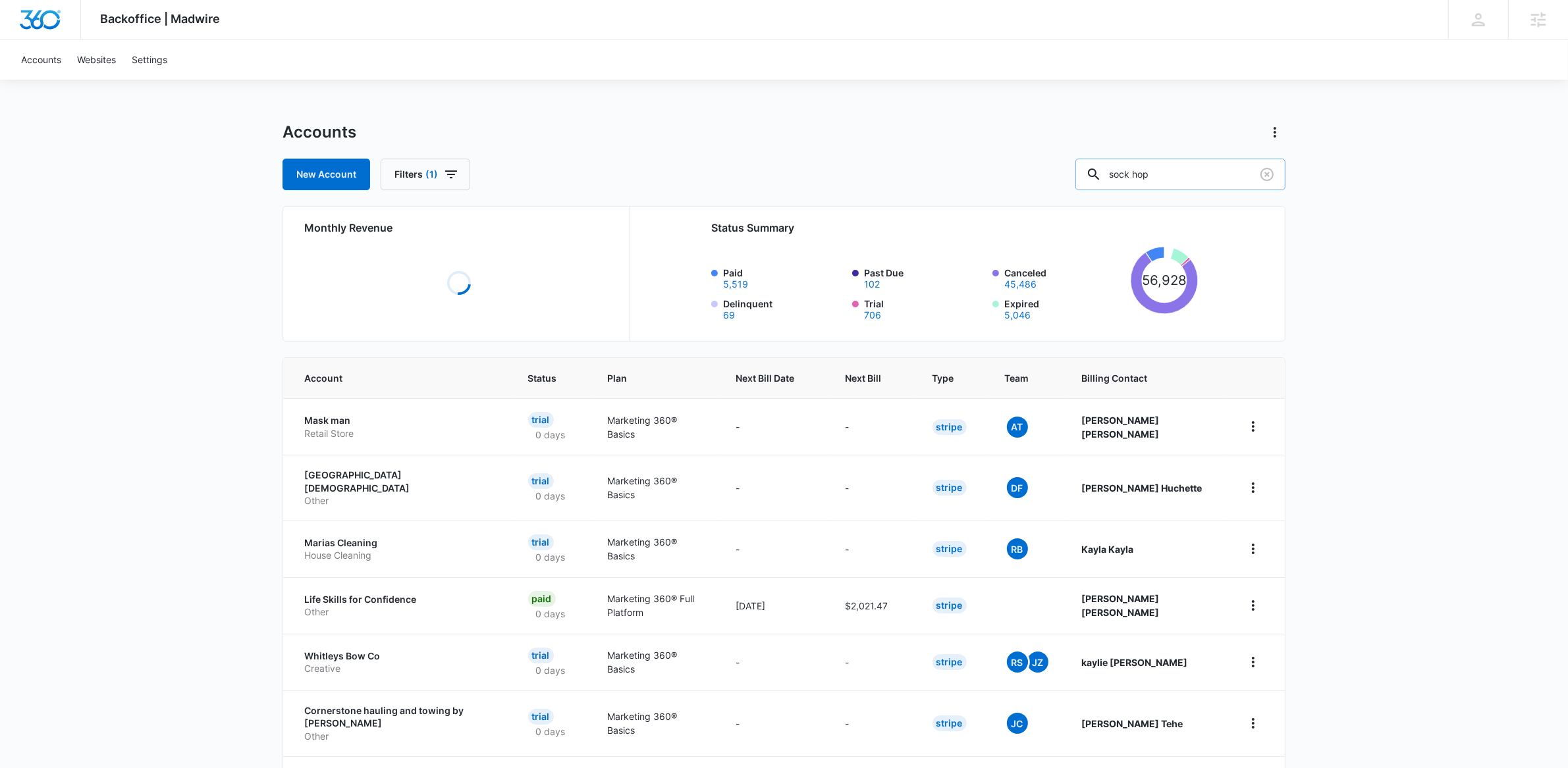
type input "sock hop"
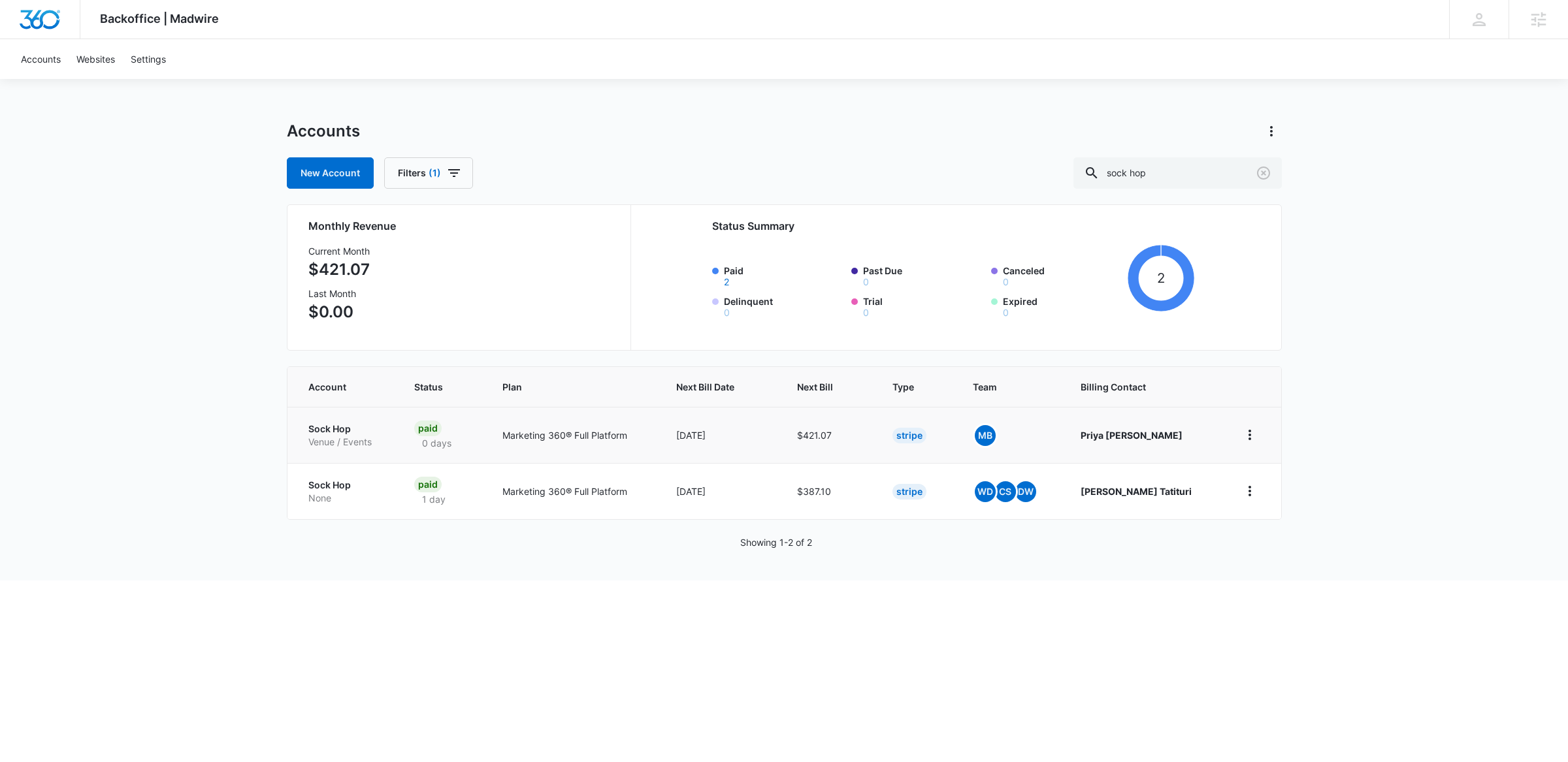
click at [319, 426] on p "Sock Hop" at bounding box center [345, 429] width 74 height 13
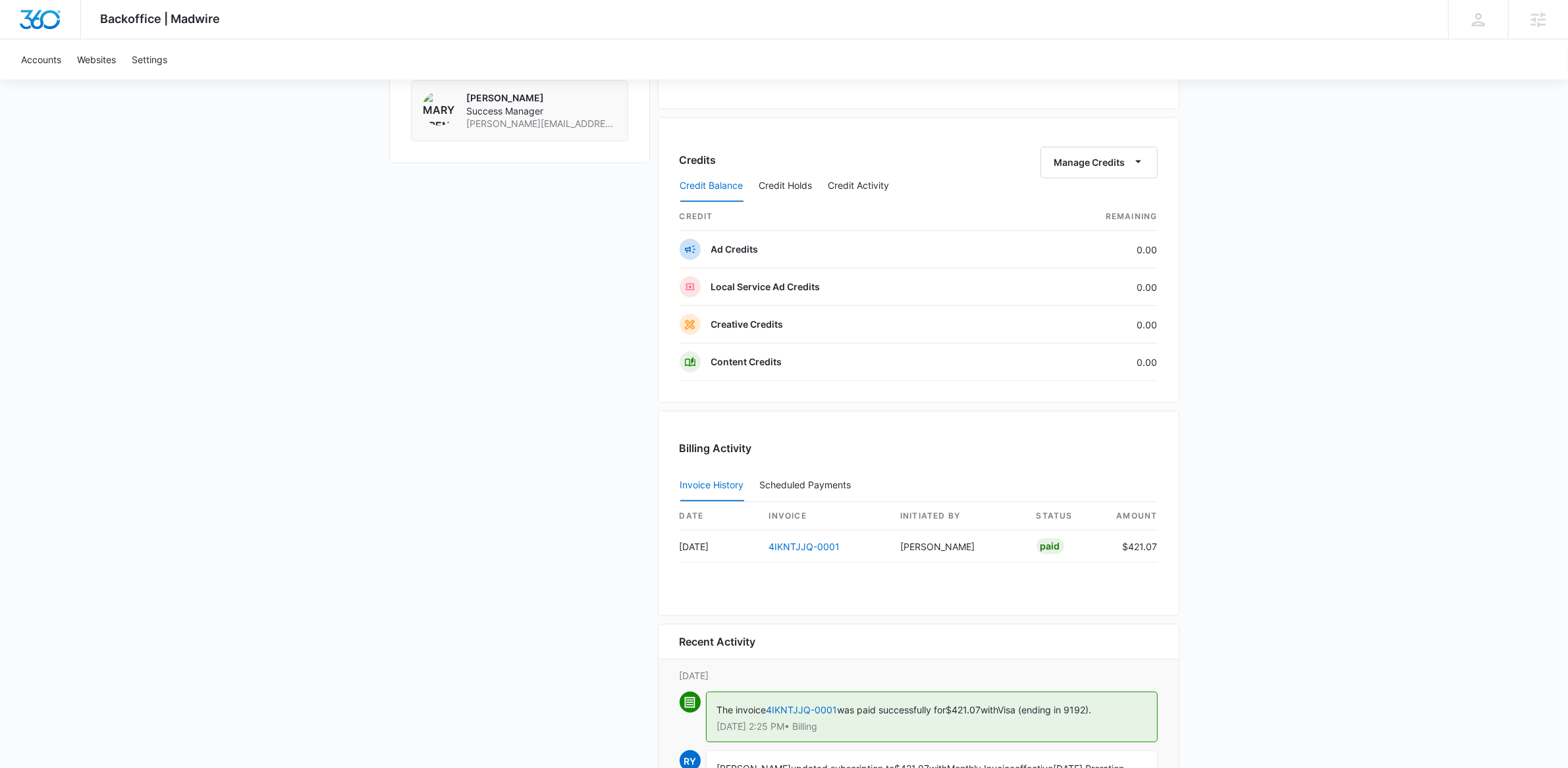
scroll to position [1117, 0]
